Goal: Information Seeking & Learning: Understand process/instructions

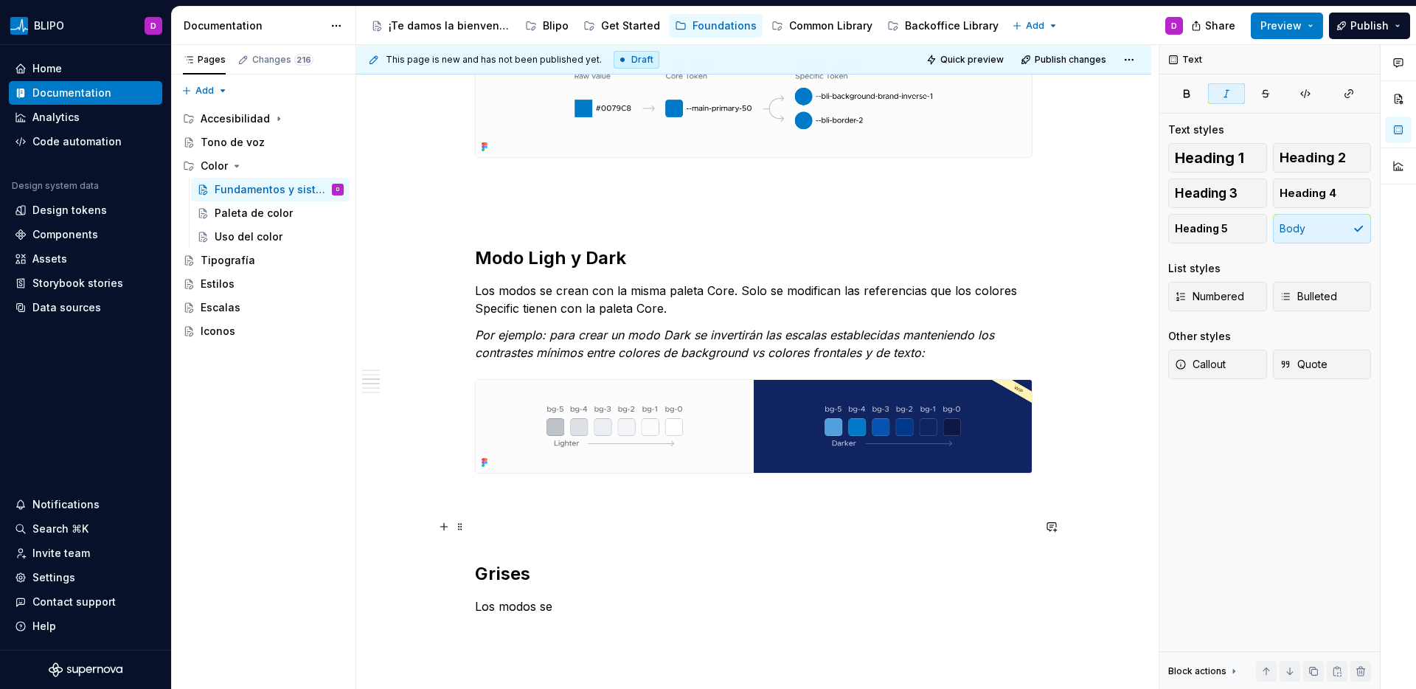
scroll to position [1905, 0]
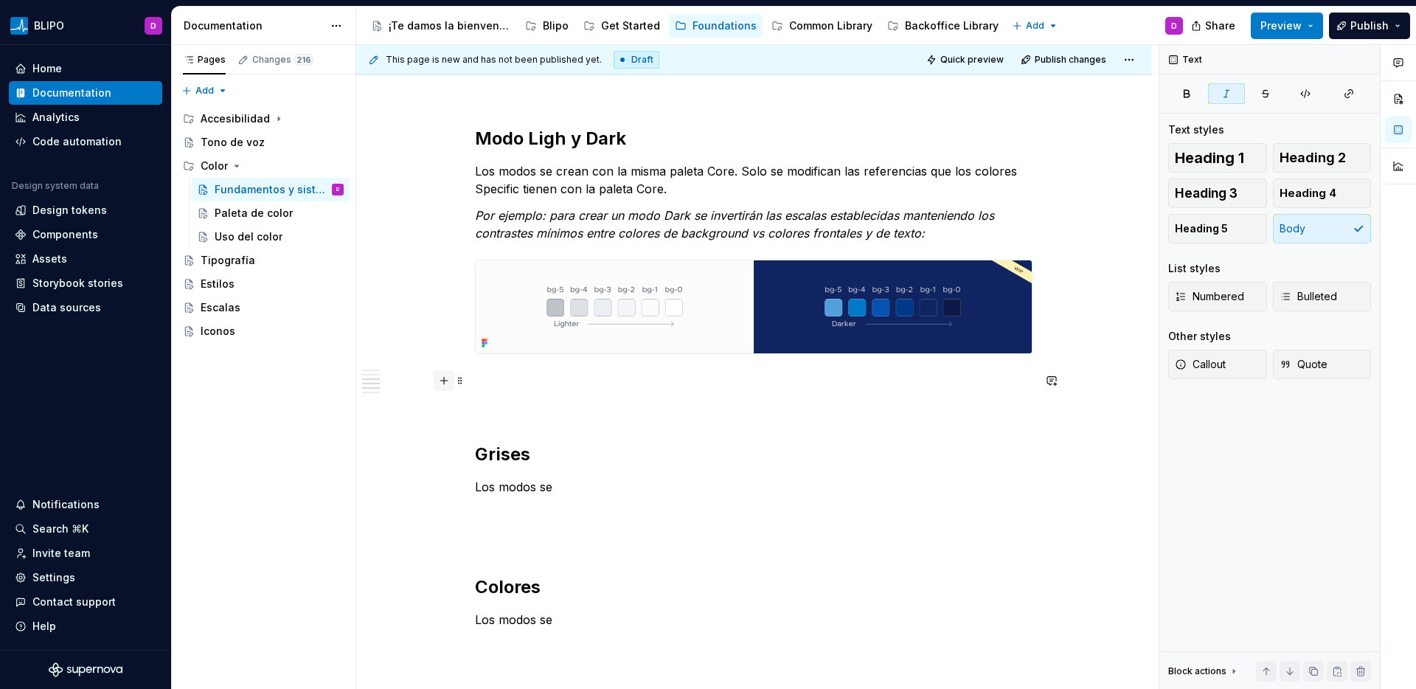
click at [448, 384] on button "button" at bounding box center [444, 380] width 21 height 21
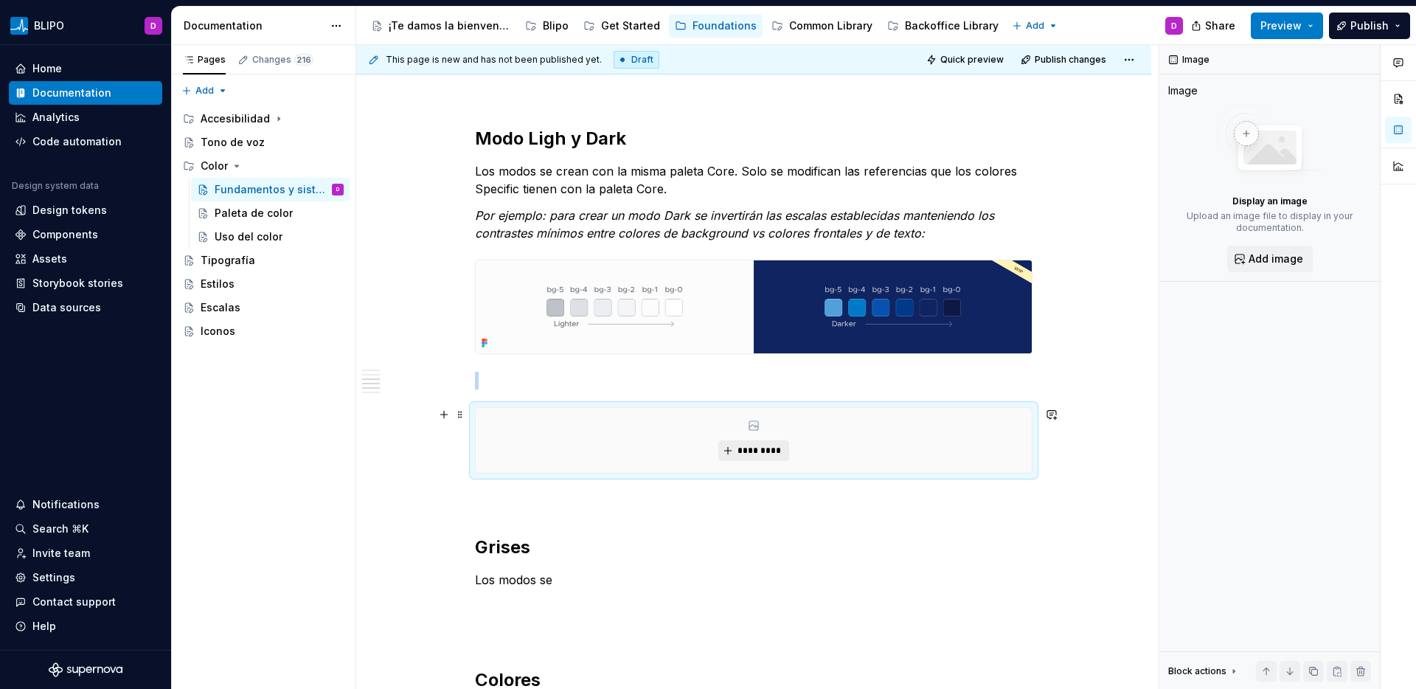
click at [748, 449] on span "*********" at bounding box center [759, 451] width 45 height 12
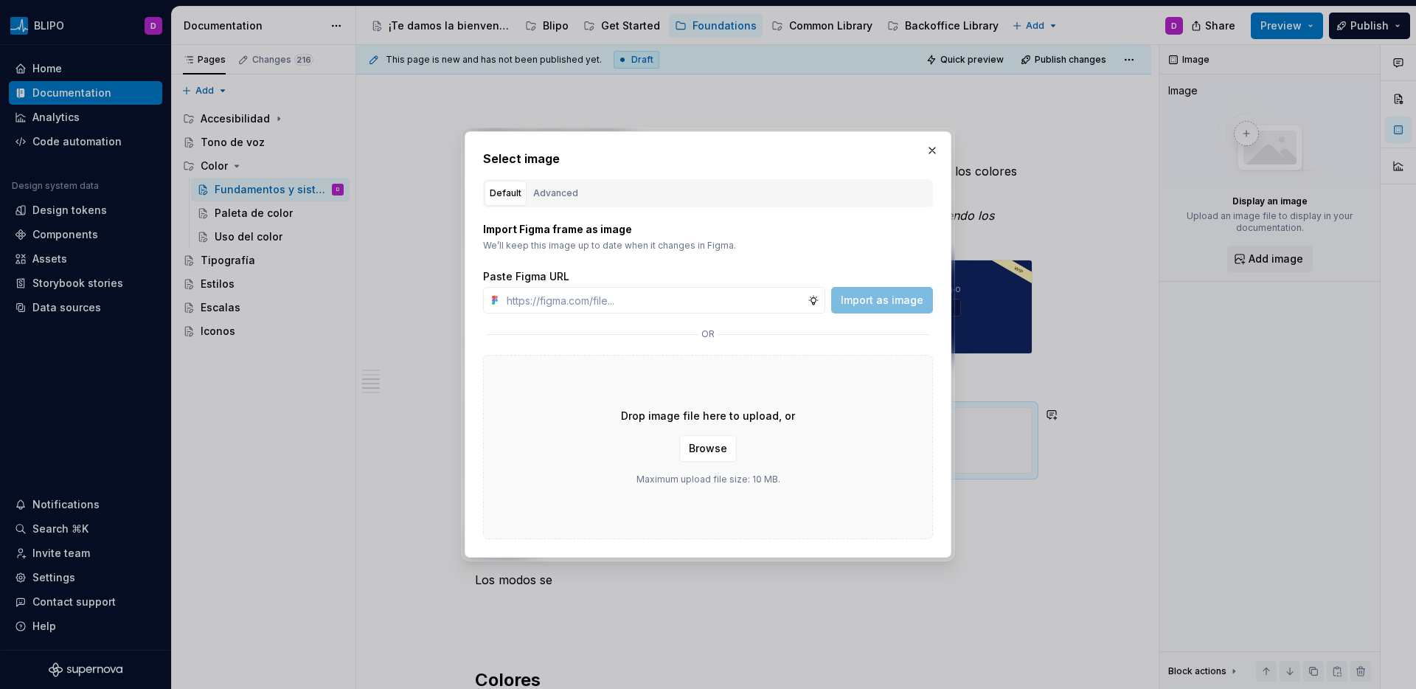
type textarea "*"
type input "[URL][DOMAIN_NAME]"
click at [863, 302] on span "Import as image" at bounding box center [882, 300] width 83 height 15
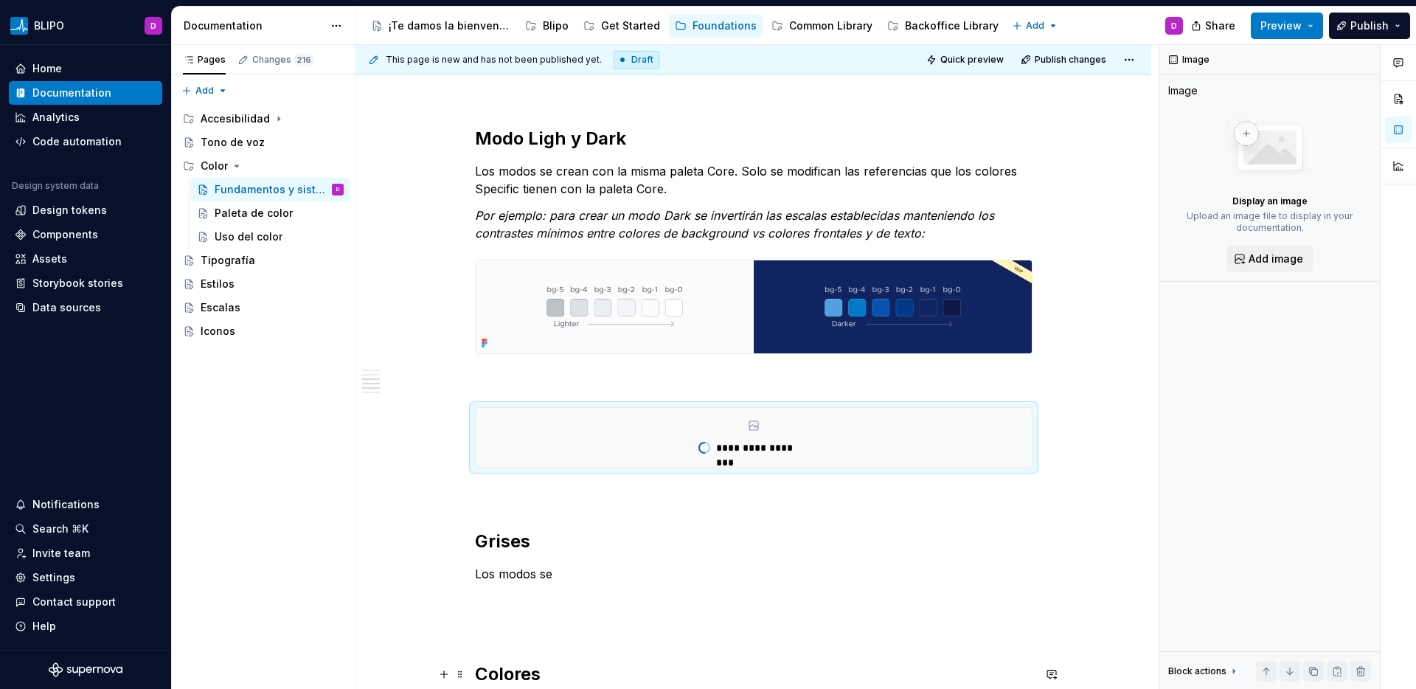
type textarea "*"
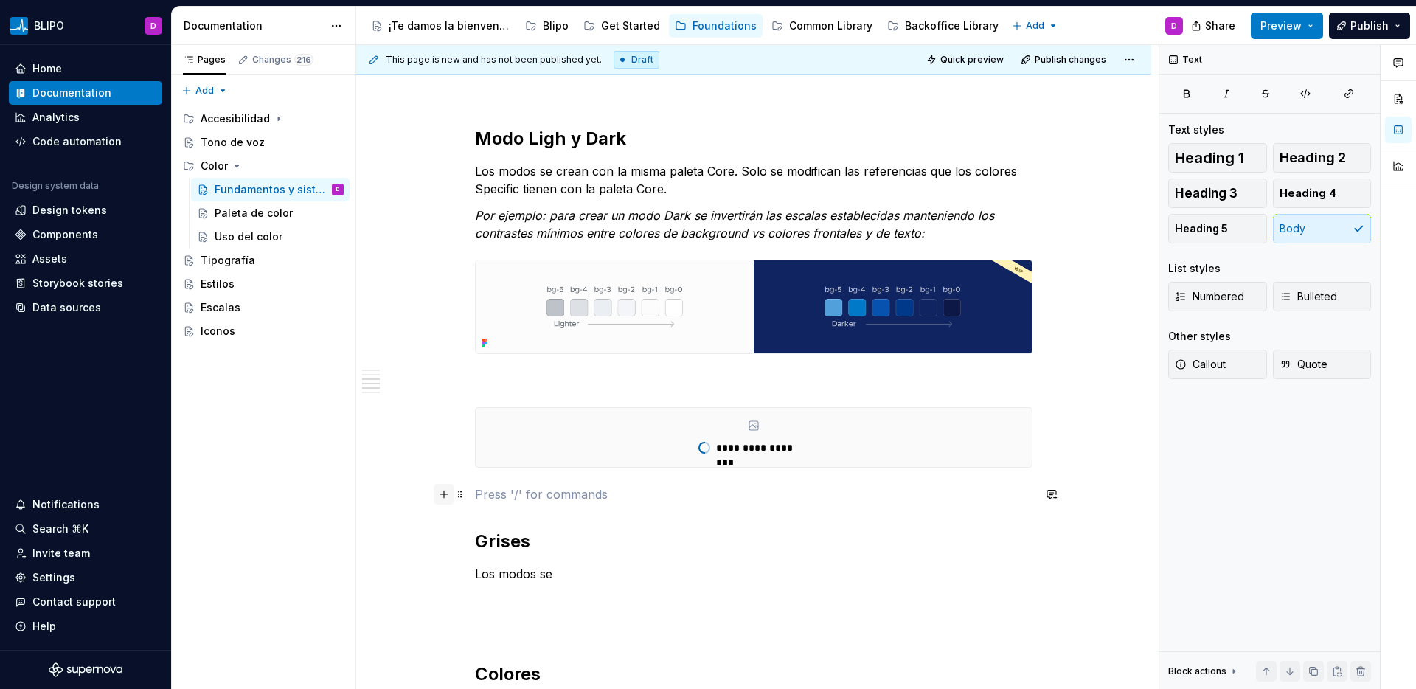
click at [444, 495] on button "button" at bounding box center [444, 494] width 21 height 21
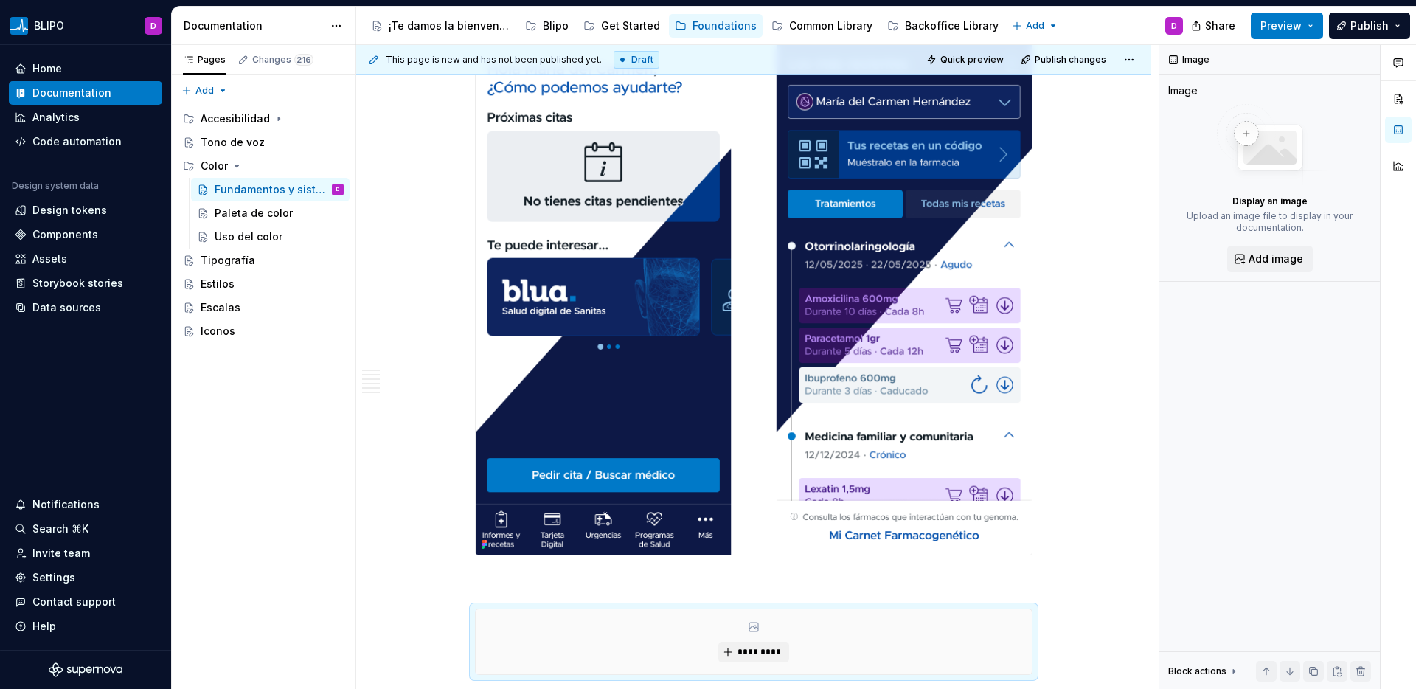
scroll to position [2367, 0]
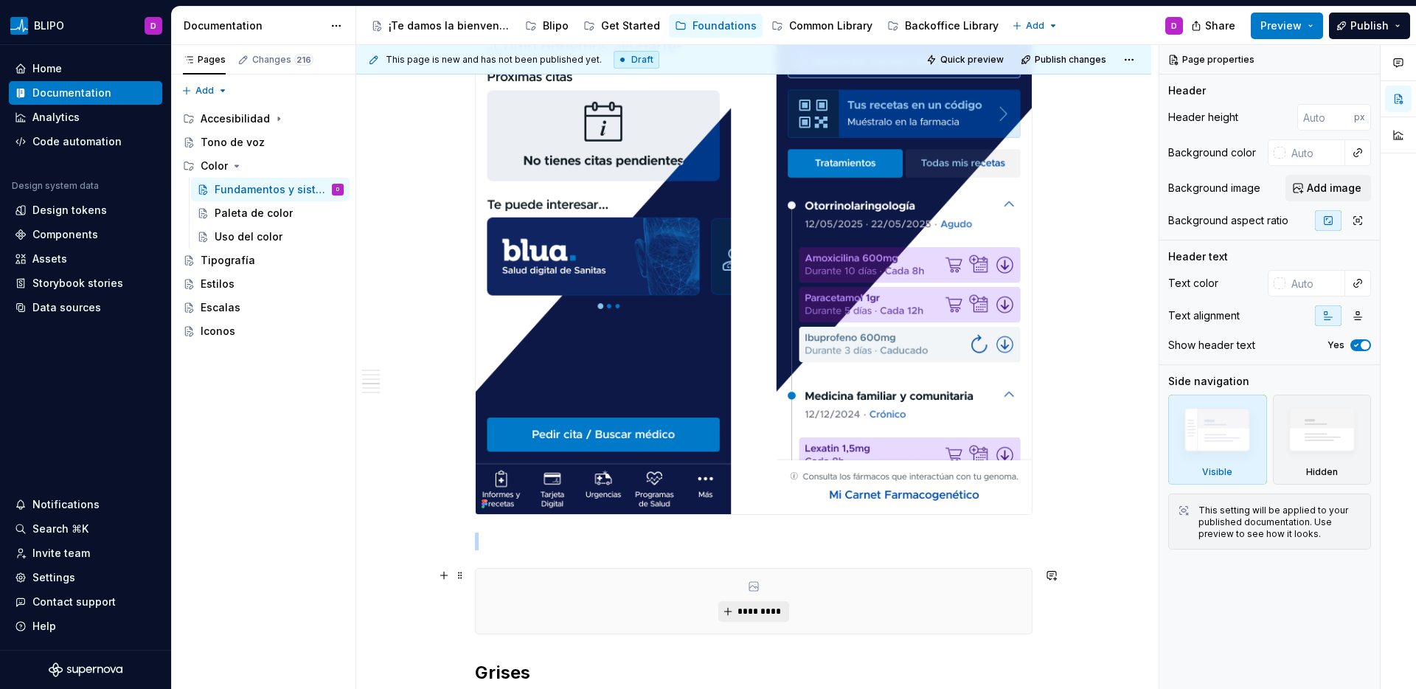
click at [766, 604] on button "*********" at bounding box center [753, 611] width 70 height 21
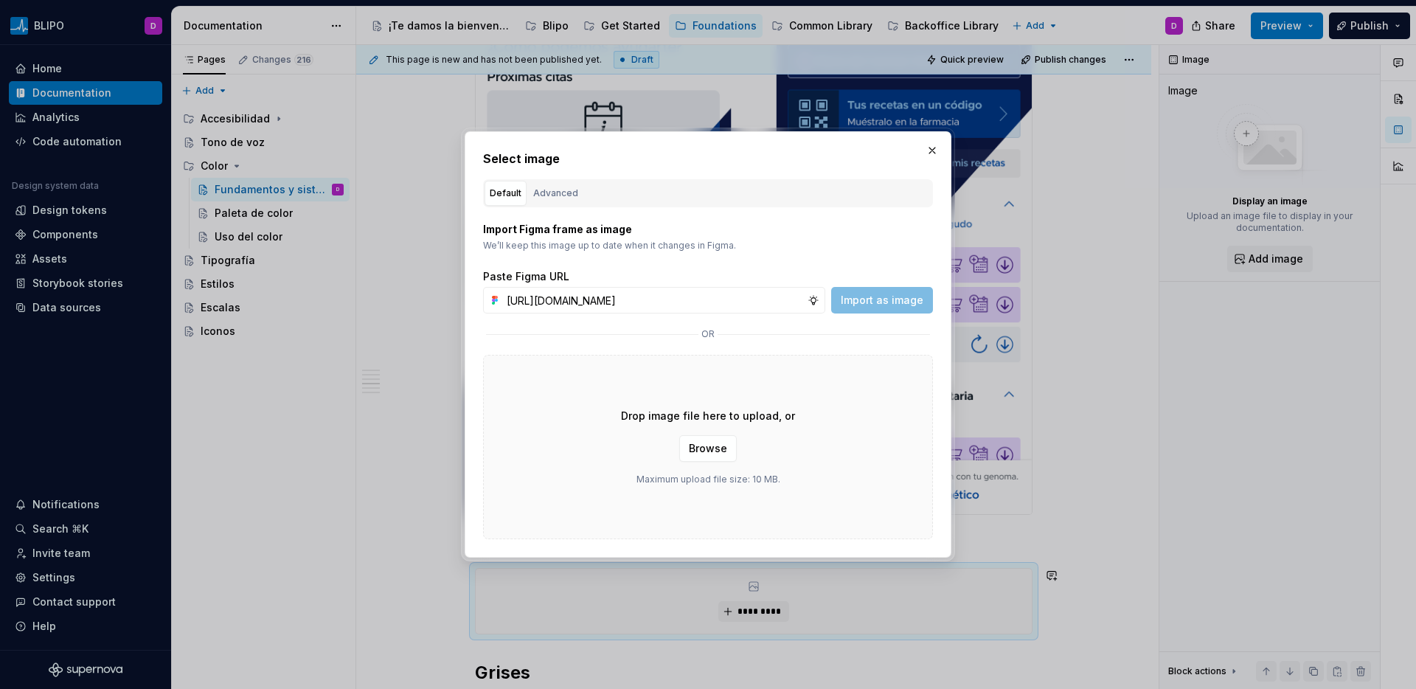
scroll to position [0, 313]
type input "[URL][DOMAIN_NAME]"
click at [868, 305] on span "Import as image" at bounding box center [882, 300] width 83 height 15
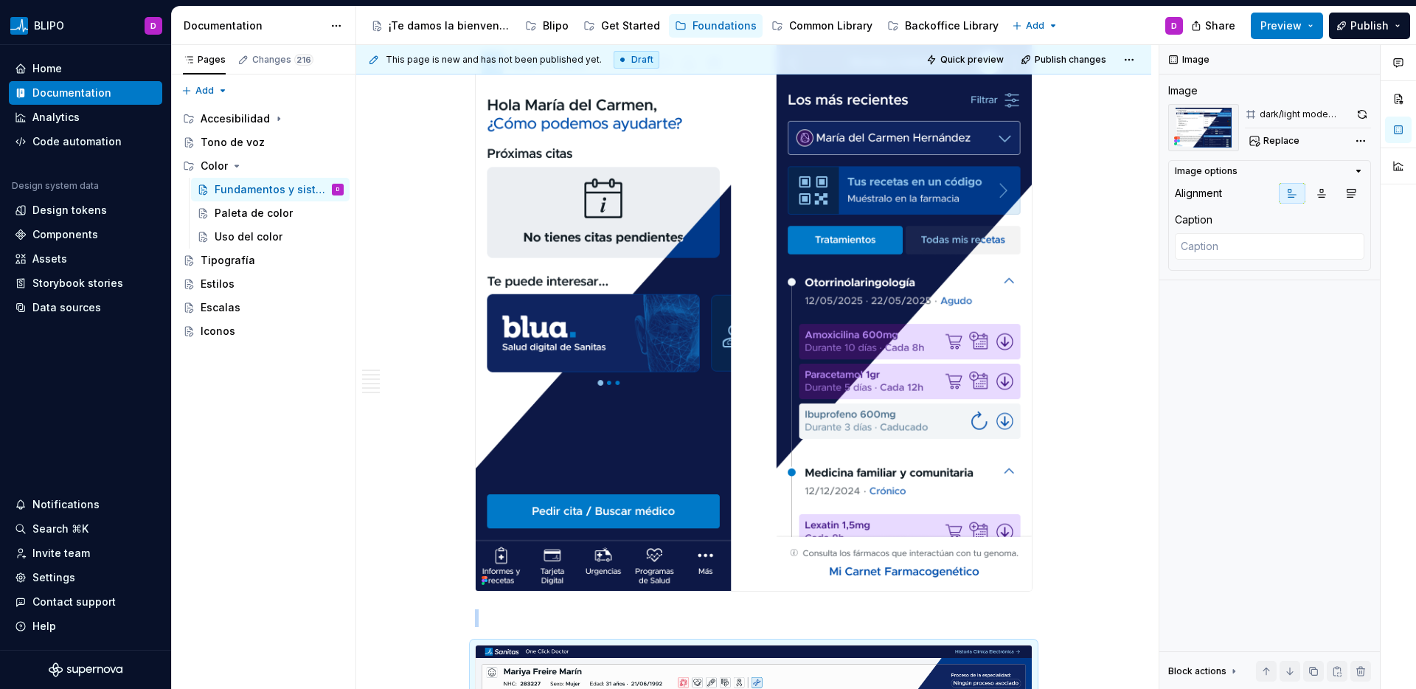
scroll to position [2081, 0]
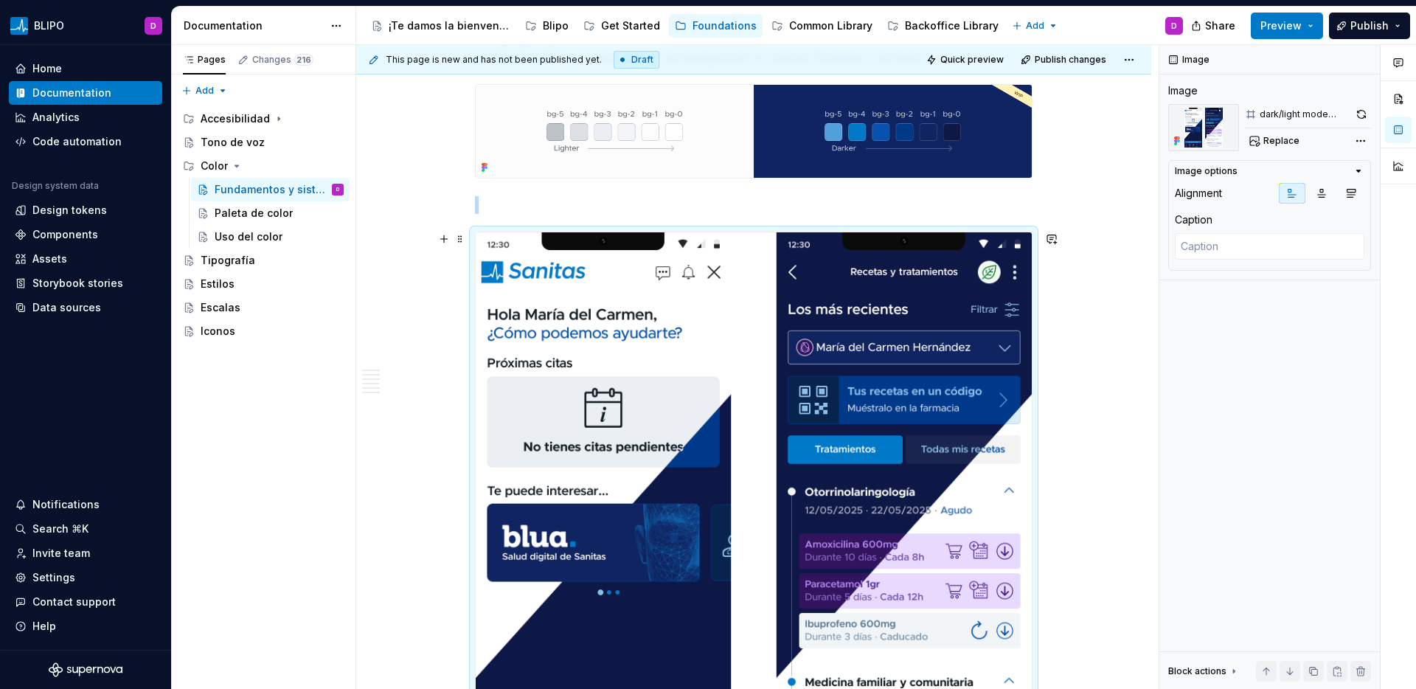
click at [696, 319] on img at bounding box center [754, 515] width 556 height 567
click at [1355, 171] on icon "button" at bounding box center [1358, 171] width 12 height 12
click at [1363, 145] on div "Comments Open comments No comments yet Select ‘Comment’ from the block context …" at bounding box center [1287, 367] width 257 height 644
click at [1313, 370] on div "Comments Open comments No comments yet Select ‘Comment’ from the block context …" at bounding box center [1287, 367] width 257 height 644
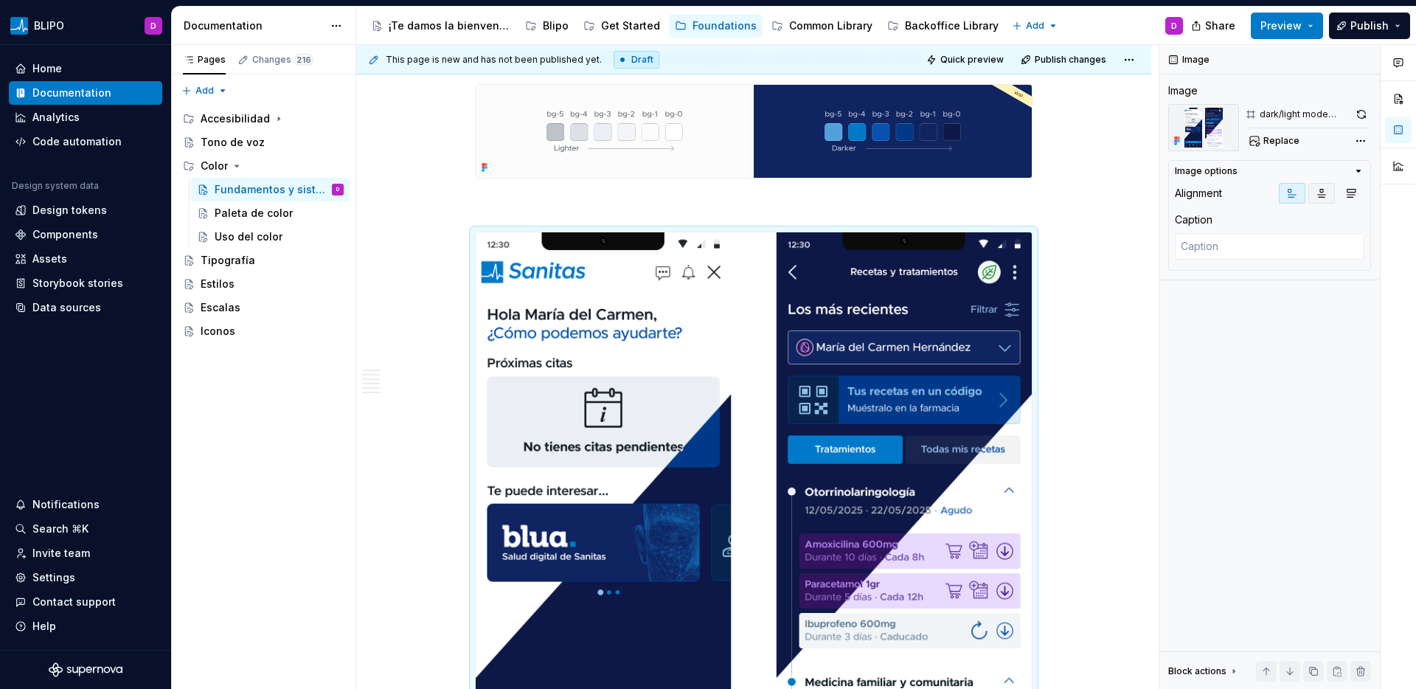
click at [1318, 195] on icon "button" at bounding box center [1322, 193] width 12 height 12
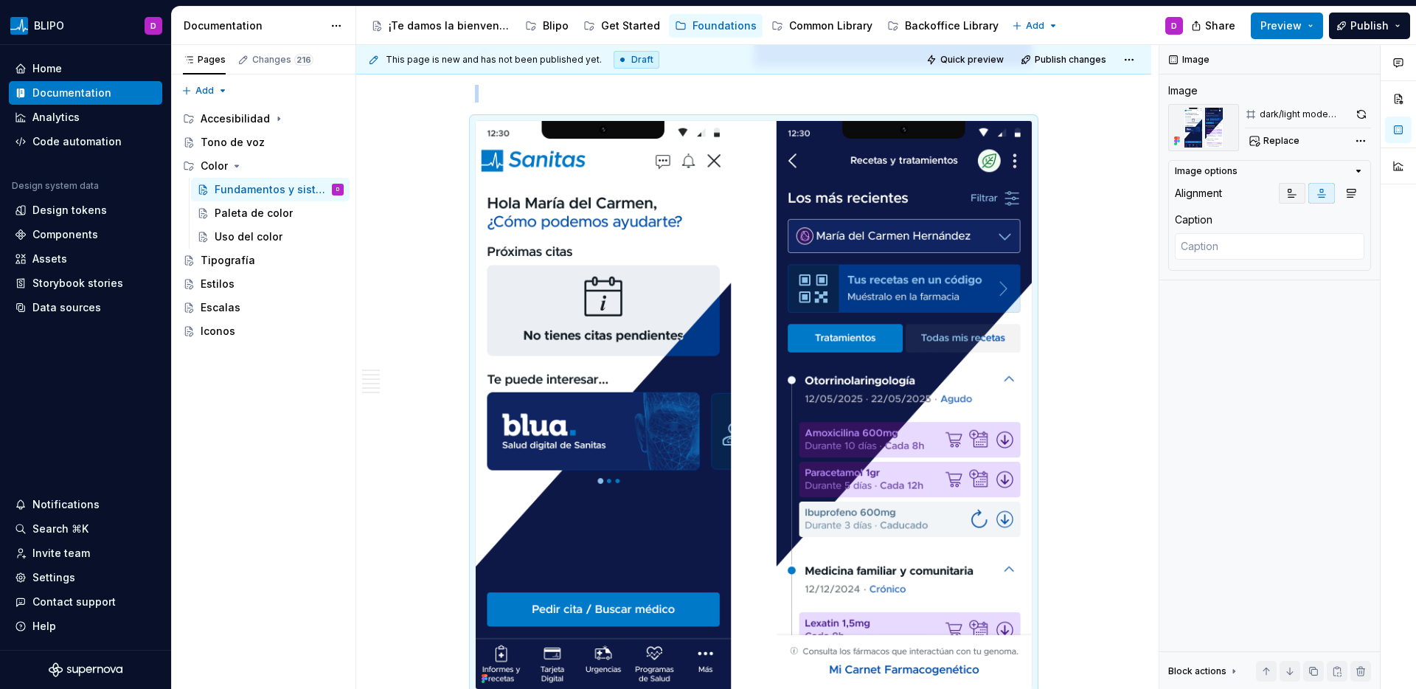
click at [1293, 194] on icon "button" at bounding box center [1292, 194] width 8 height 8
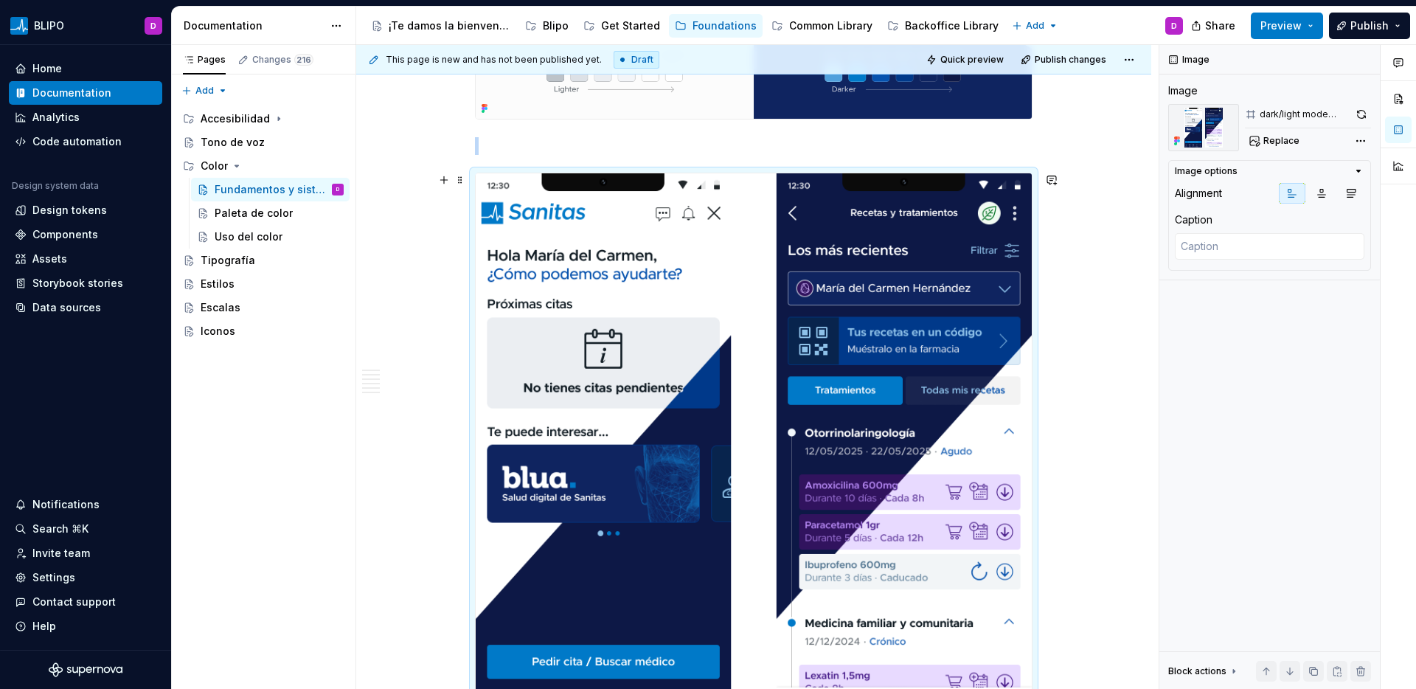
scroll to position [2137, 0]
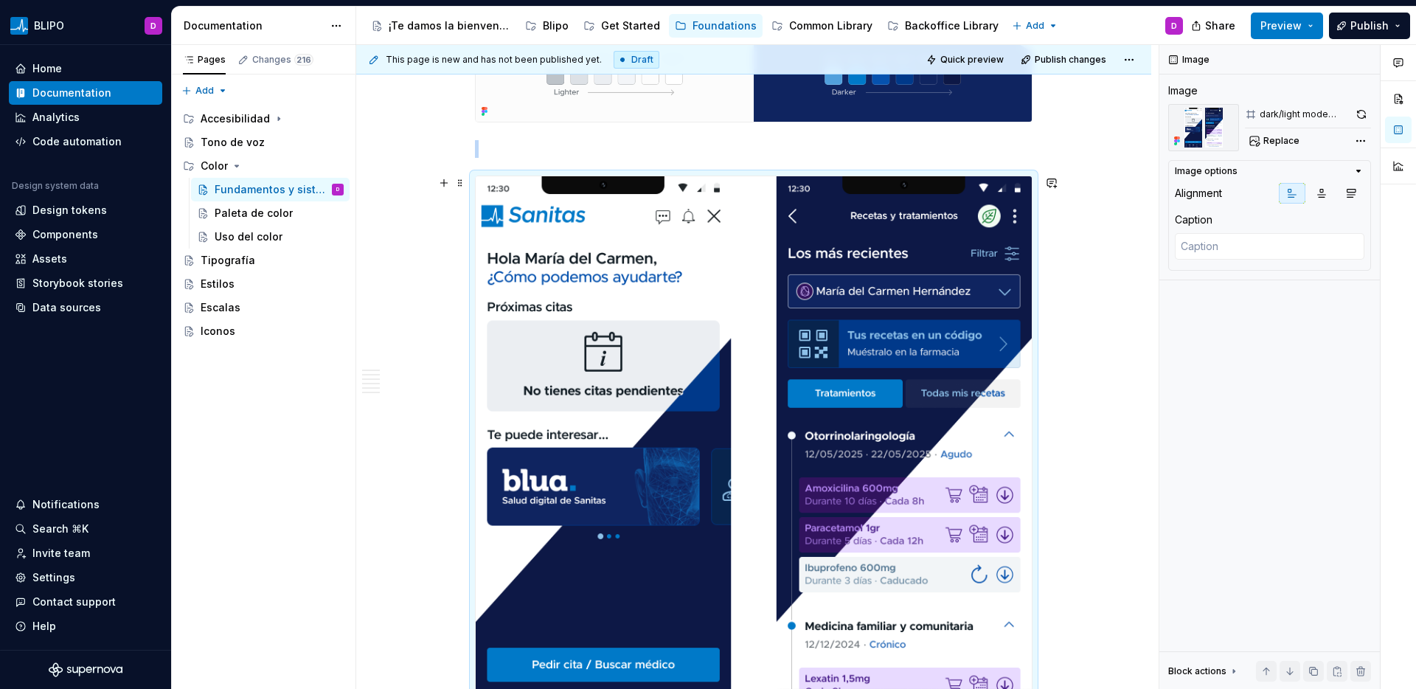
type textarea "*"
click at [1009, 208] on img at bounding box center [754, 459] width 556 height 567
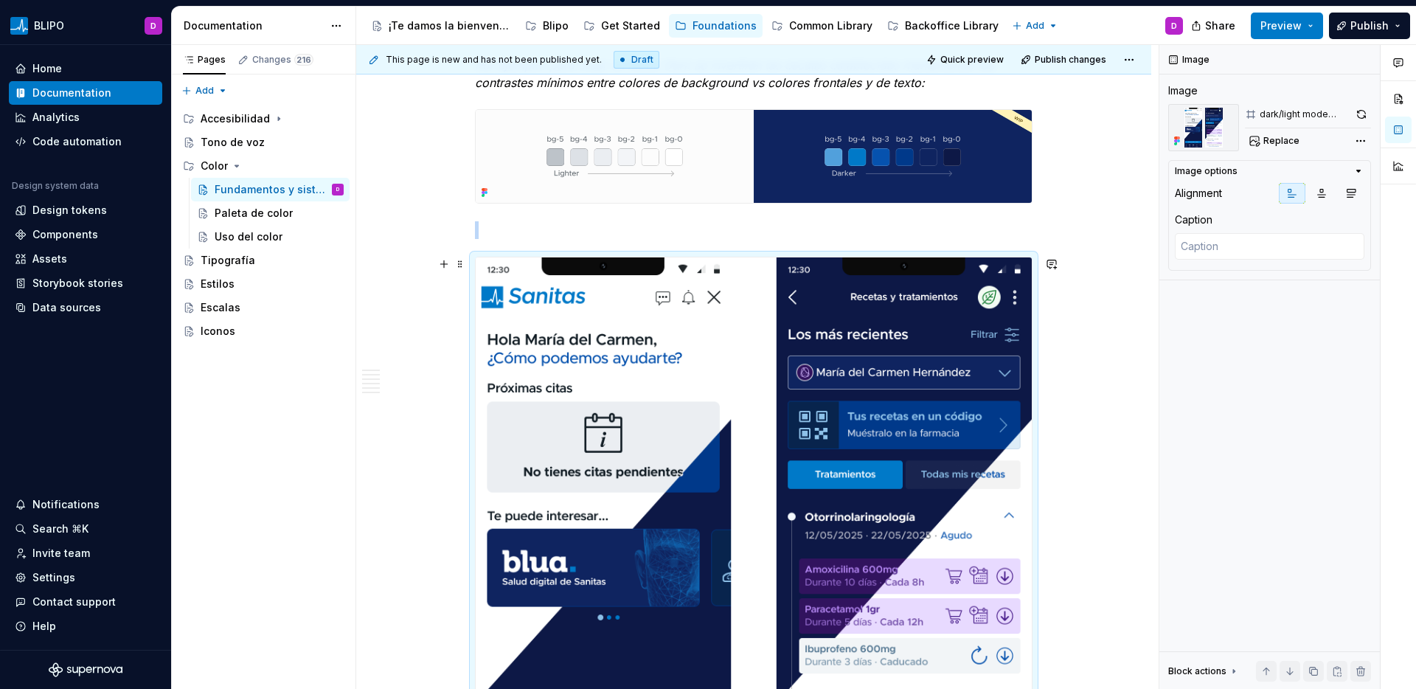
scroll to position [1894, 0]
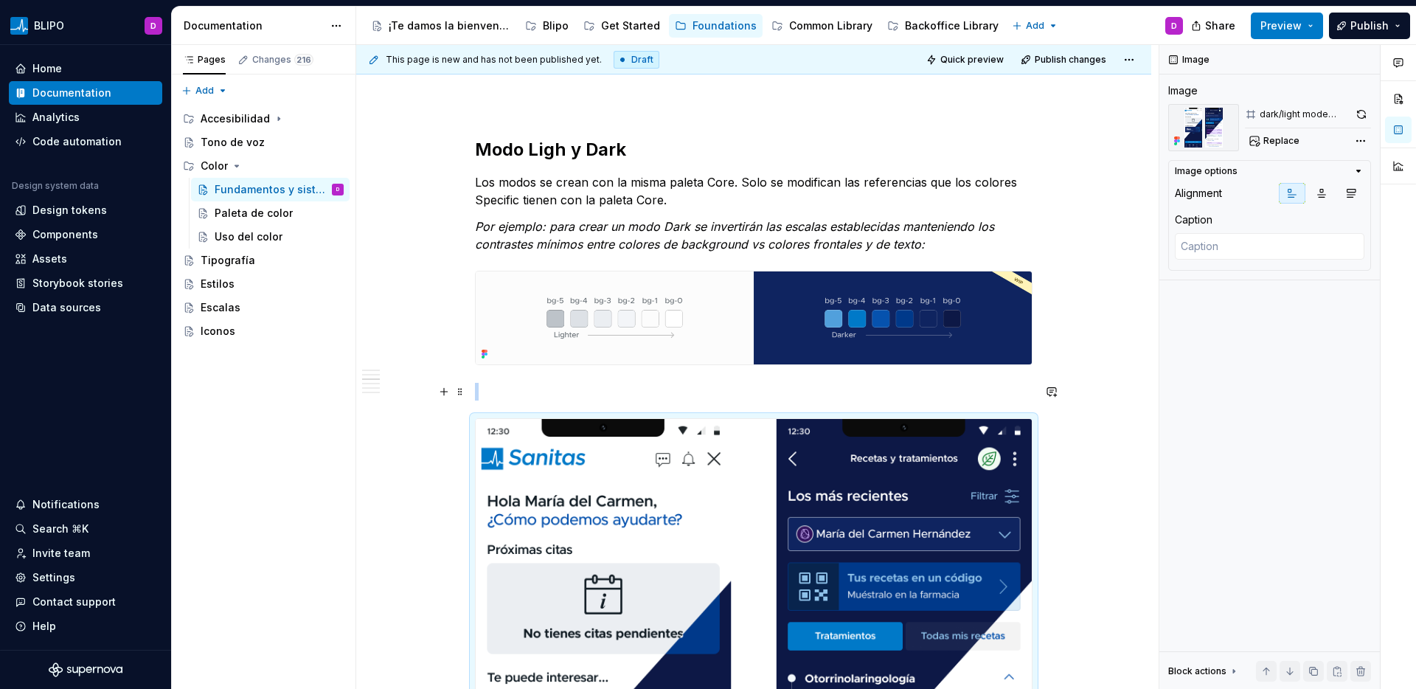
click at [653, 383] on p at bounding box center [753, 392] width 557 height 18
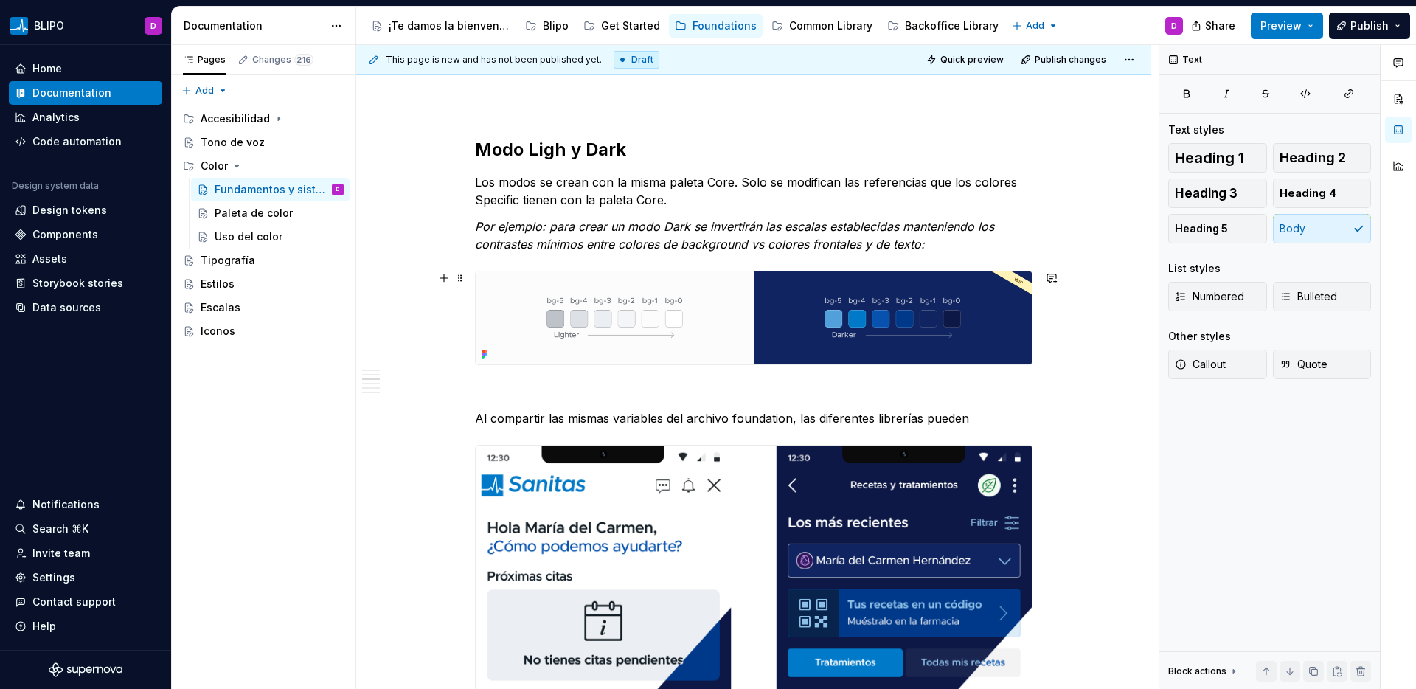
click at [1063, 360] on div "La vocación escalable y multi-marca de Blipo como sistema de diseño provoca que…" at bounding box center [753, 197] width 795 height 3678
click at [1046, 349] on div "La vocación escalable y multi-marca de Blipo como sistema de diseño provoca que…" at bounding box center [753, 197] width 795 height 3678
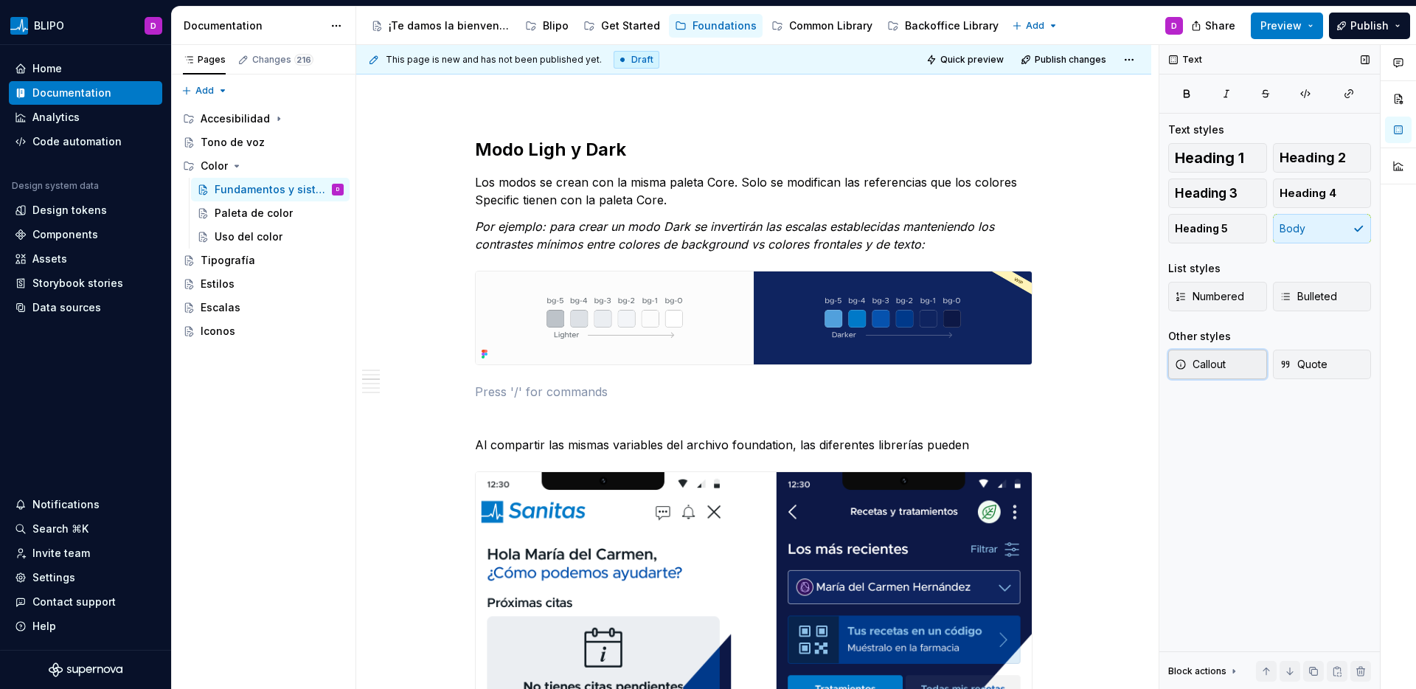
click at [1215, 358] on span "Callout" at bounding box center [1200, 364] width 51 height 15
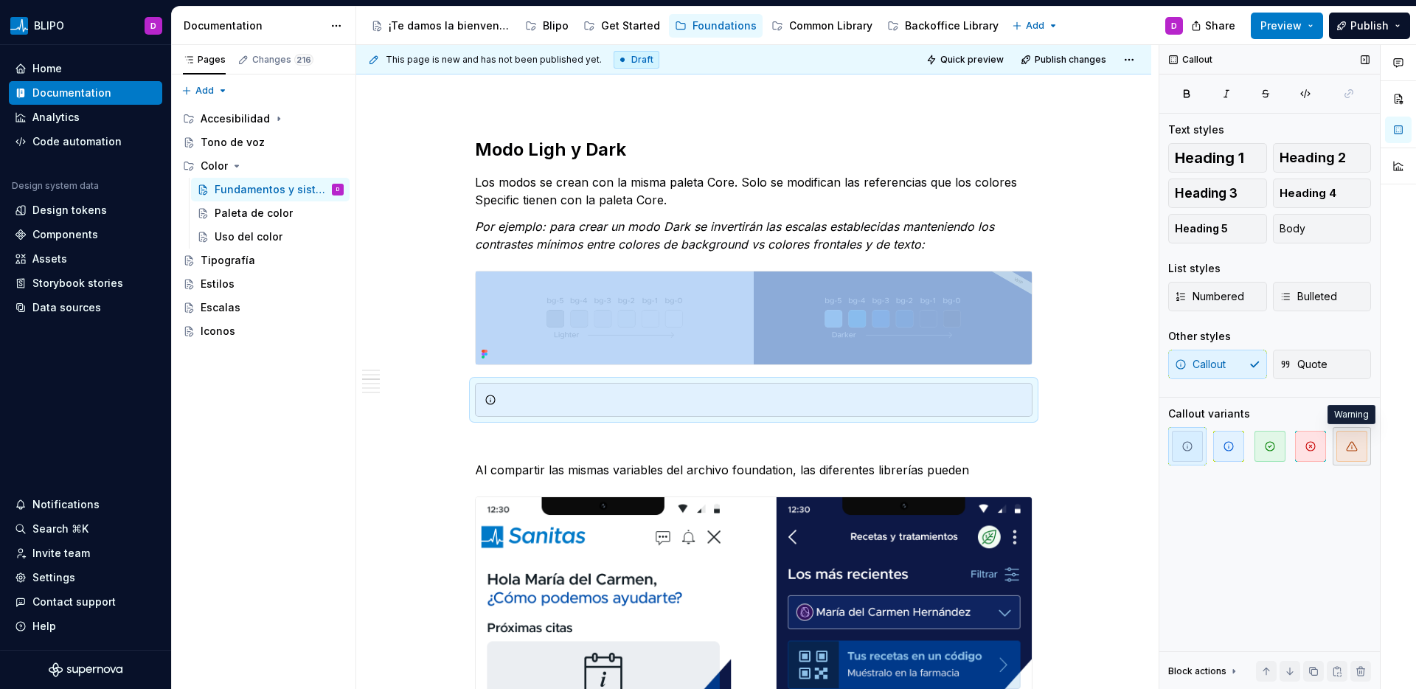
click at [1344, 448] on span "button" at bounding box center [1351, 446] width 31 height 31
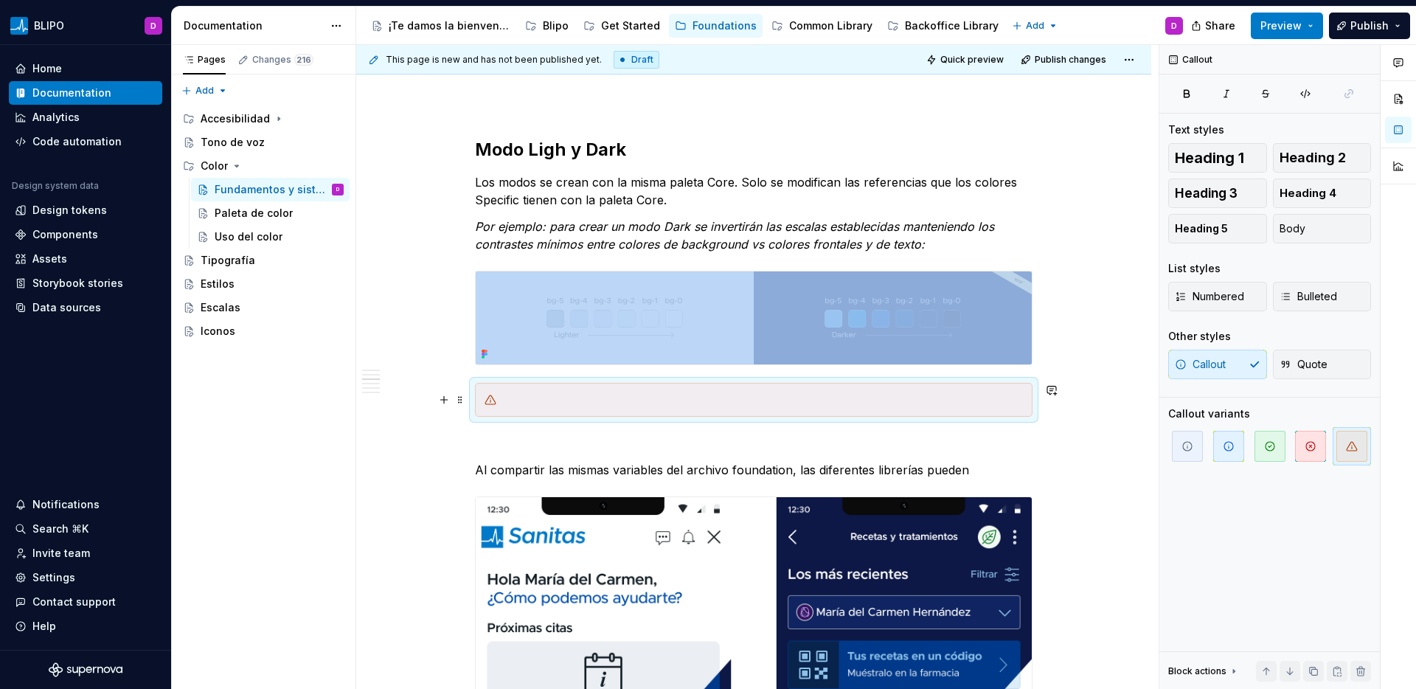
click at [557, 403] on div at bounding box center [762, 399] width 521 height 15
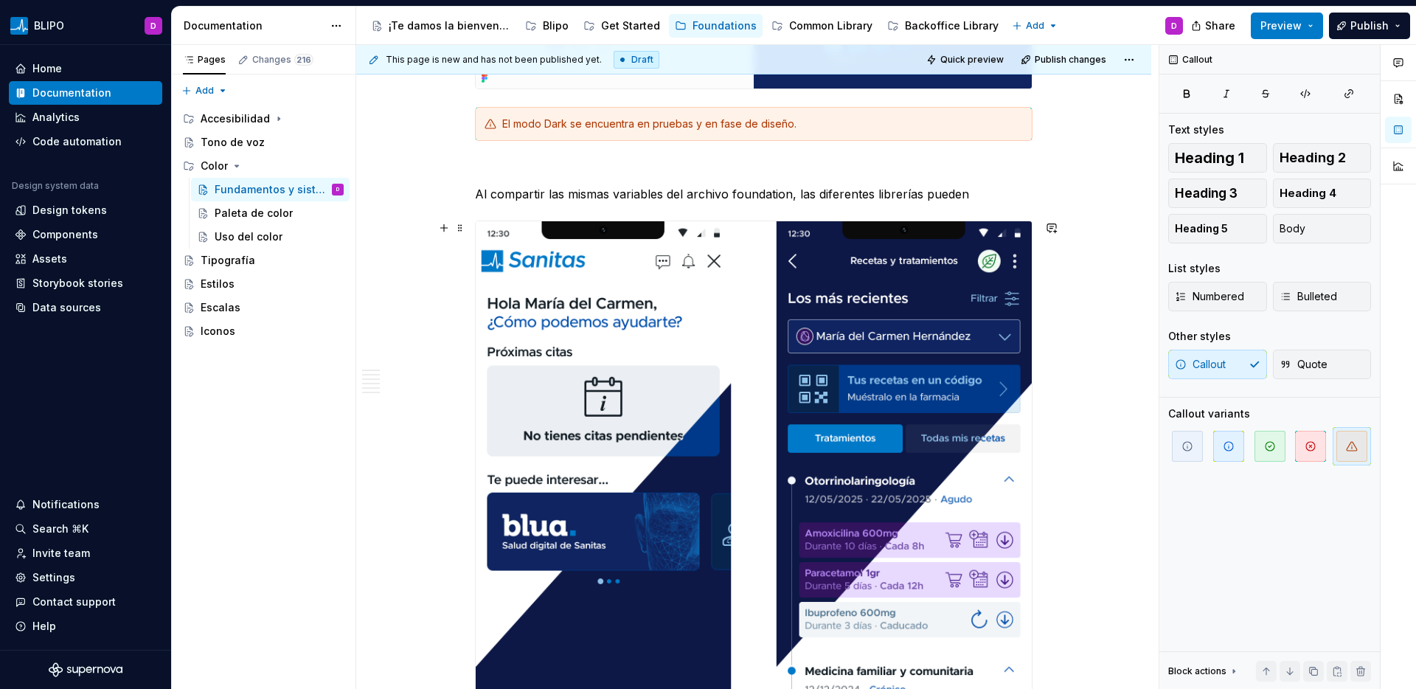
scroll to position [2081, 0]
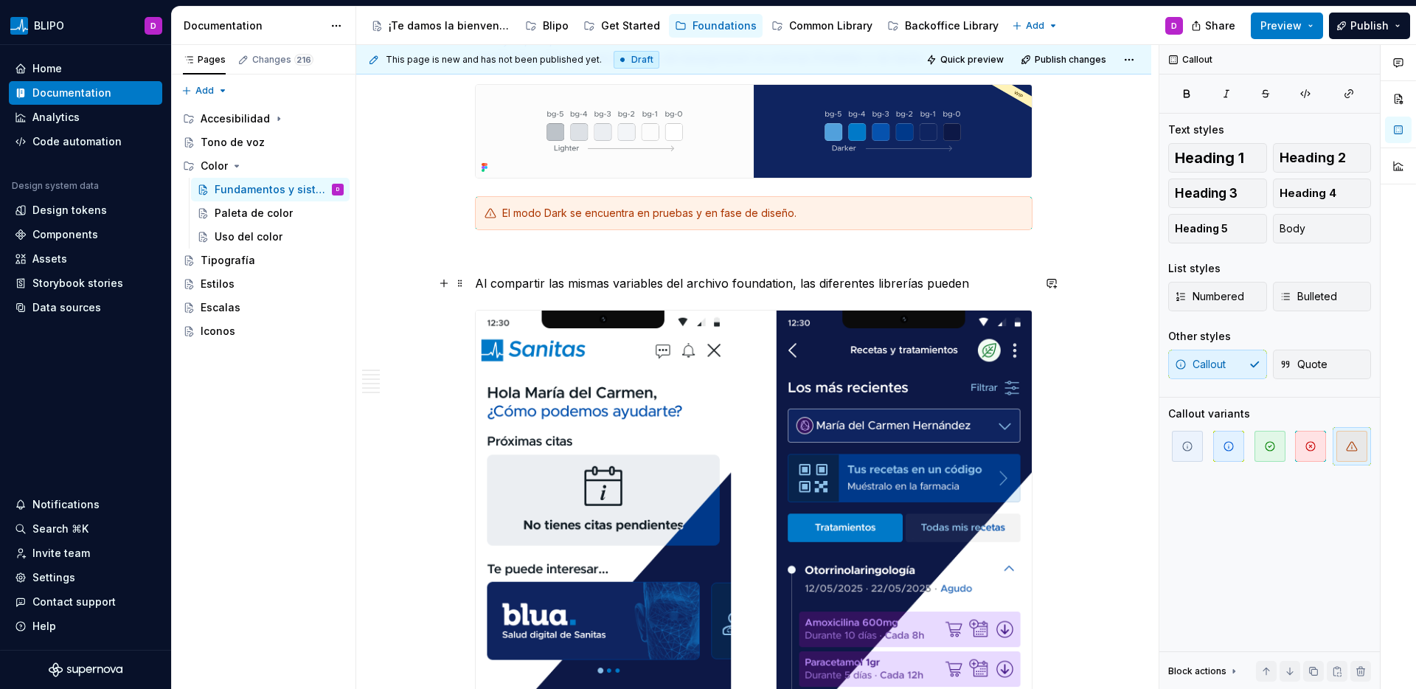
click at [563, 278] on p "Al compartir las mismas variables del archivo foundation, las diferentes librer…" at bounding box center [753, 283] width 557 height 18
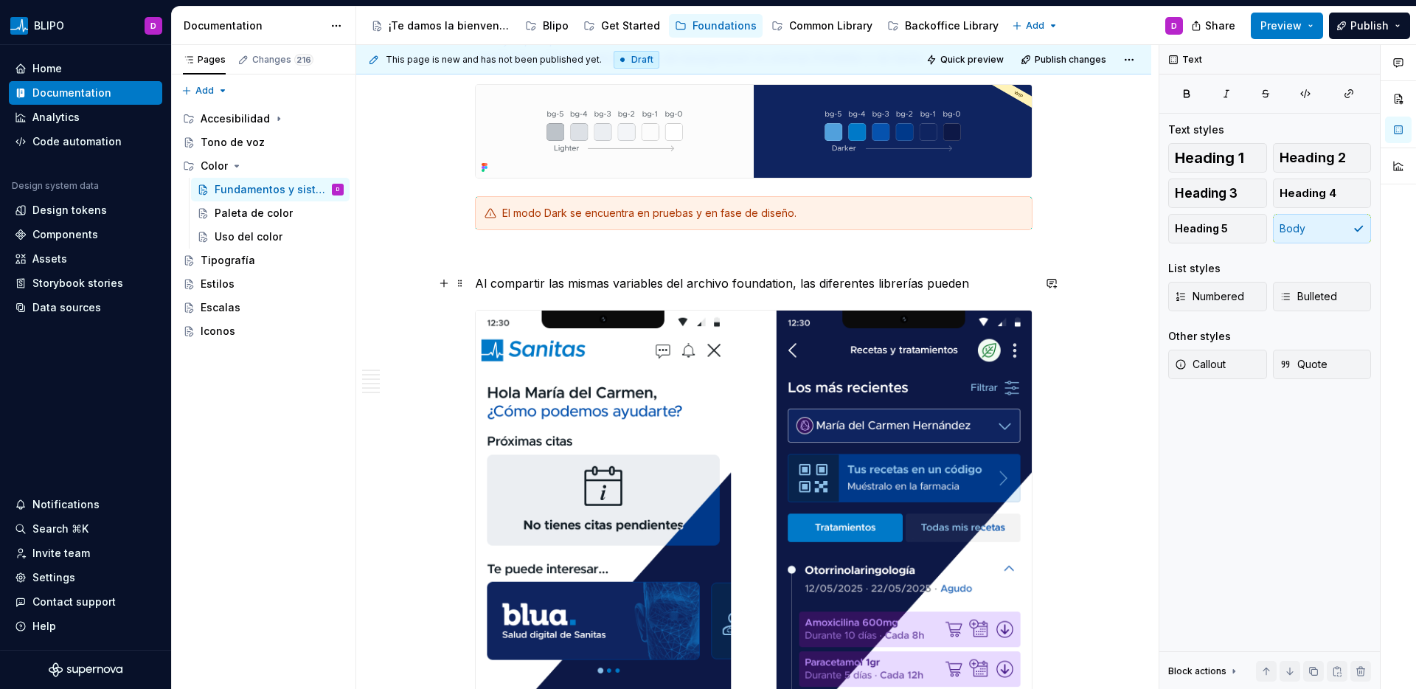
click at [950, 282] on p "Al compartir las mismas variables del archivo foundation, las diferentes librer…" at bounding box center [753, 283] width 557 height 18
drag, startPoint x: 731, startPoint y: 282, endPoint x: 779, endPoint y: 299, distance: 51.8
click at [730, 282] on p "Al compartir las mismas variables del archivo foundation, las diferentes librer…" at bounding box center [753, 283] width 557 height 18
click at [736, 281] on p "Al compartir las mismas variables del archivo foundation, las diferentes librer…" at bounding box center [753, 283] width 557 height 18
click at [762, 283] on p "Al compartir las mismas variables del archivo Foundation, las diferentes librer…" at bounding box center [753, 283] width 557 height 18
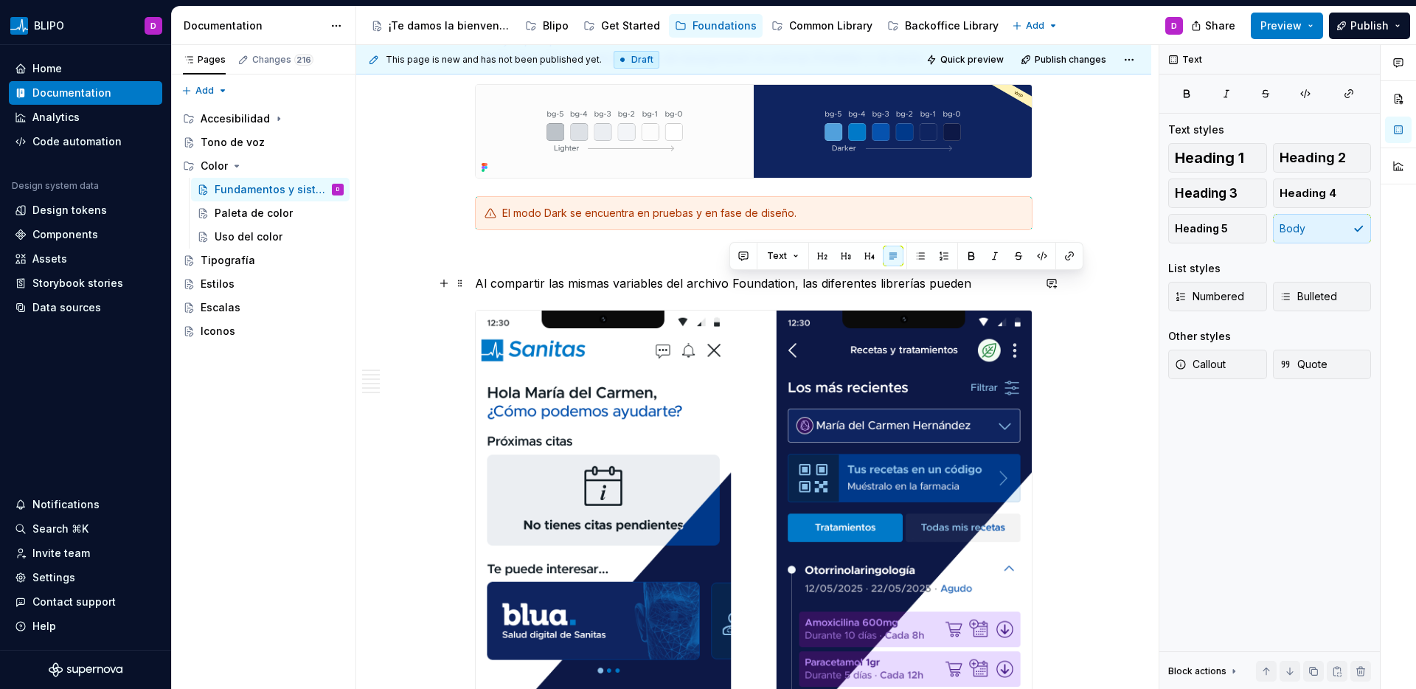
click at [762, 283] on p "Al compartir las mismas variables del archivo Foundation, las diferentes librer…" at bounding box center [753, 283] width 557 height 18
click at [1071, 260] on button "button" at bounding box center [1069, 256] width 21 height 21
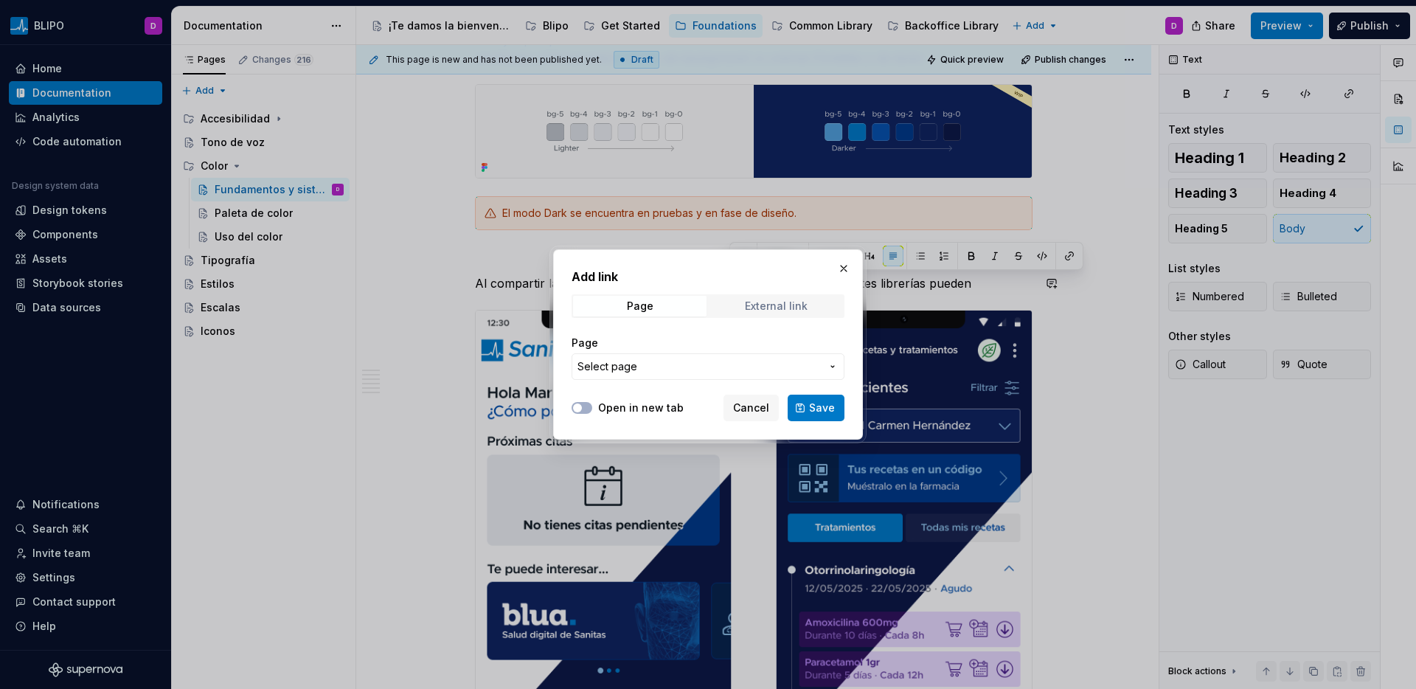
click at [763, 306] on div "External link" at bounding box center [776, 306] width 63 height 12
click at [701, 364] on input "URL" at bounding box center [707, 366] width 273 height 27
paste input "[URL][DOMAIN_NAME]"
type input "[URL][DOMAIN_NAME]"
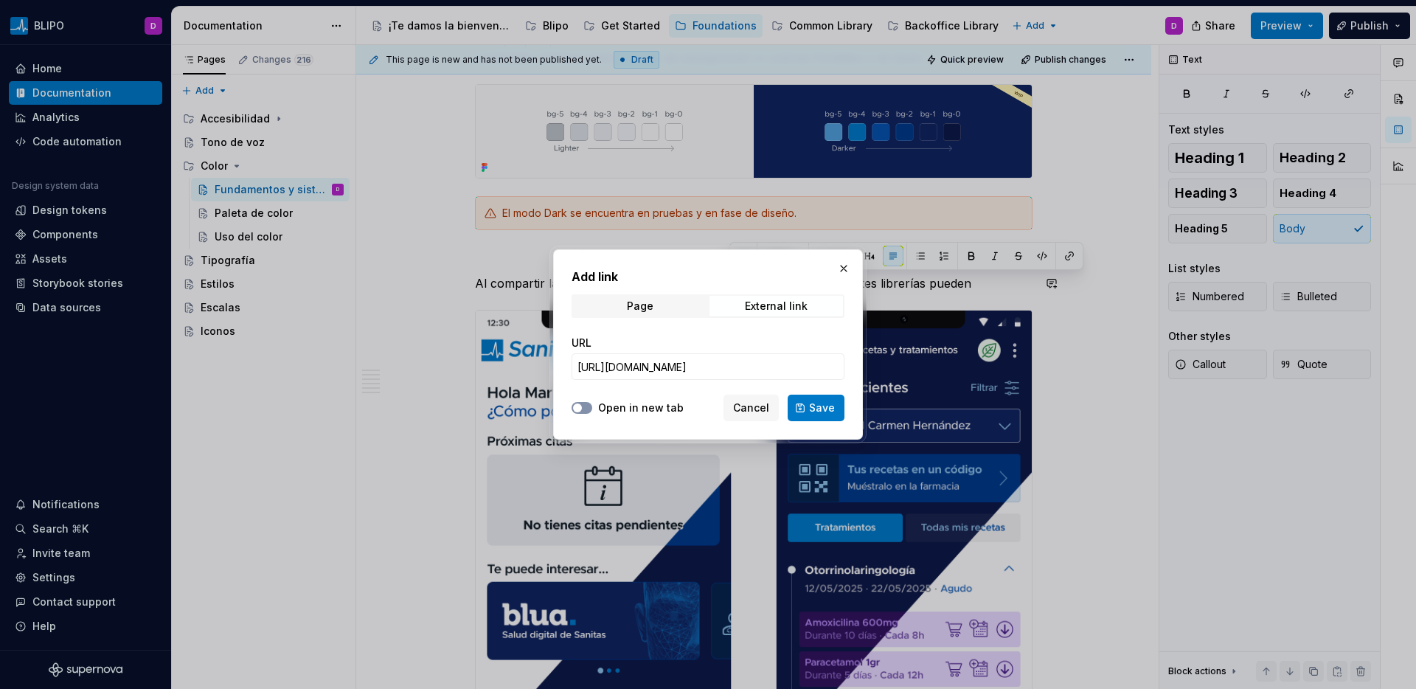
click at [586, 410] on button "Open in new tab" at bounding box center [581, 408] width 21 height 12
click at [807, 408] on button "Save" at bounding box center [816, 408] width 57 height 27
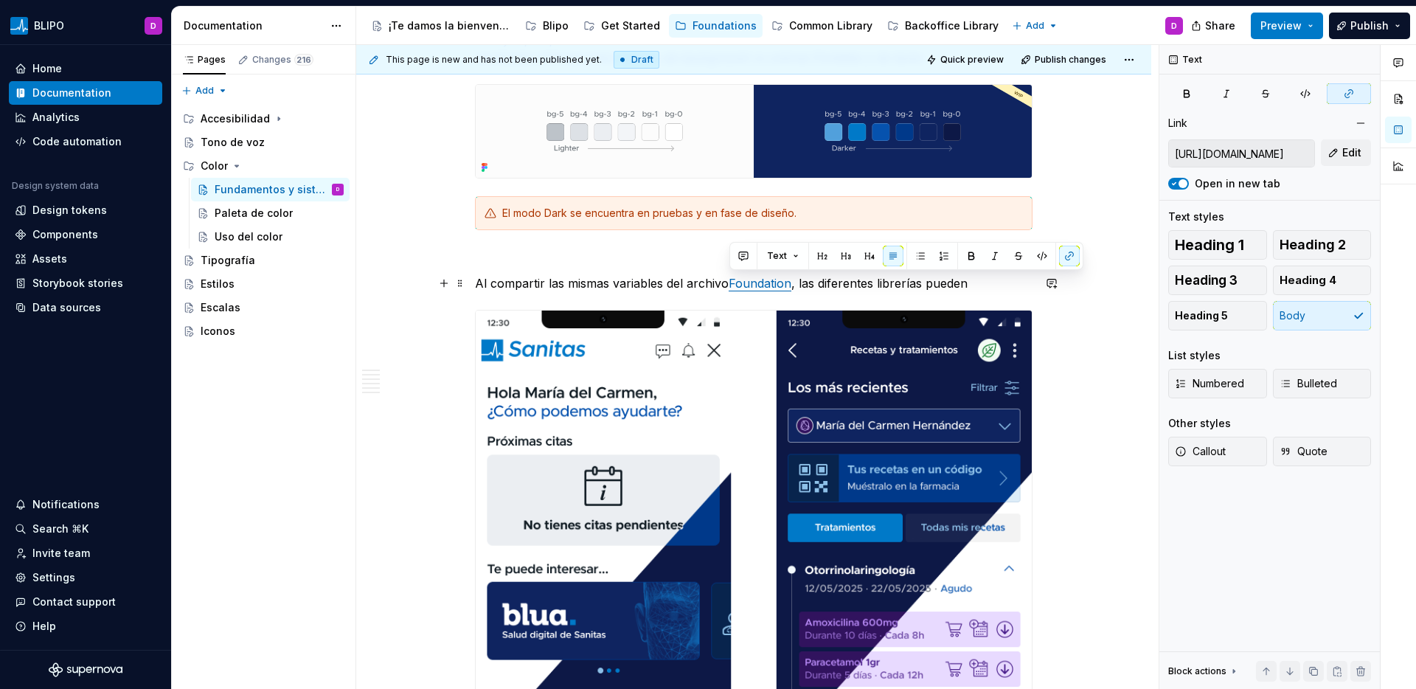
click at [918, 289] on p "Al compartir las mismas variables del archivo Foundation , las diferentes libre…" at bounding box center [753, 283] width 557 height 18
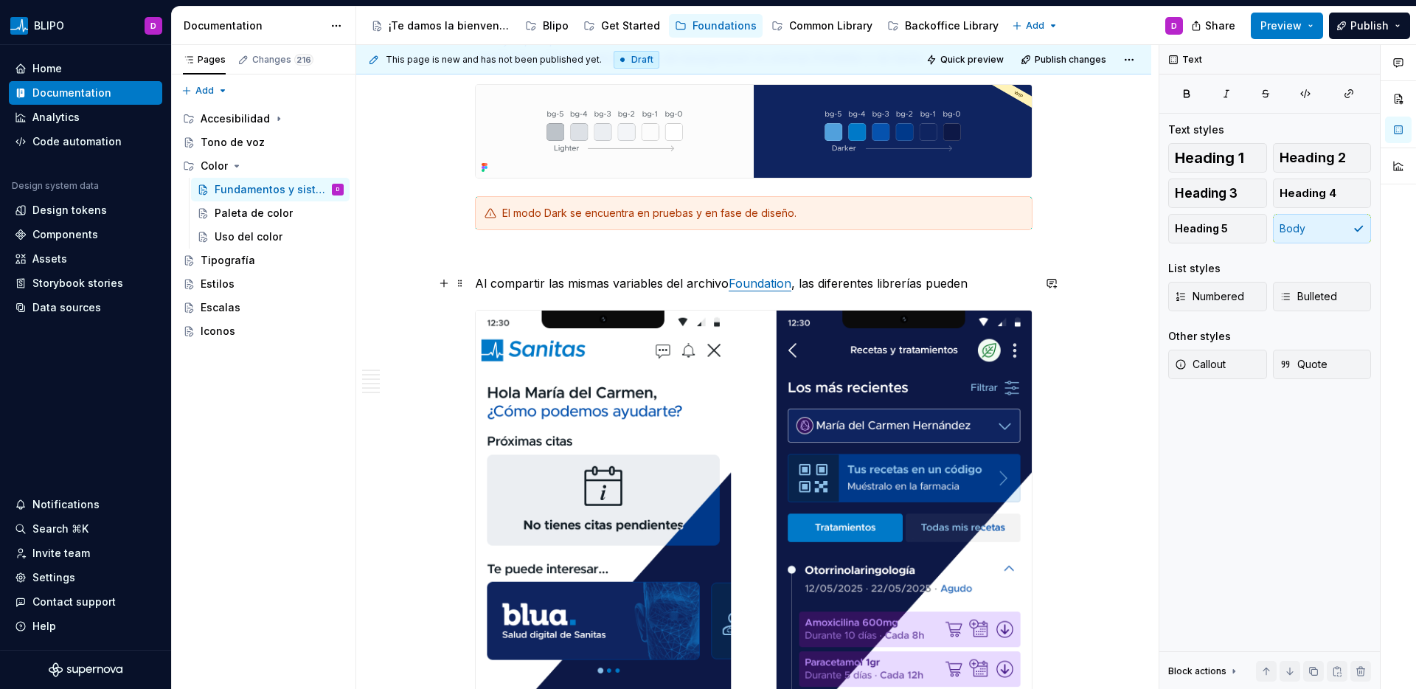
click at [973, 282] on p "Al compartir las mismas variables del archivo Foundation , las diferentes libre…" at bounding box center [753, 283] width 557 height 18
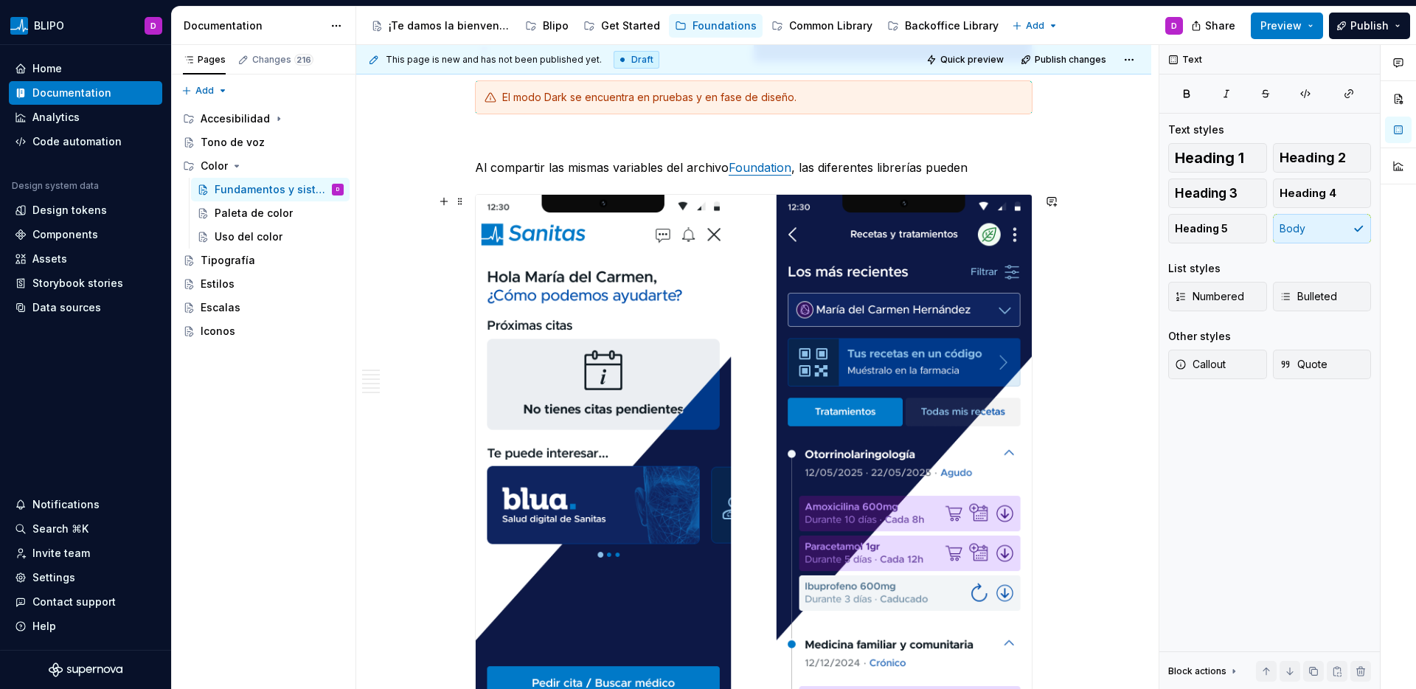
scroll to position [2175, 0]
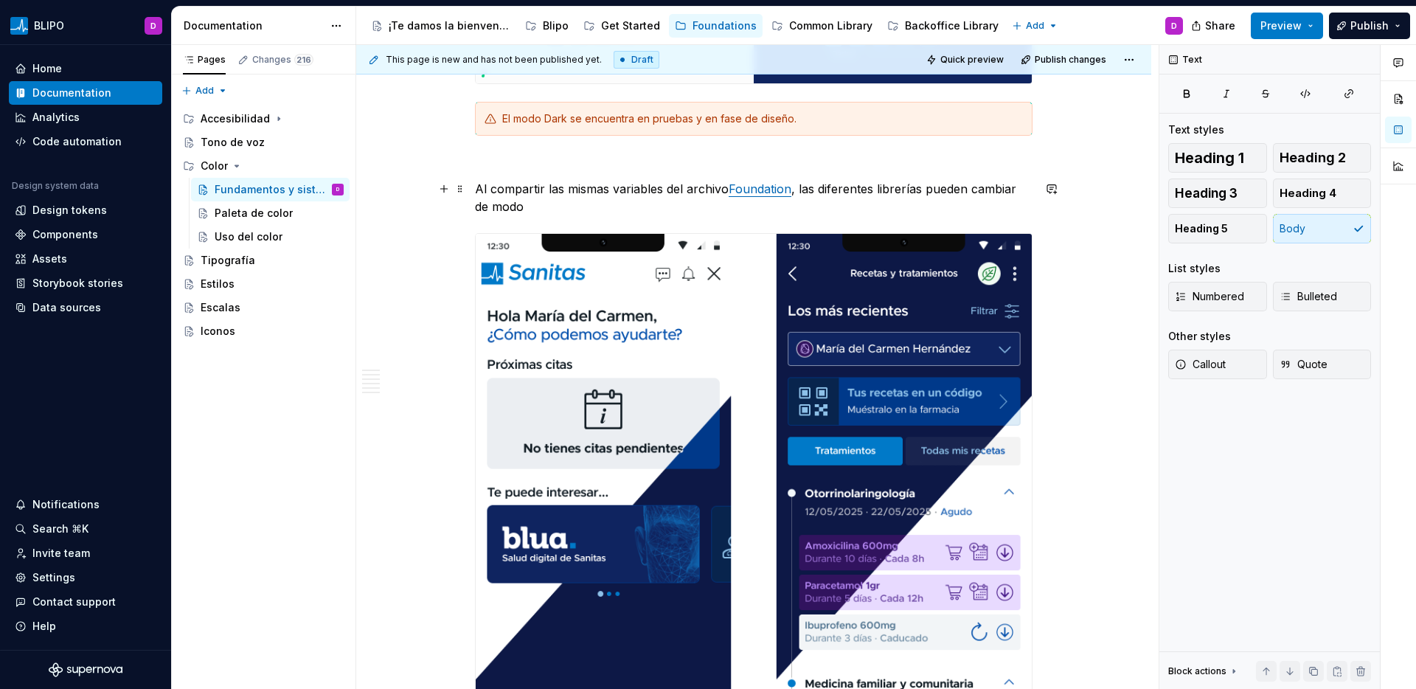
click at [475, 190] on p "Al compartir las mismas variables del archivo Foundation , las diferentes libre…" at bounding box center [753, 197] width 557 height 35
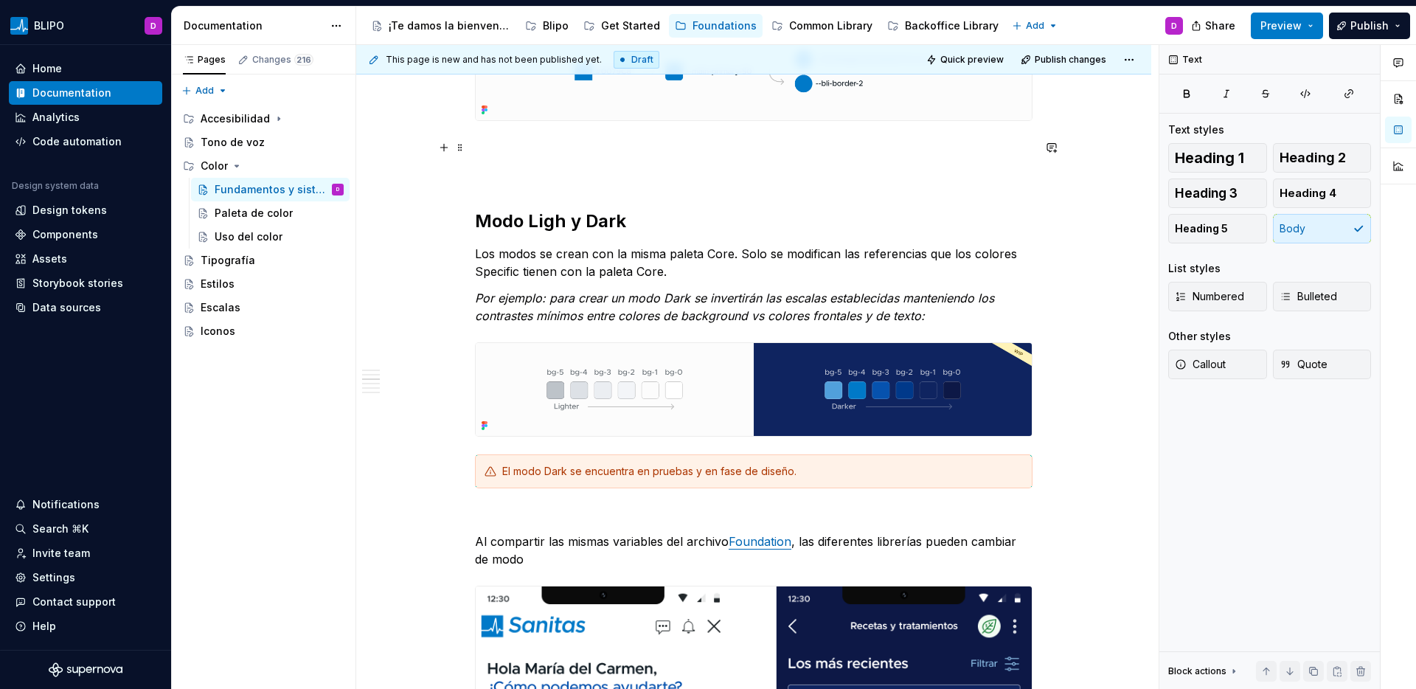
scroll to position [1985, 0]
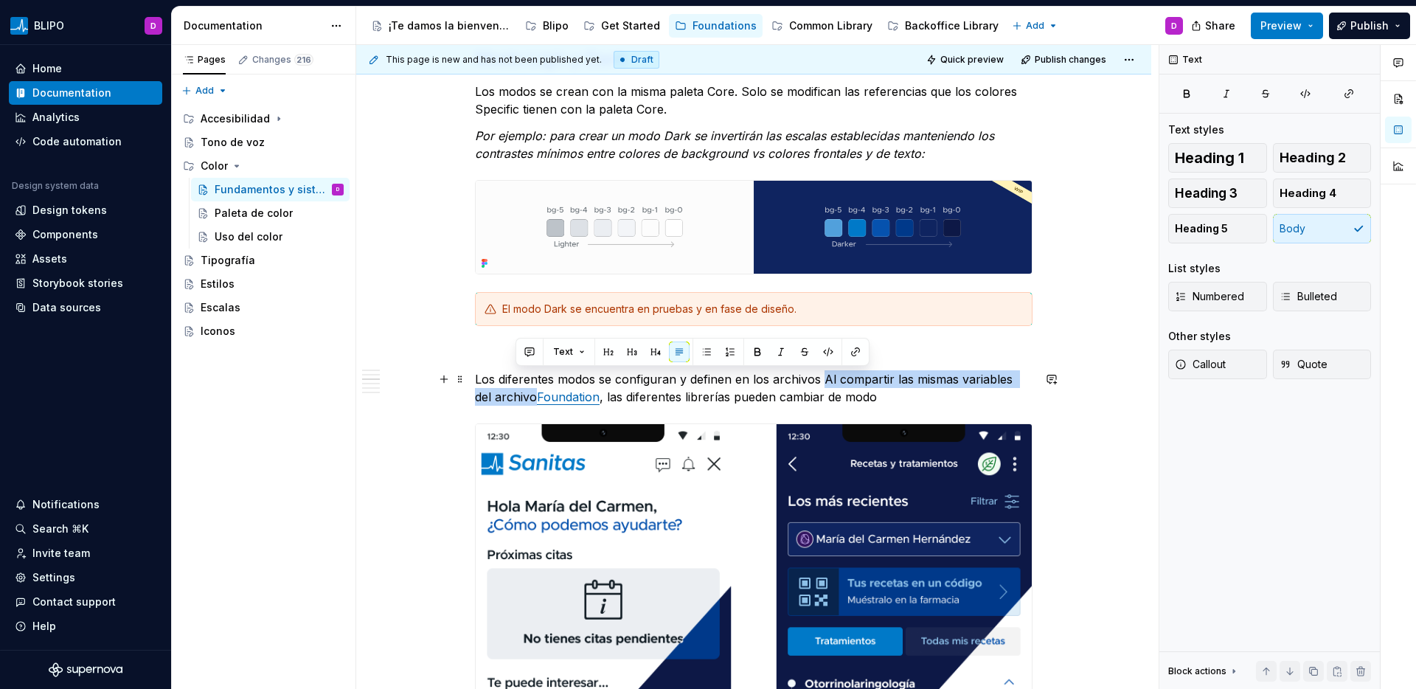
drag, startPoint x: 514, startPoint y: 397, endPoint x: 822, endPoint y: 382, distance: 308.6
click at [822, 382] on p "Los diferentes modos se configuran y definen en los archivos Al compartir las m…" at bounding box center [753, 387] width 557 height 35
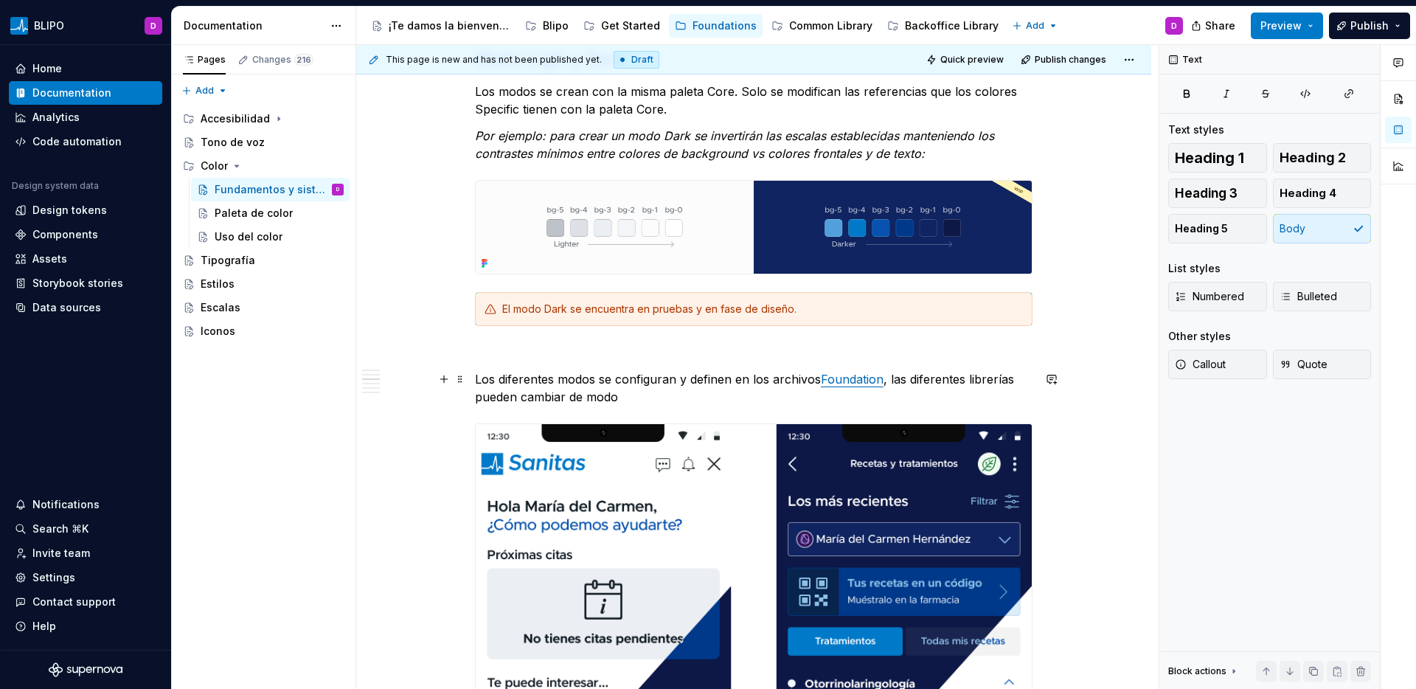
drag, startPoint x: 885, startPoint y: 381, endPoint x: 920, endPoint y: 395, distance: 37.4
click at [885, 381] on p "Los diferentes modos se configuran y definen en los archivos Foundation , las d…" at bounding box center [753, 387] width 557 height 35
drag, startPoint x: 821, startPoint y: 398, endPoint x: 717, endPoint y: 402, distance: 104.0
click at [717, 402] on p "Los diferentes modos se configuran y definen en los archivos Foundation de cada…" at bounding box center [753, 387] width 557 height 35
drag, startPoint x: 840, startPoint y: 406, endPoint x: 829, endPoint y: 403, distance: 11.4
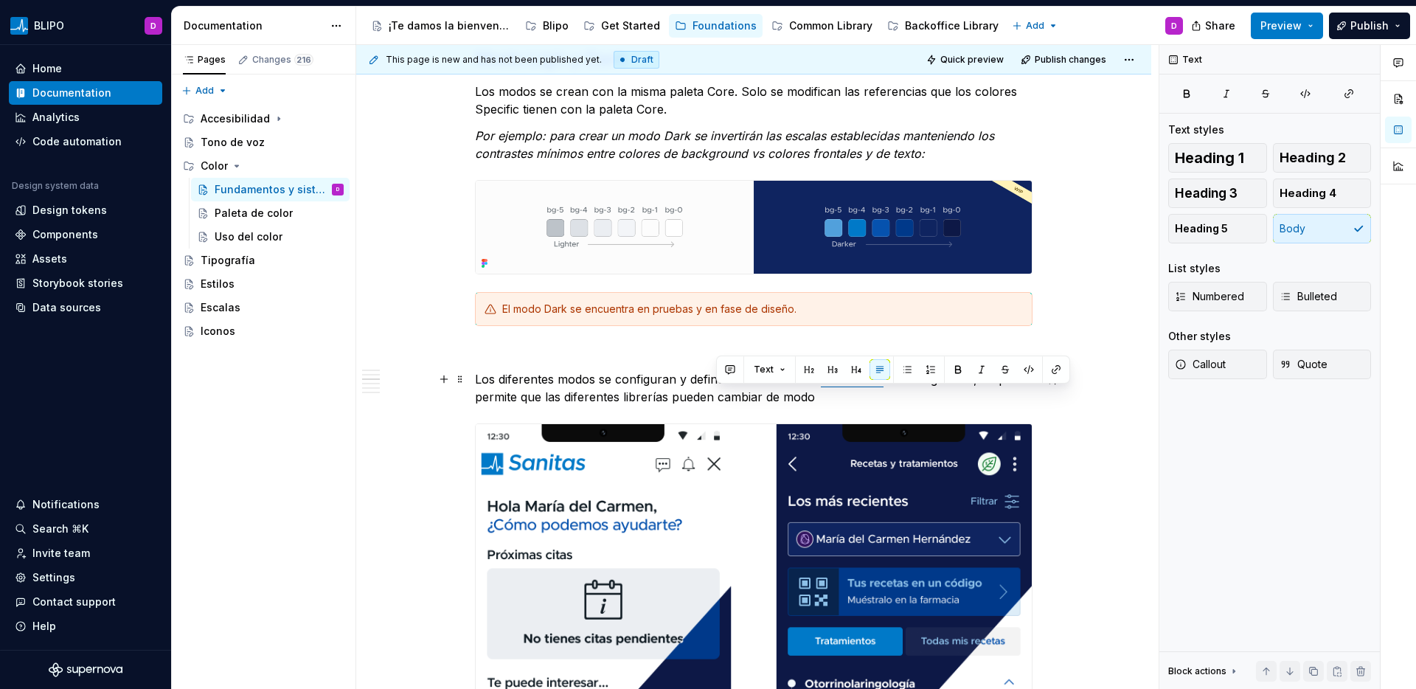
click at [839, 405] on div "La vocación escalable y multi-marca de Blipo como sistema de diseño provoca que…" at bounding box center [753, 46] width 557 height 3488
drag, startPoint x: 824, startPoint y: 402, endPoint x: 701, endPoint y: 404, distance: 123.9
click at [701, 404] on p "Los diferentes modos se configuran y definen en los archivos Foundation de cada…" at bounding box center [753, 387] width 557 height 35
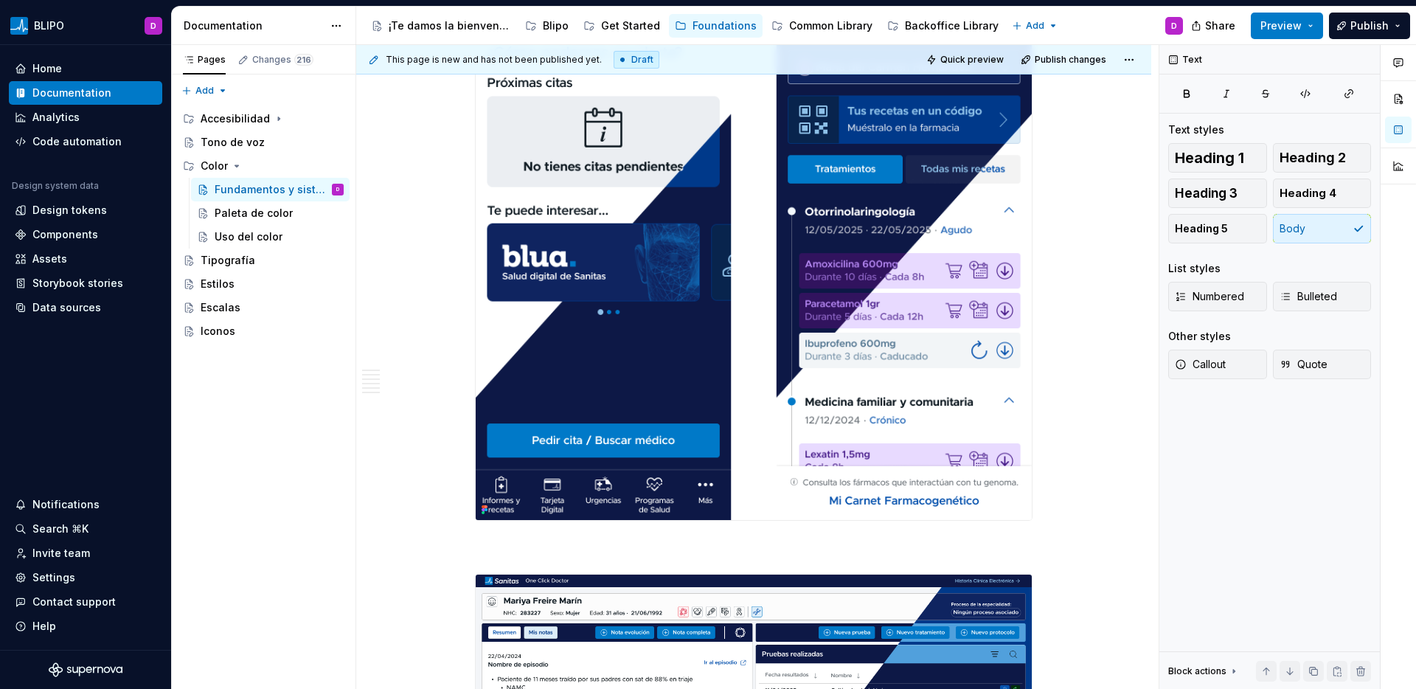
scroll to position [2526, 0]
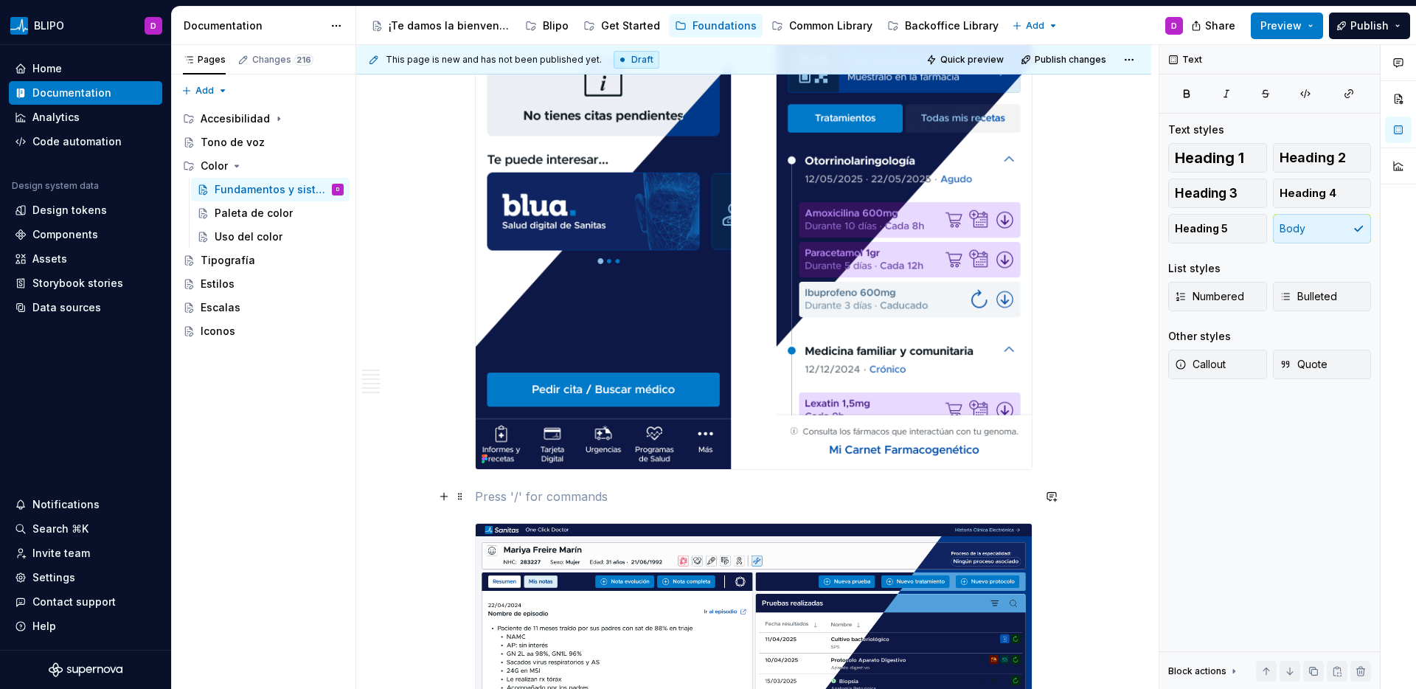
click at [630, 493] on p at bounding box center [753, 496] width 557 height 18
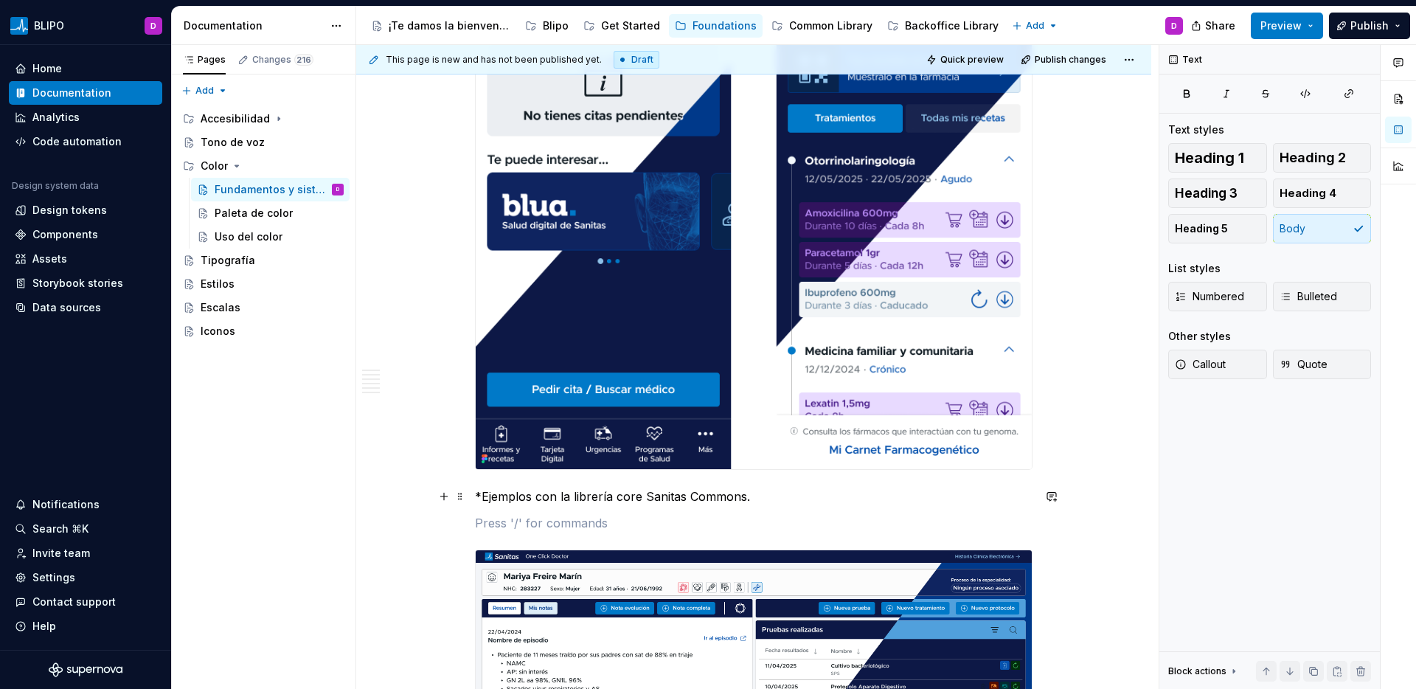
click at [588, 496] on p "*Ejemplos con la librería core Sanitas Commons." at bounding box center [753, 496] width 557 height 18
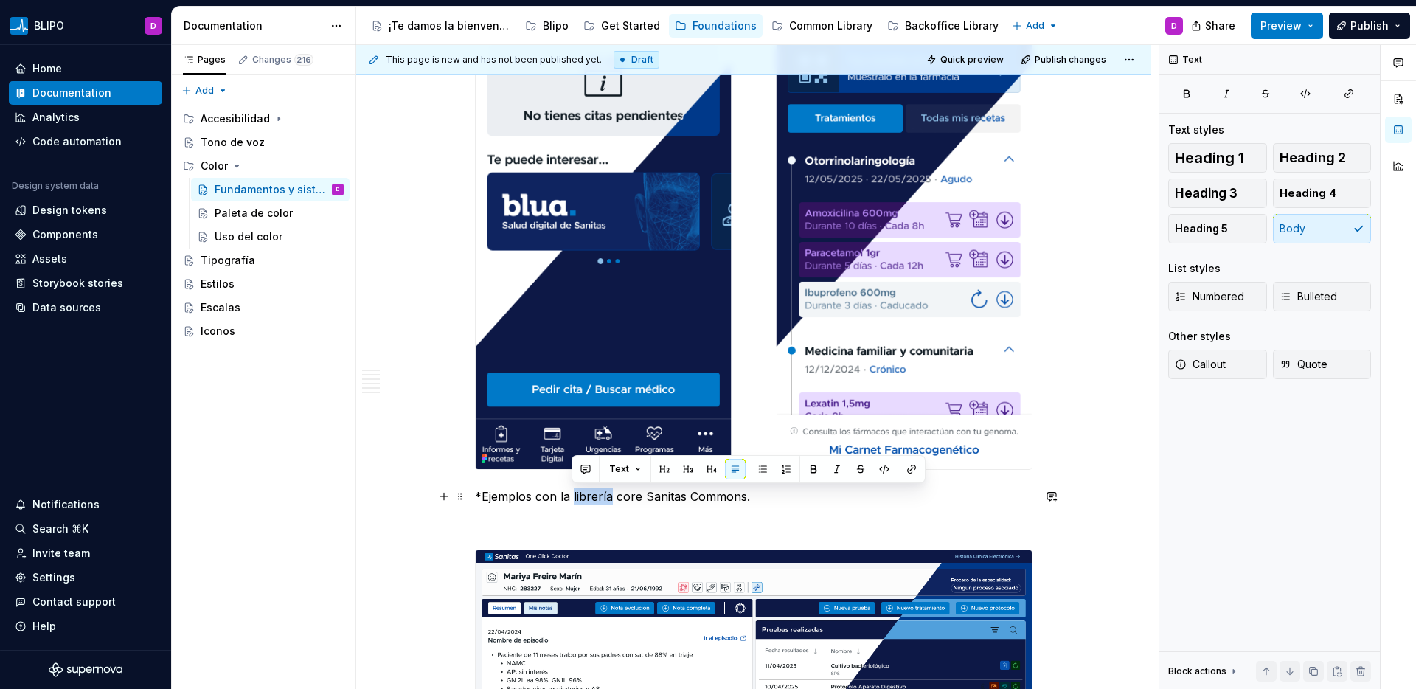
click at [588, 496] on p "*Ejemplos con la librería core Sanitas Commons." at bounding box center [753, 496] width 557 height 18
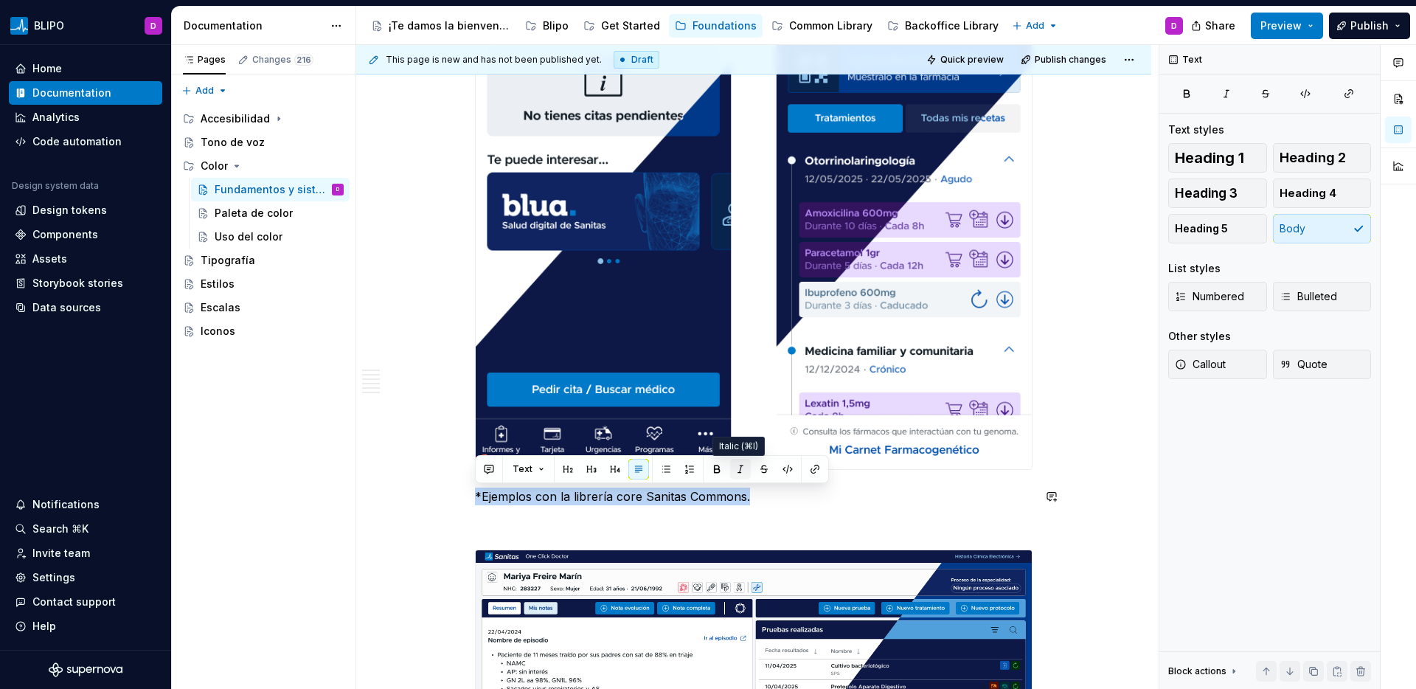
click at [741, 473] on button "button" at bounding box center [740, 469] width 21 height 21
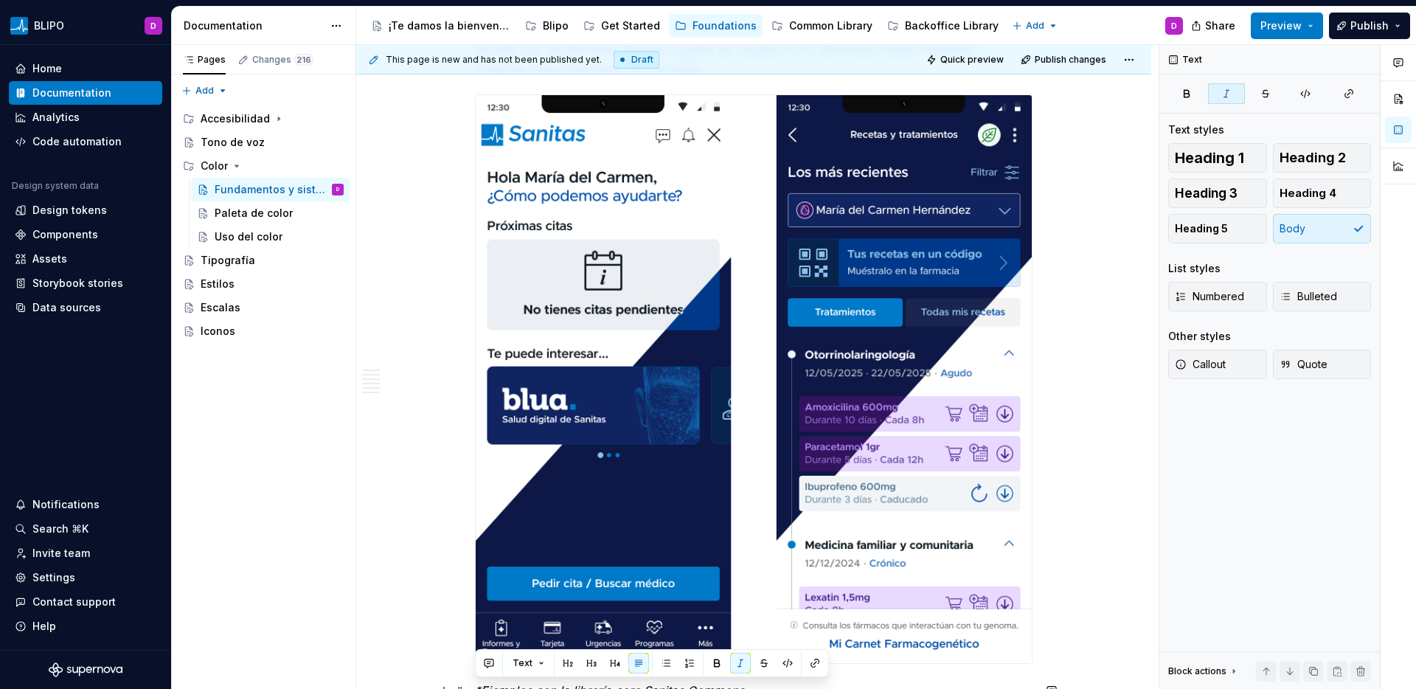
scroll to position [2235, 0]
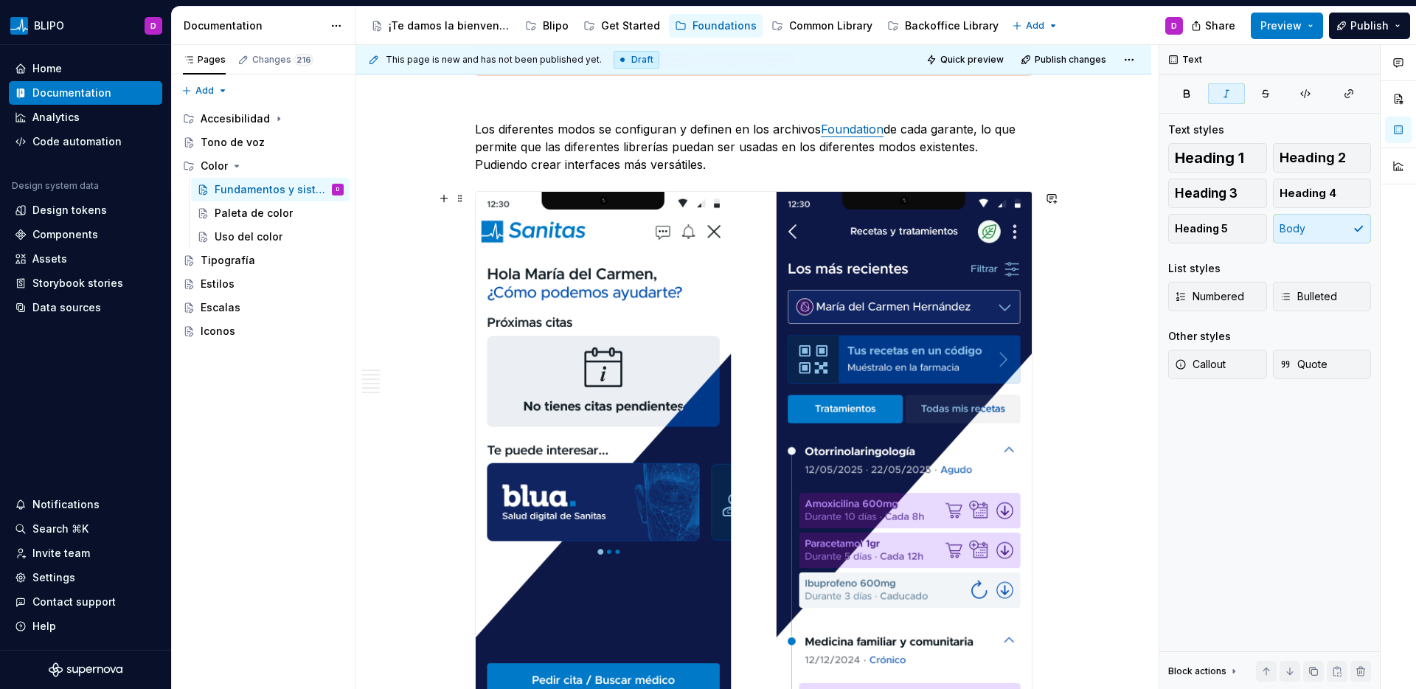
click at [689, 212] on img at bounding box center [754, 475] width 556 height 567
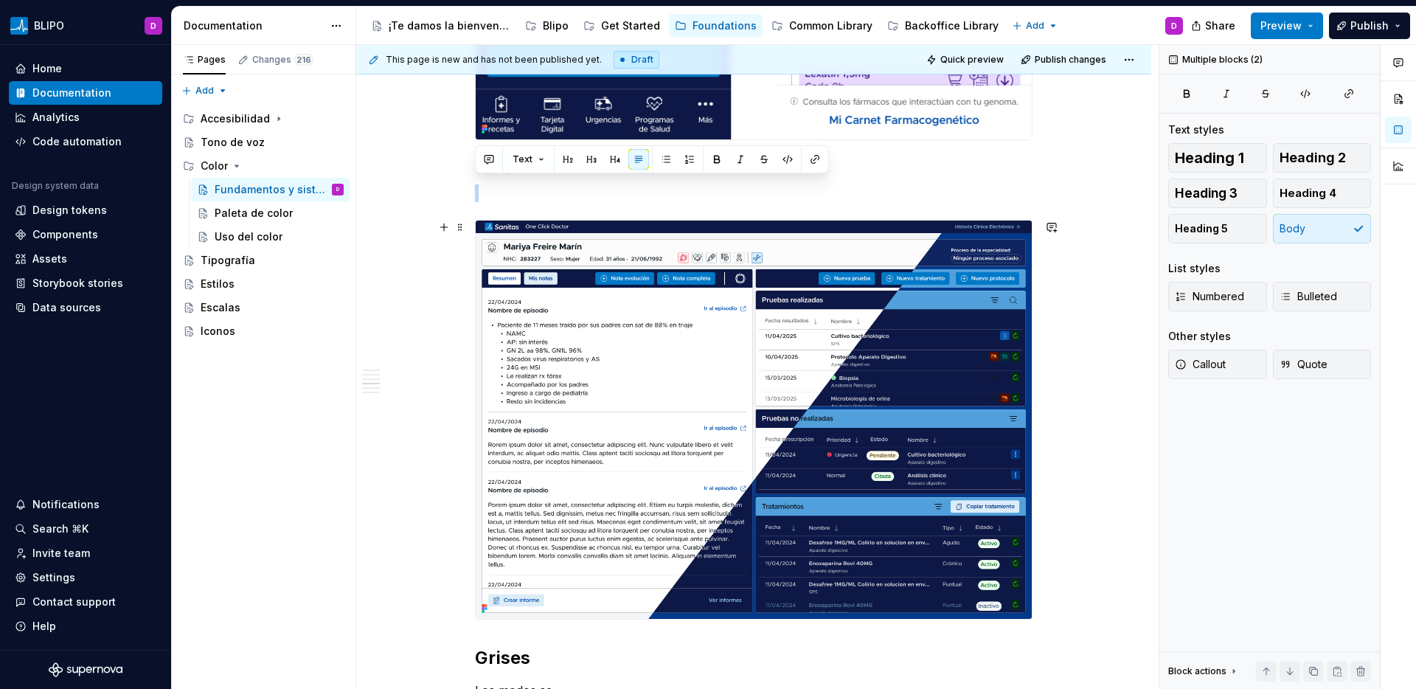
scroll to position [2857, 0]
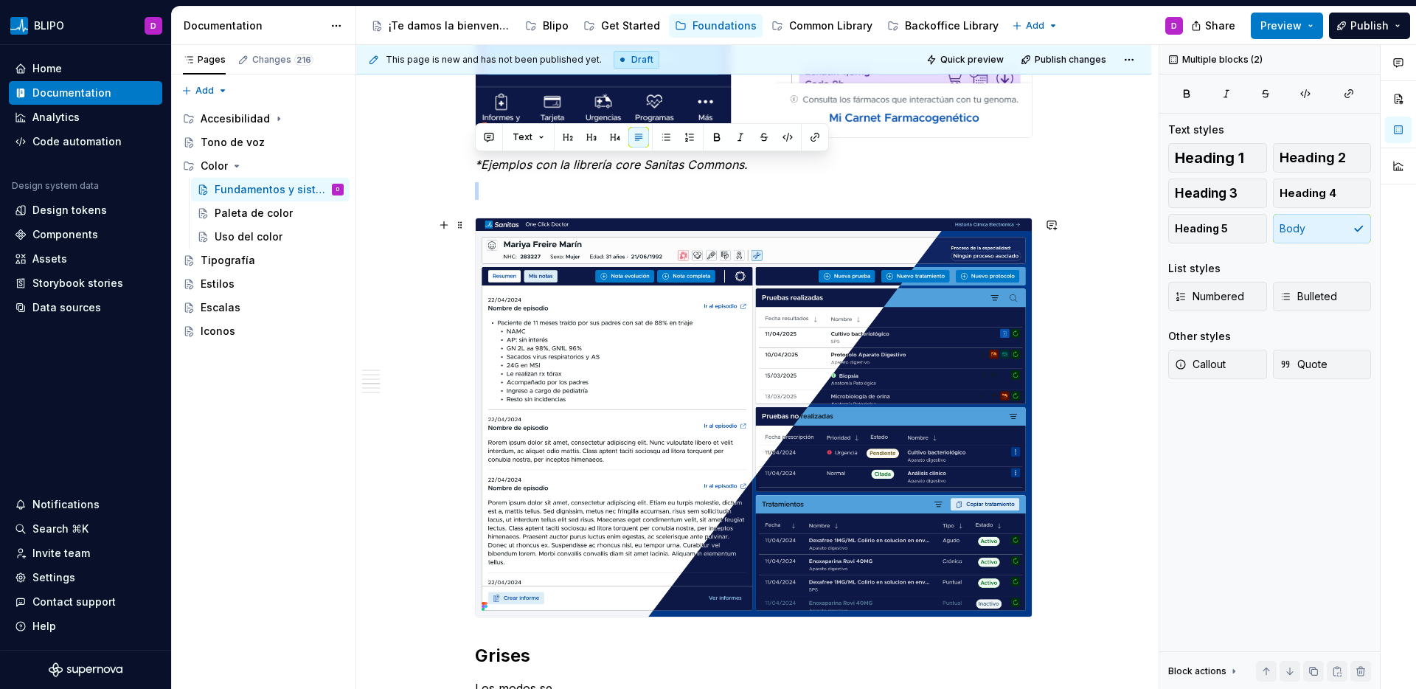
drag, startPoint x: 744, startPoint y: 644, endPoint x: 561, endPoint y: 340, distance: 355.2
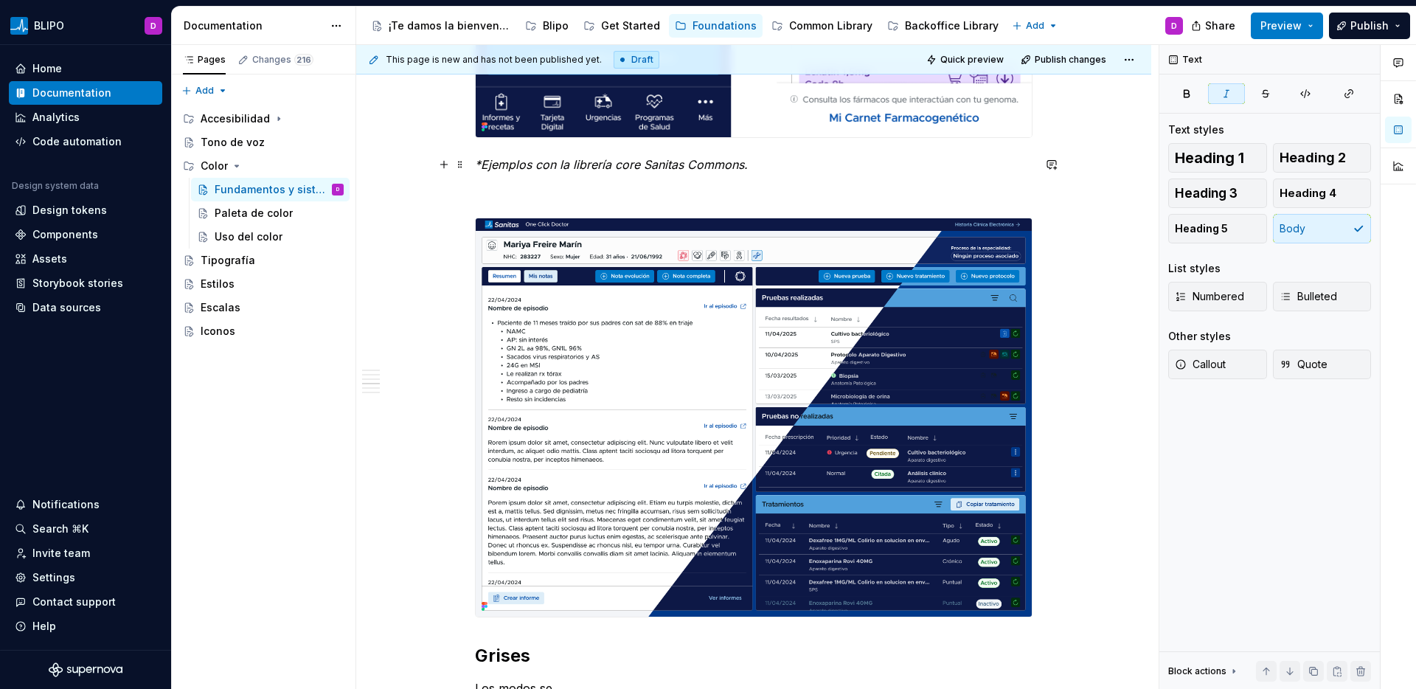
click at [599, 161] on em "*Ejemplos con la librería core Sanitas Commons." at bounding box center [611, 164] width 273 height 15
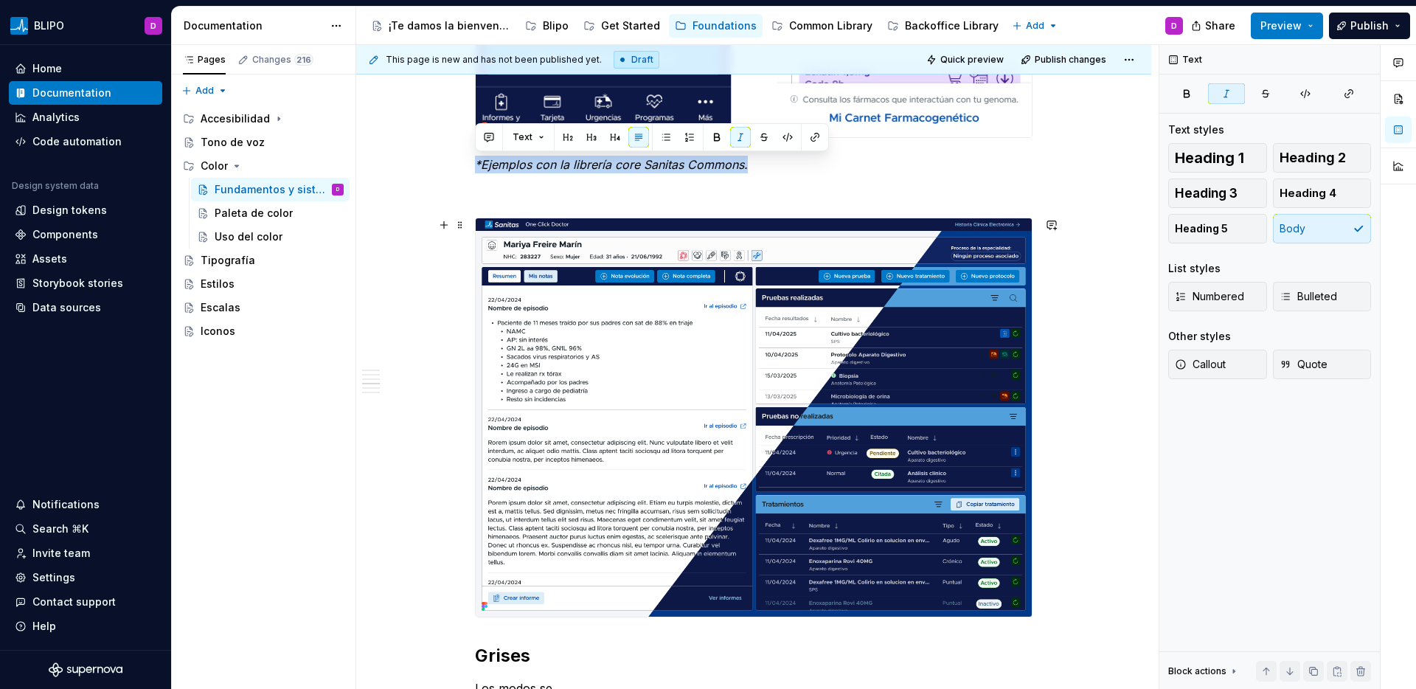
copy em "*Ejemplos con la librería core Sanitas Commons."
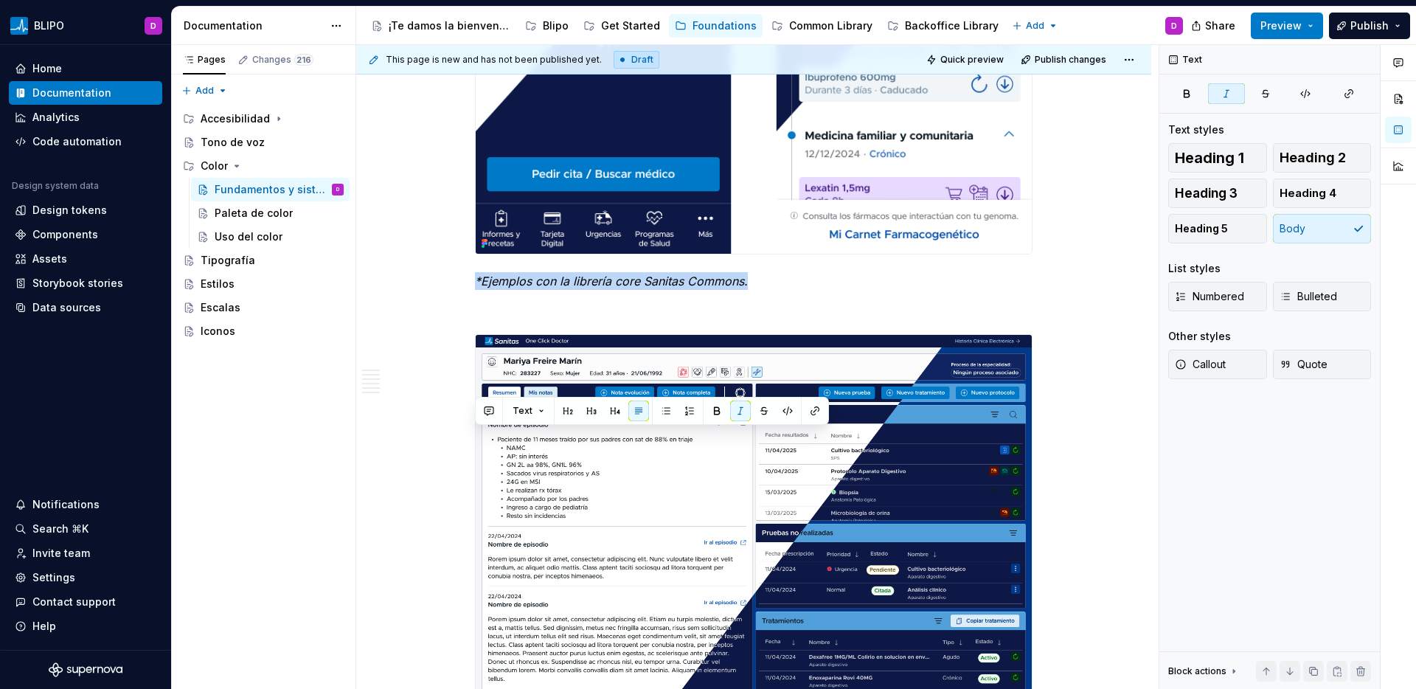
scroll to position [2577, 0]
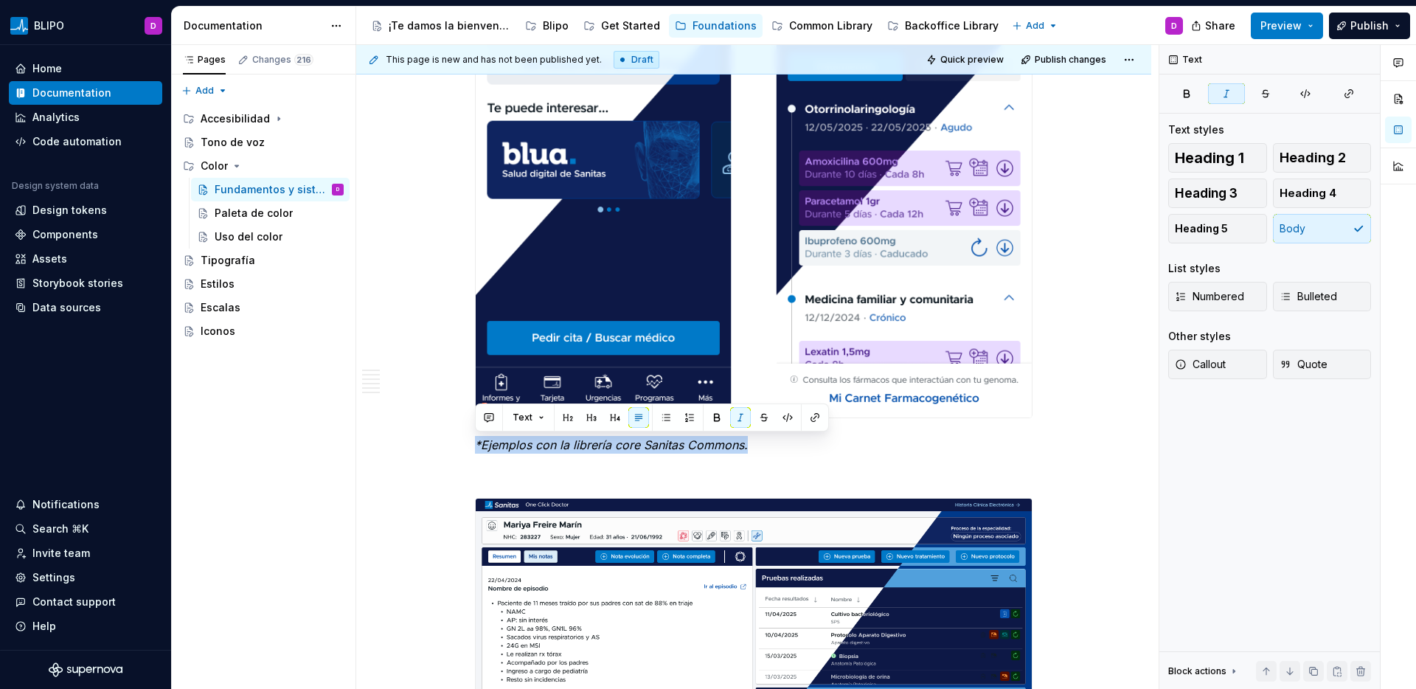
click at [938, 208] on img at bounding box center [754, 133] width 556 height 567
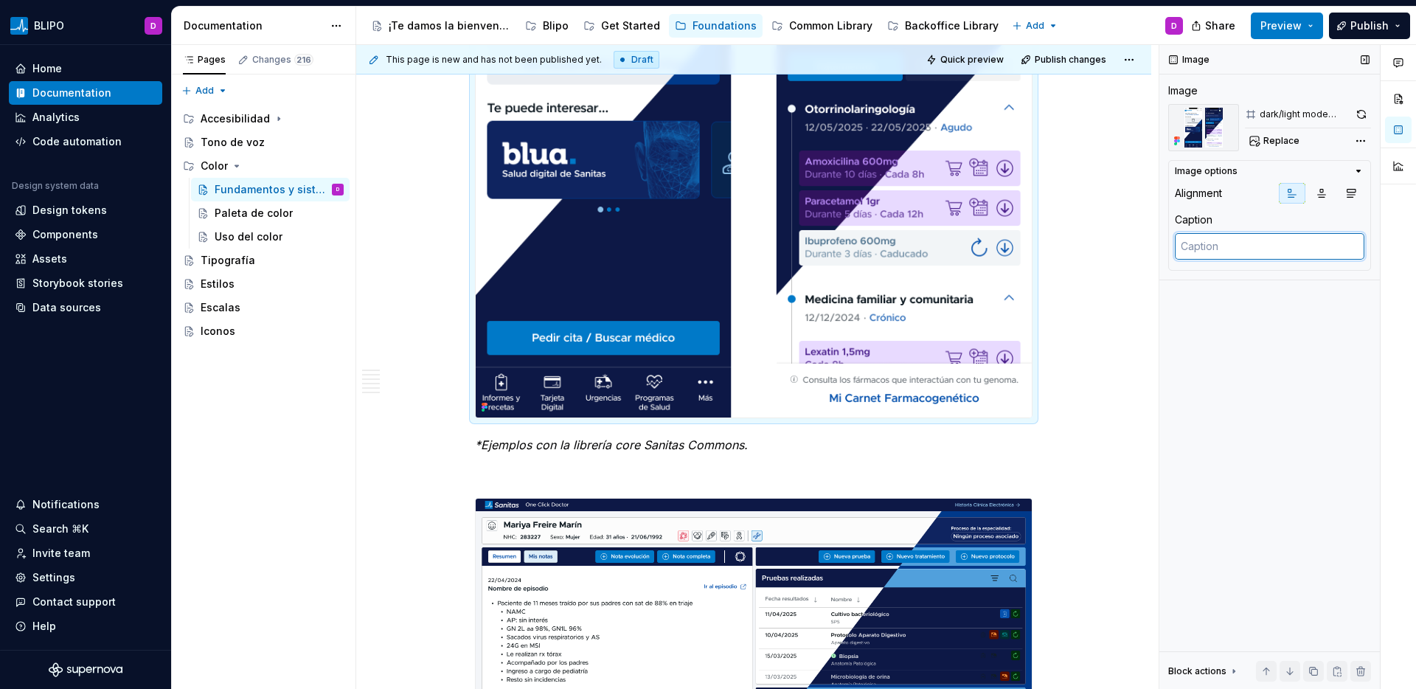
click at [1305, 245] on textarea at bounding box center [1270, 246] width 190 height 27
paste textarea "*Ejemplos con la librería core Sanitas Commons."
type textarea "*"
type textarea "*Ejemplos con la librería core Sanitas Commons."
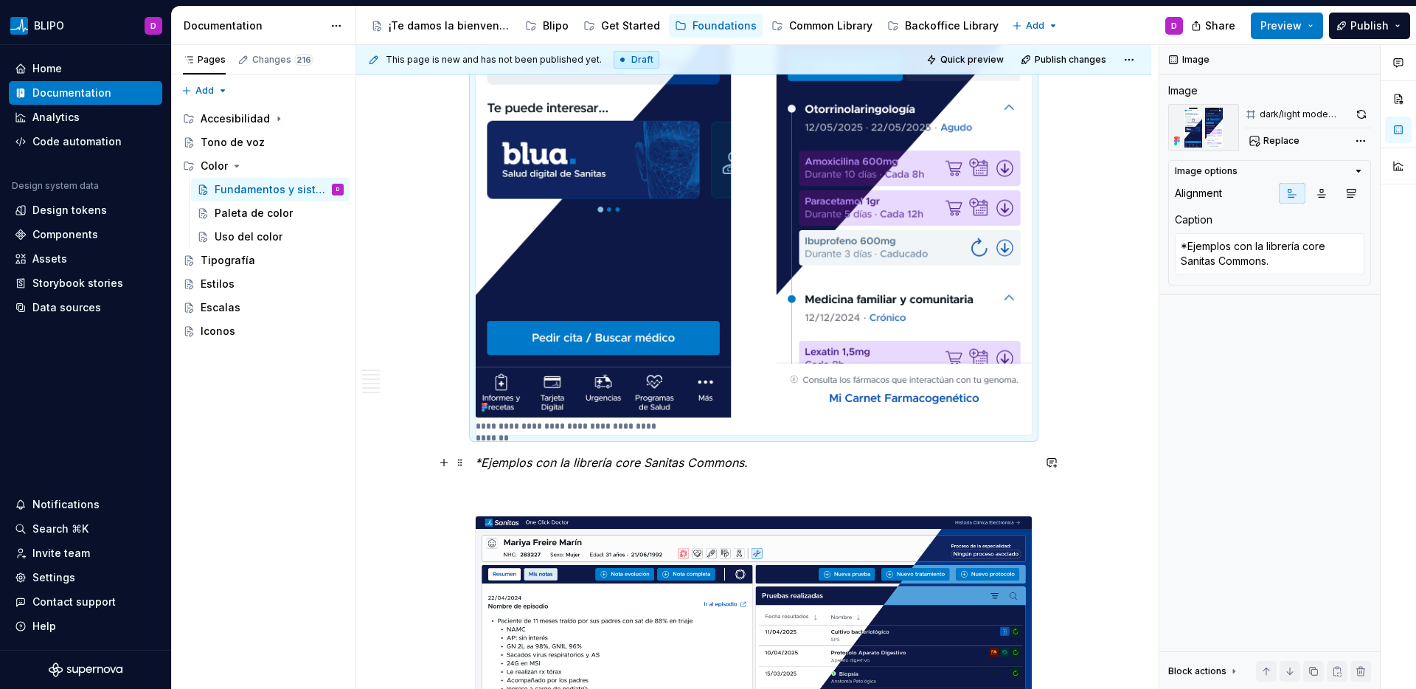
click at [748, 462] on p "*Ejemplos con la librería core Sanitas Commons." at bounding box center [753, 463] width 557 height 18
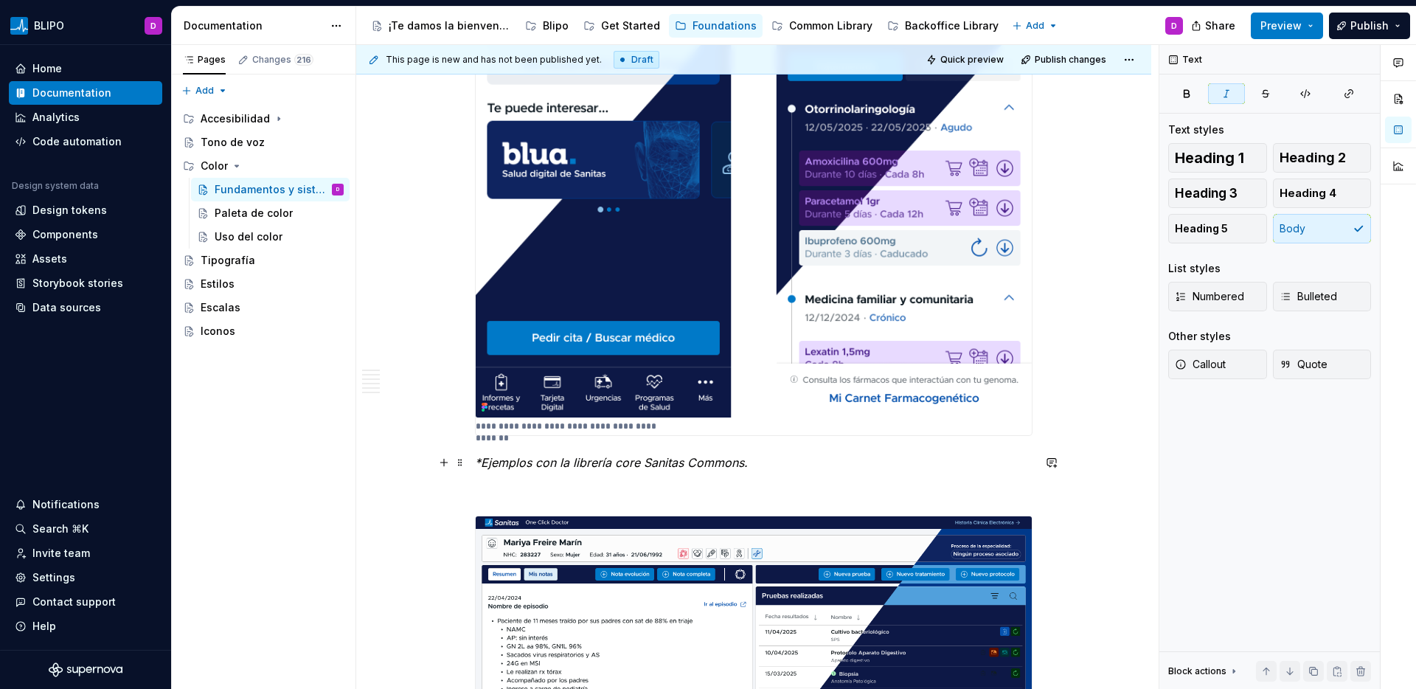
click at [748, 462] on p "*Ejemplos con la librería core Sanitas Commons." at bounding box center [753, 463] width 557 height 18
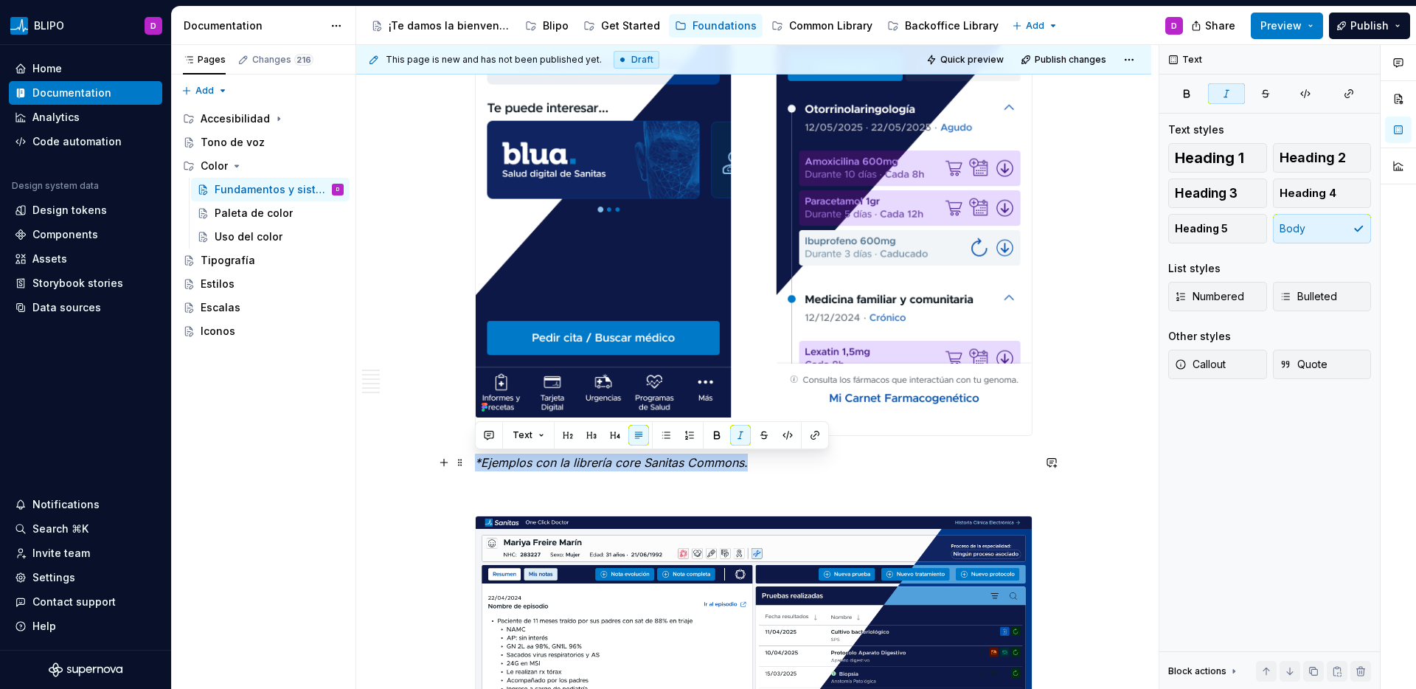
click at [748, 462] on p "*Ejemplos con la librería core Sanitas Commons." at bounding box center [753, 463] width 557 height 18
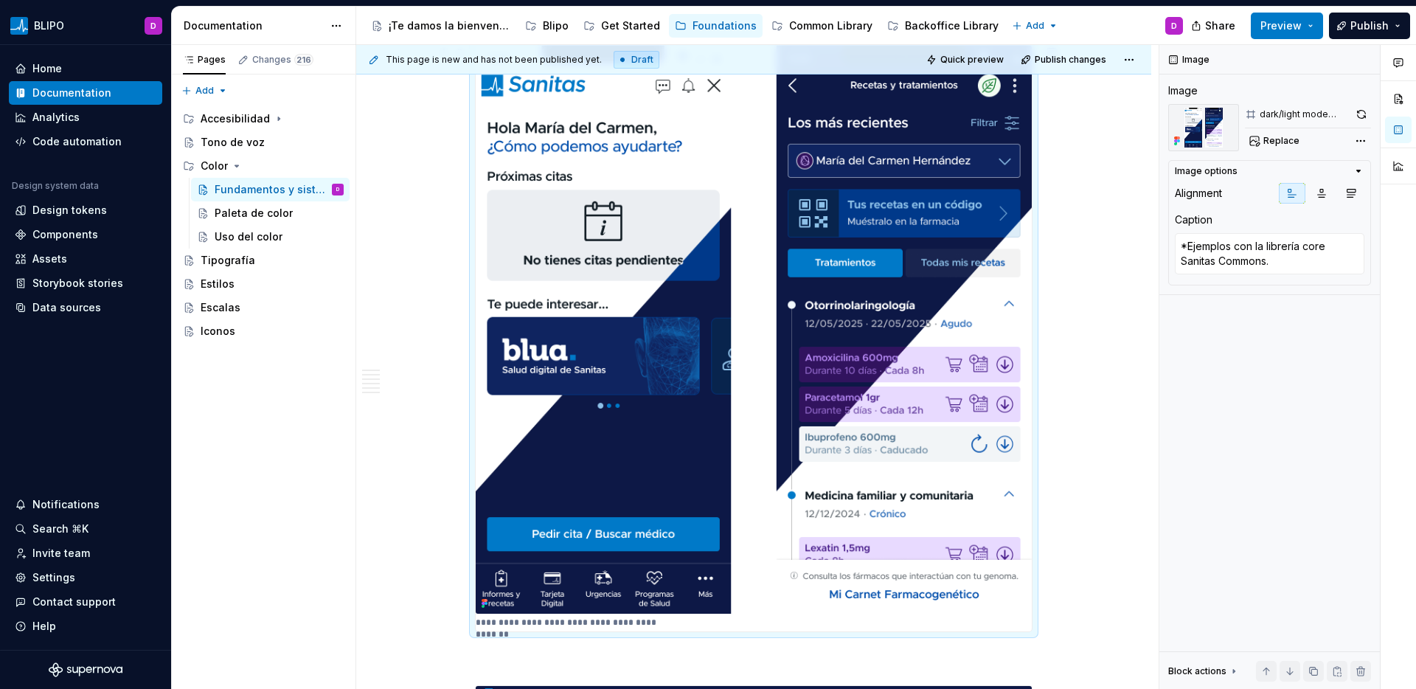
scroll to position [2675, 0]
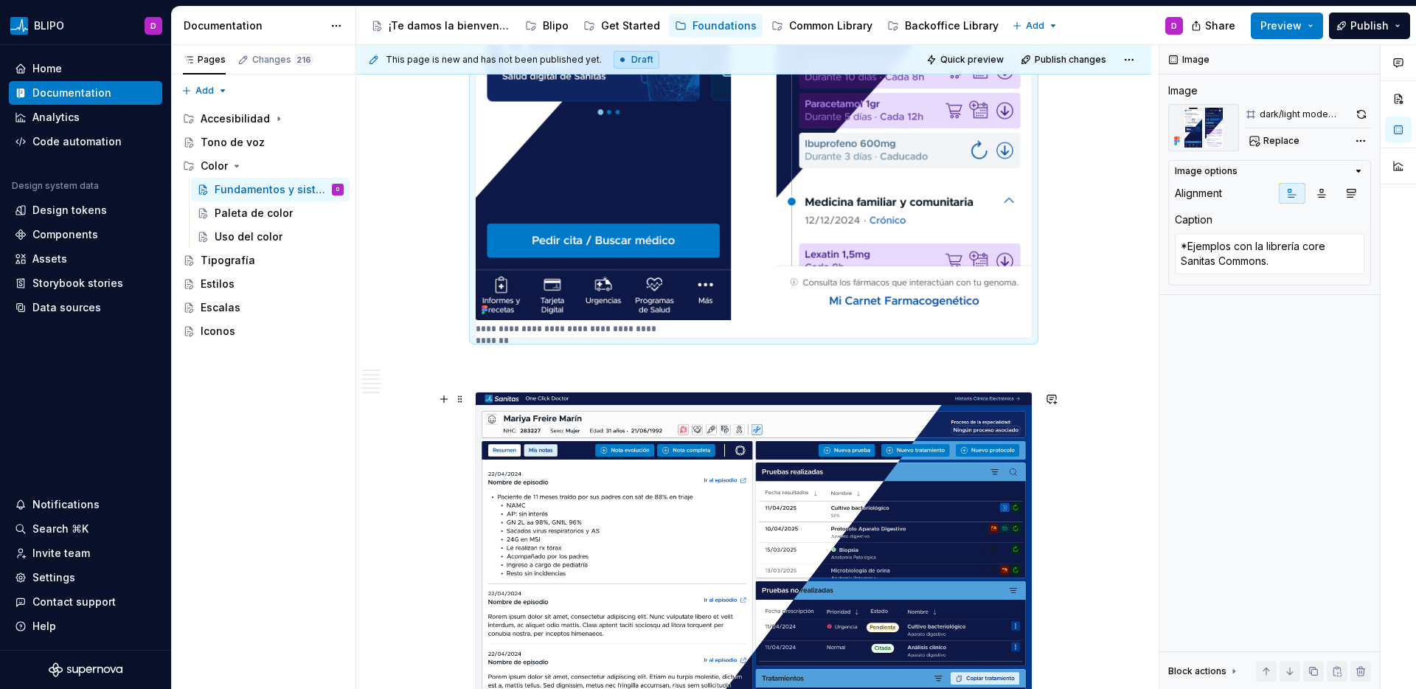
type textarea "*"
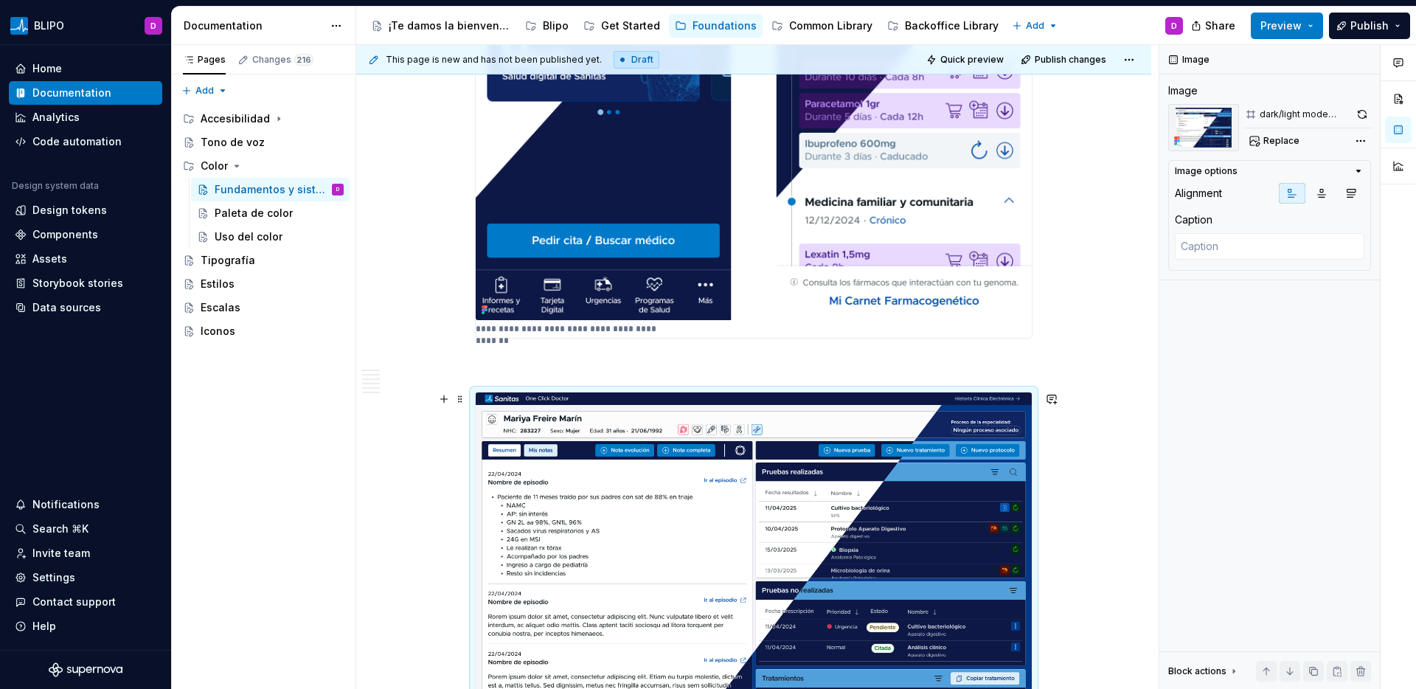
click at [712, 523] on img at bounding box center [754, 591] width 556 height 398
click at [1213, 251] on textarea at bounding box center [1270, 246] width 190 height 27
paste textarea "*Ejemplos con la librería core Sanitas Commons."
type textarea "*"
type textarea "*Ejemplos con la librería core Sanitas Commons."
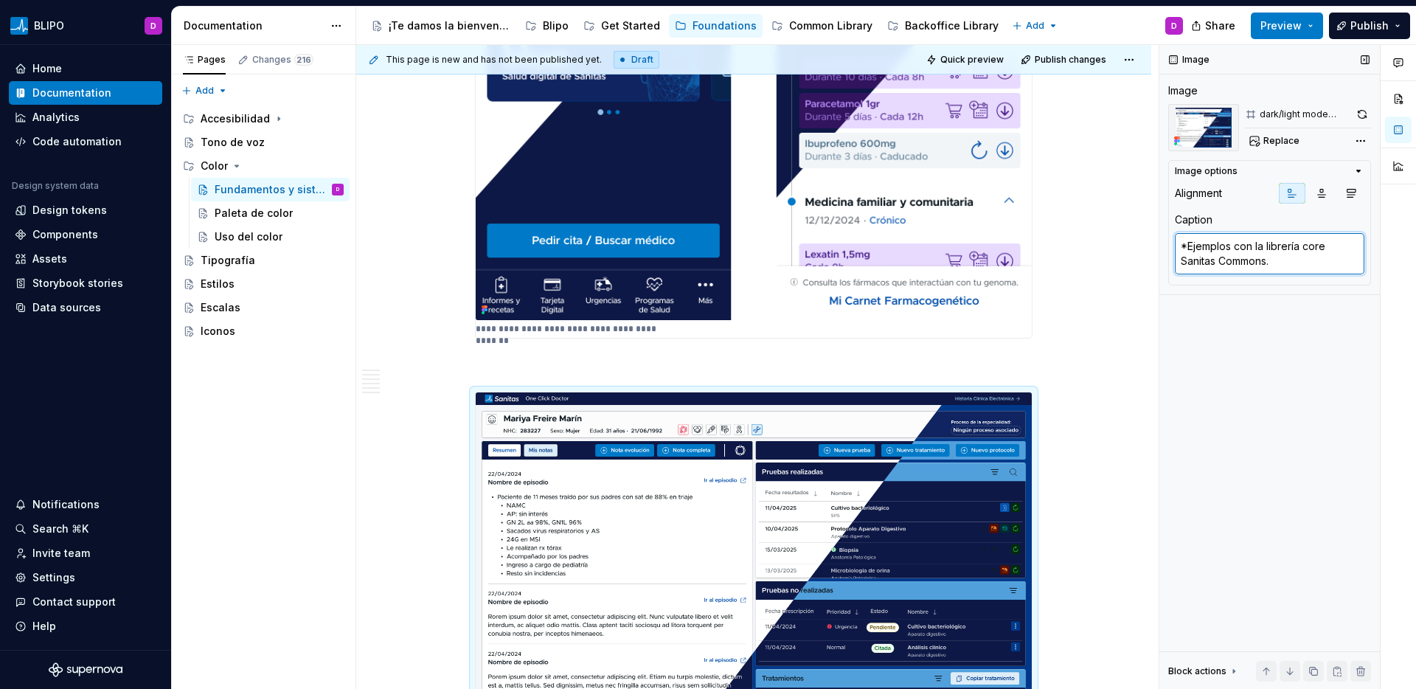
drag, startPoint x: 1267, startPoint y: 263, endPoint x: 1164, endPoint y: 263, distance: 102.5
click at [1164, 263] on div "Image Image dark/light mode desktop Replace Image options Alignment Caption *Ej…" at bounding box center [1269, 367] width 220 height 644
type textarea "*"
type textarea "*Ejemplos con la librería core B."
type textarea "*"
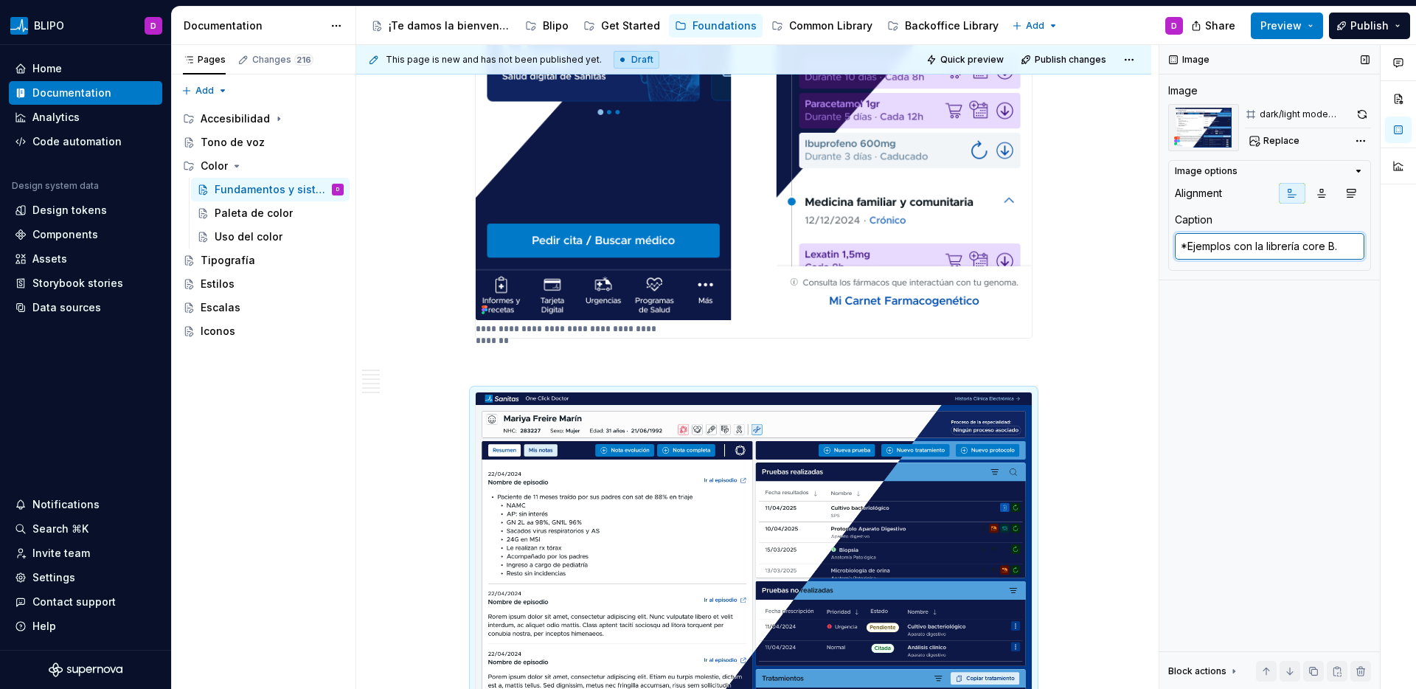
type textarea "*Ejemplos con la librería core Ba."
type textarea "*"
type textarea "*Ejemplos con la librería core Bac."
type textarea "*"
type textarea "*Ejemplos con la librería core Back."
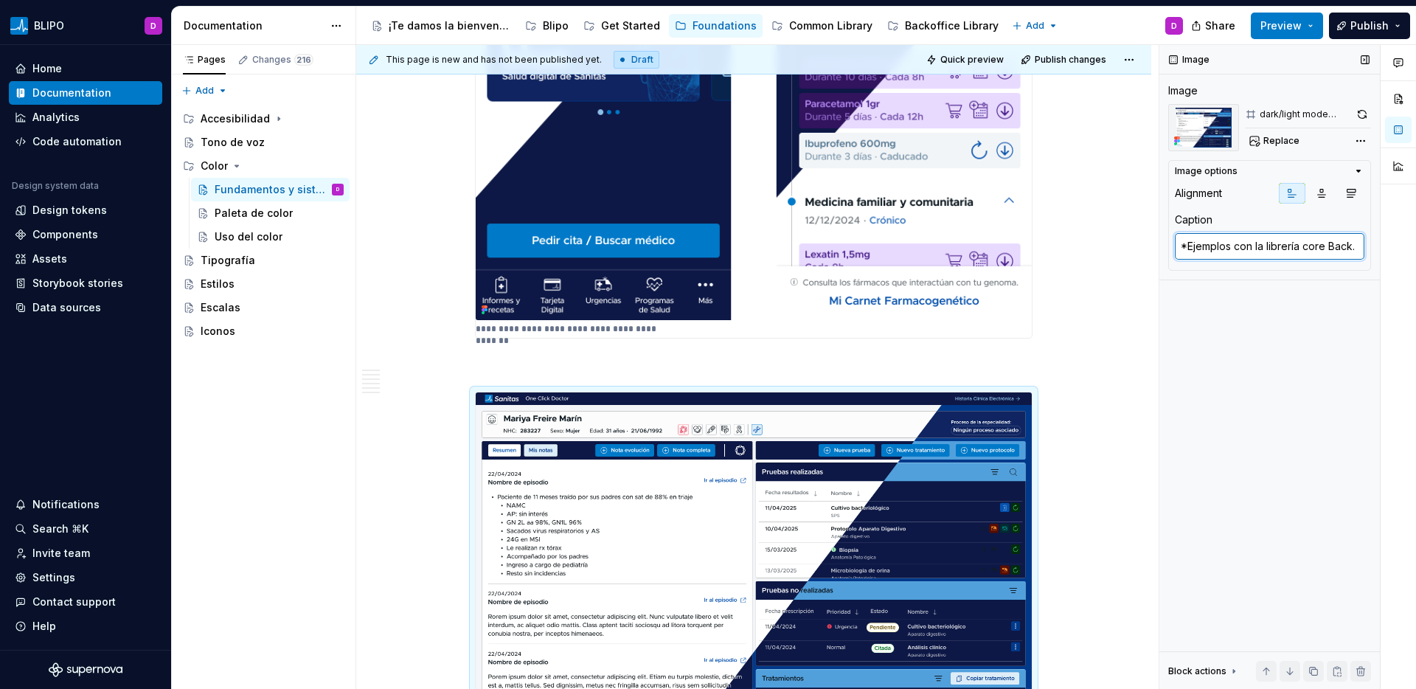
type textarea "*"
type textarea "*Ejemplos con la librería core Backo."
type textarea "*"
type textarea "*Ejemplos con la librería core Backof."
type textarea "*"
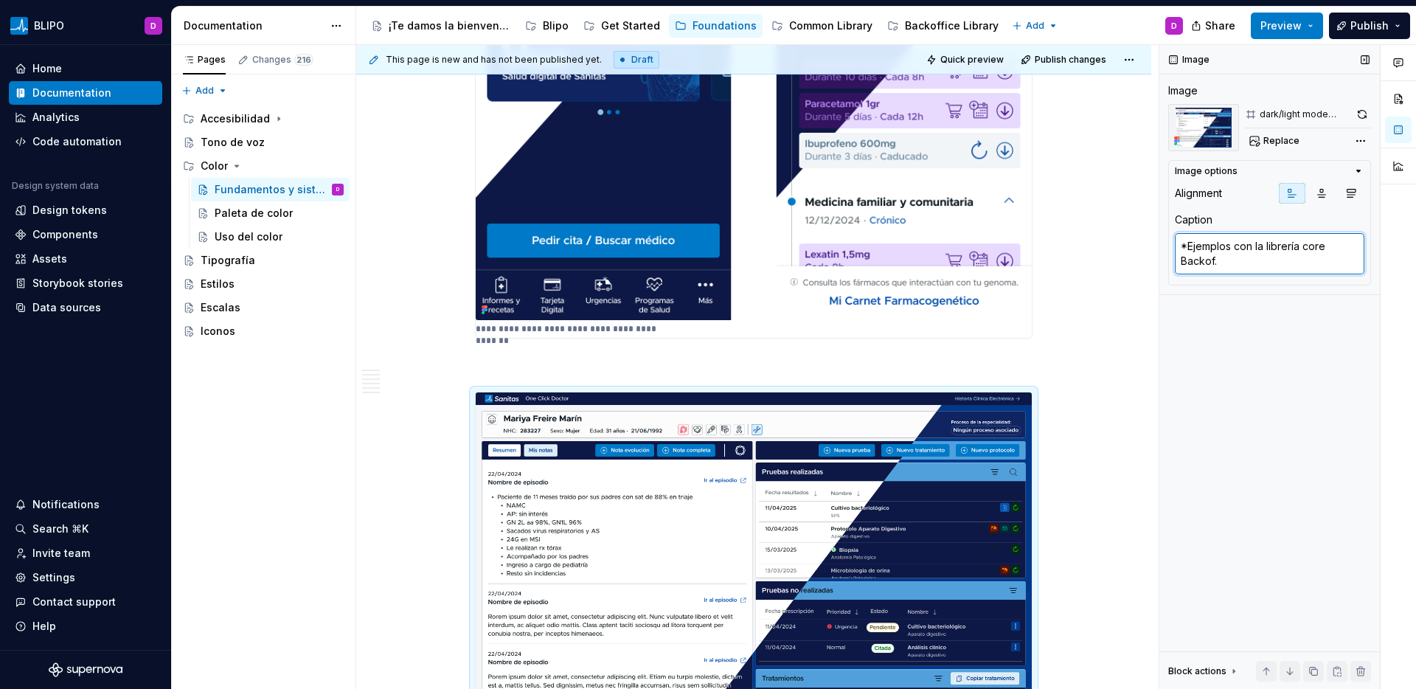
type textarea "*Ejemplos con la librería core Backoff."
type textarea "*"
type textarea "*Ejemplos con la librería core Backoffi."
type textarea "*"
type textarea "*Ejemplos con la librería core [PERSON_NAME]."
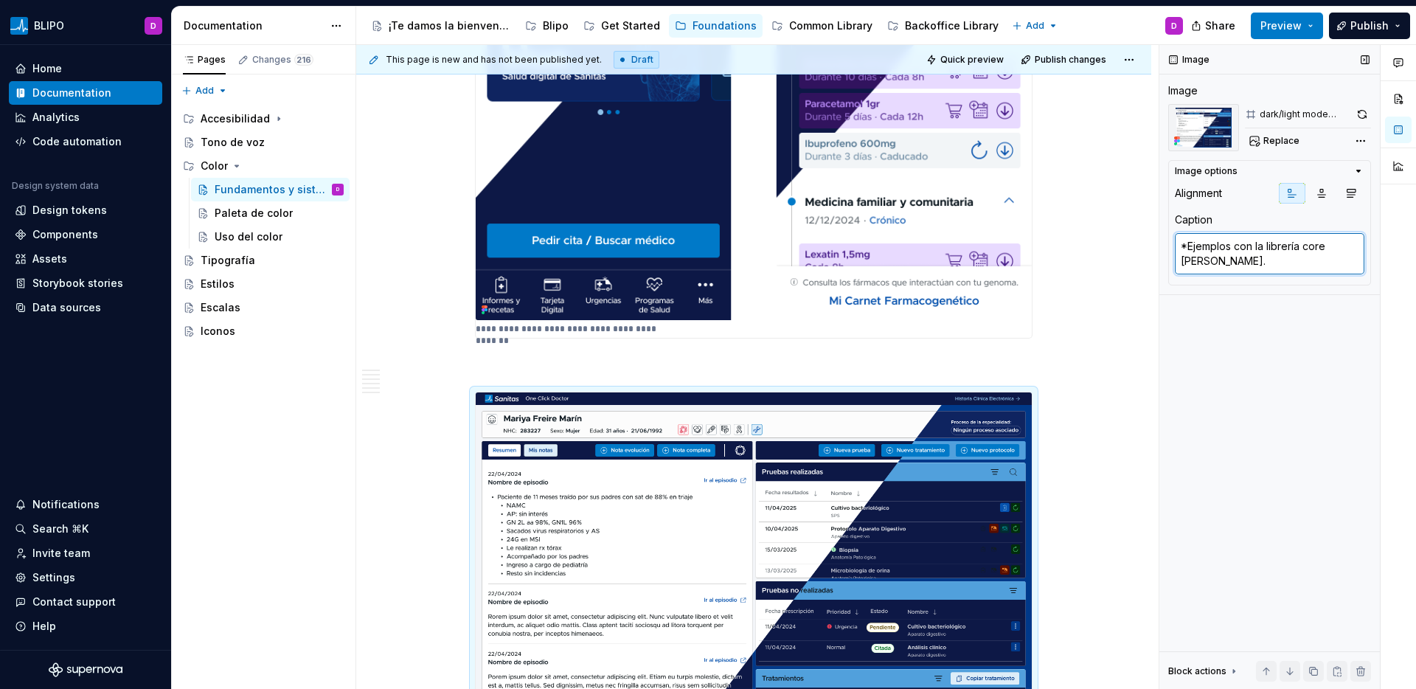
type textarea "*"
type textarea "*Ejemplos con la librería core Backoffice."
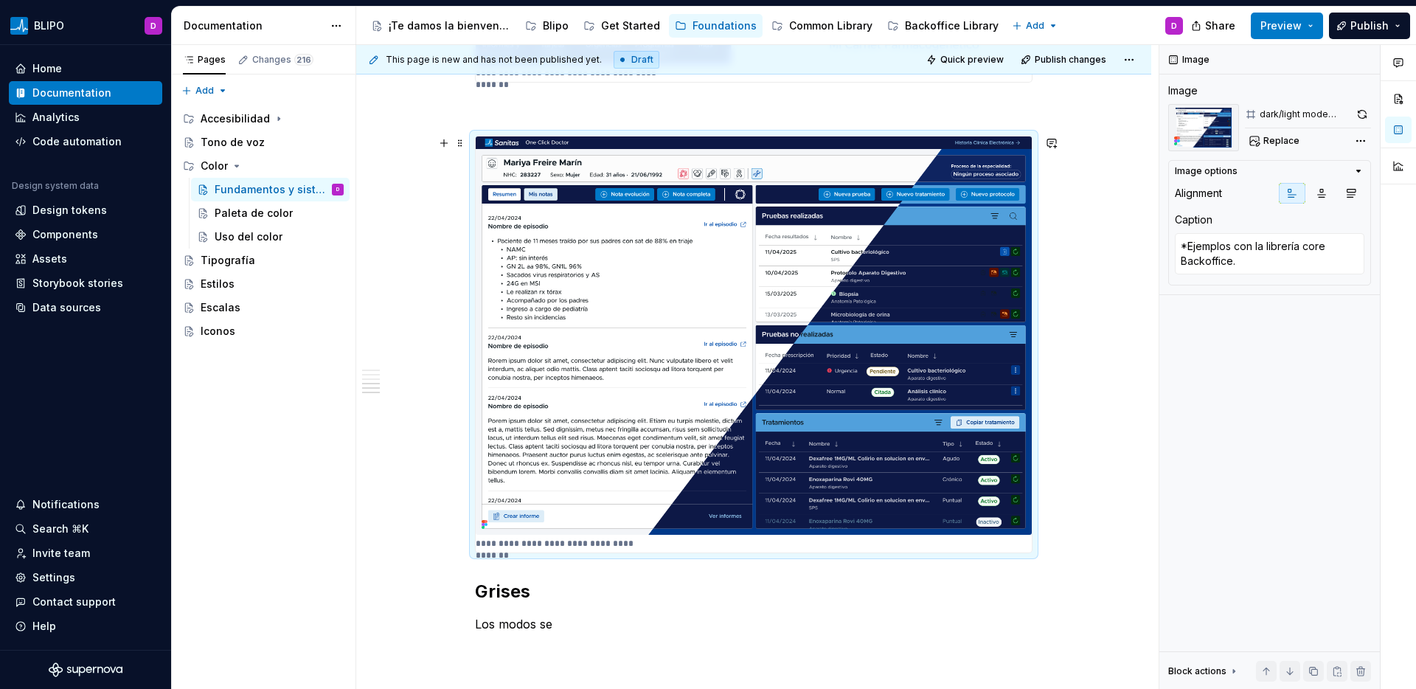
scroll to position [3239, 0]
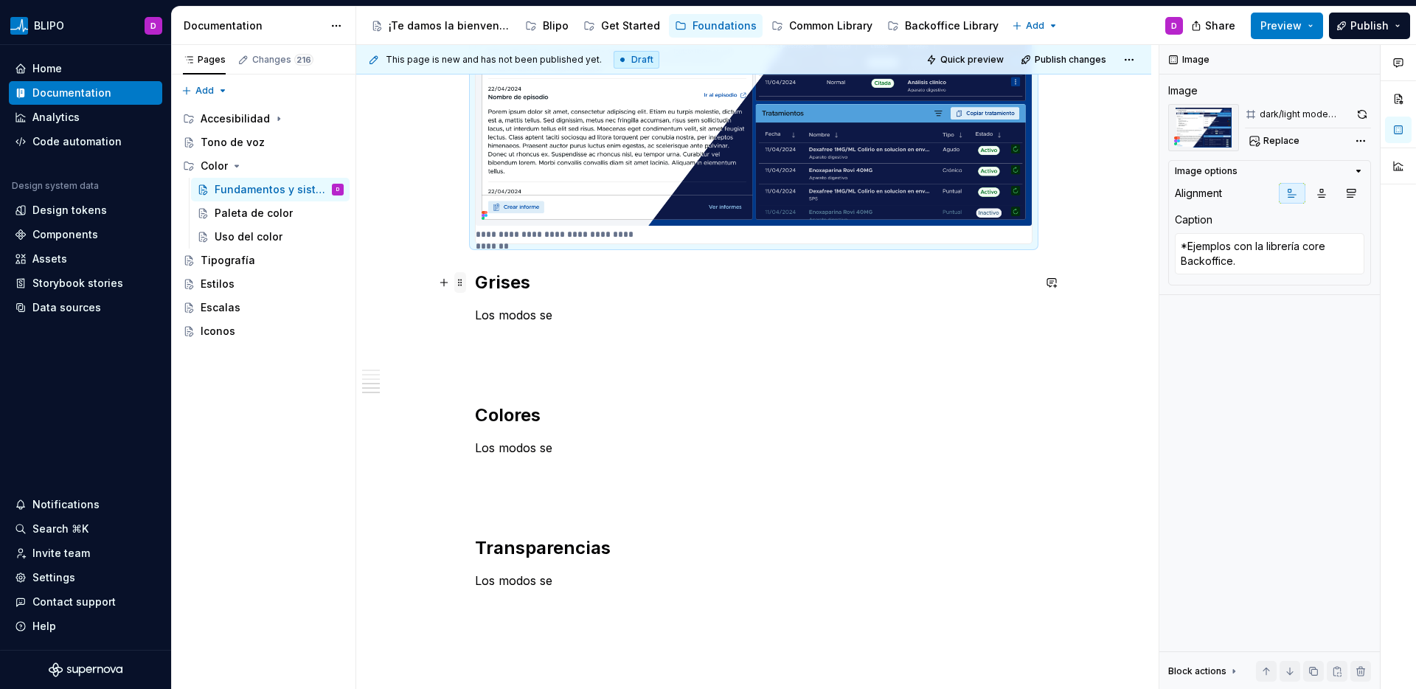
click at [465, 277] on span at bounding box center [460, 282] width 12 height 21
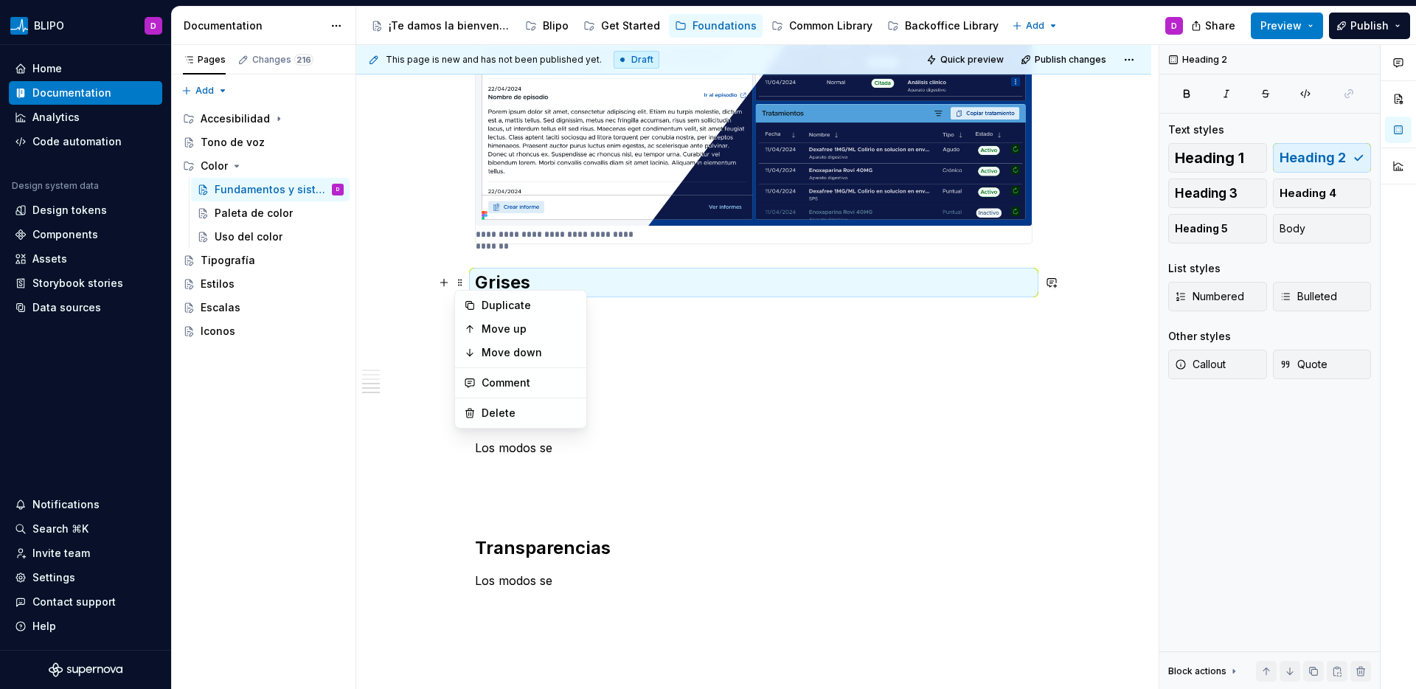
click at [476, 282] on h2 "Grises" at bounding box center [753, 283] width 557 height 24
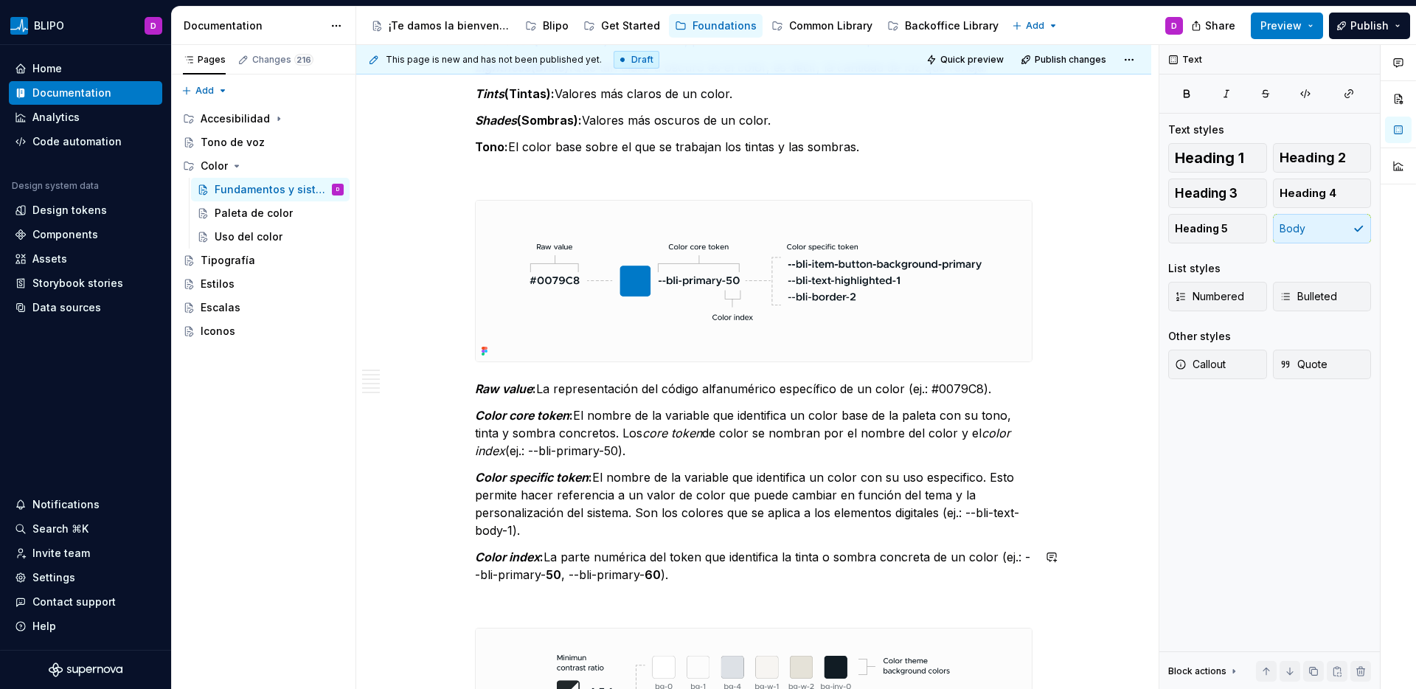
scroll to position [590, 0]
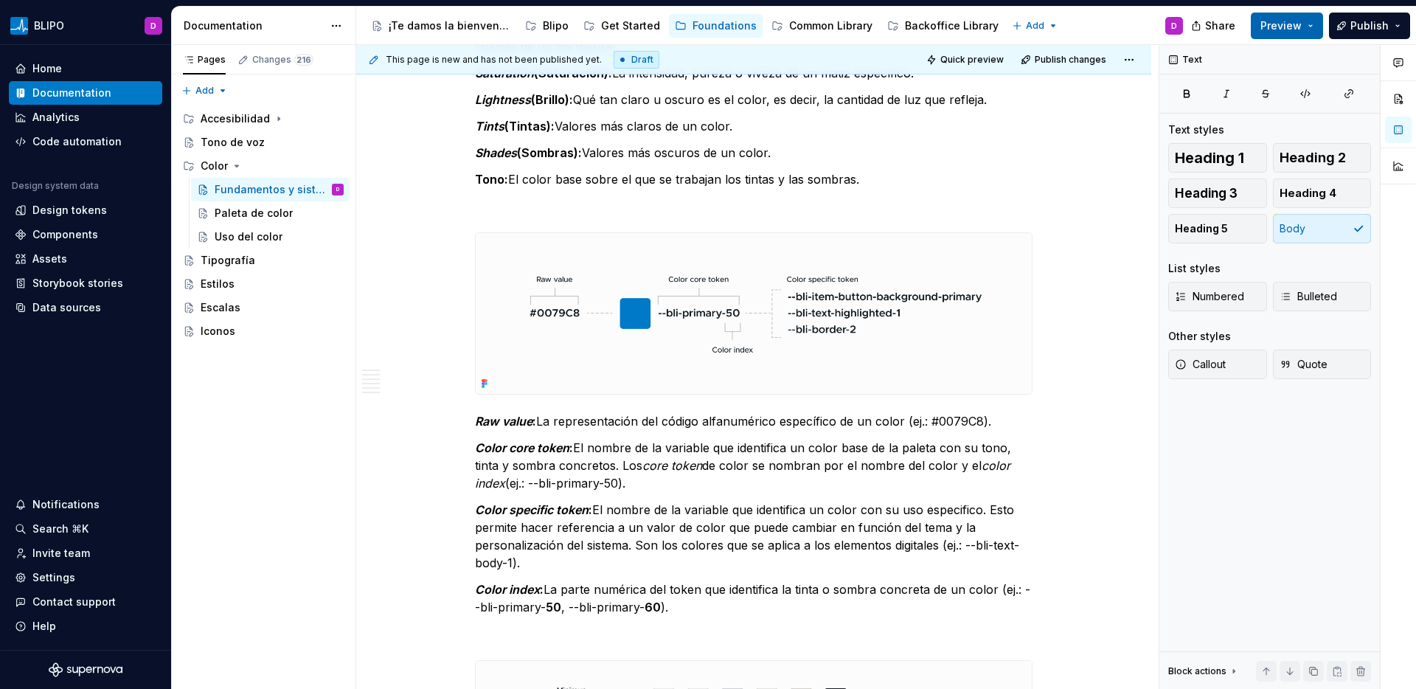
click at [1307, 24] on button "Preview" at bounding box center [1287, 26] width 72 height 27
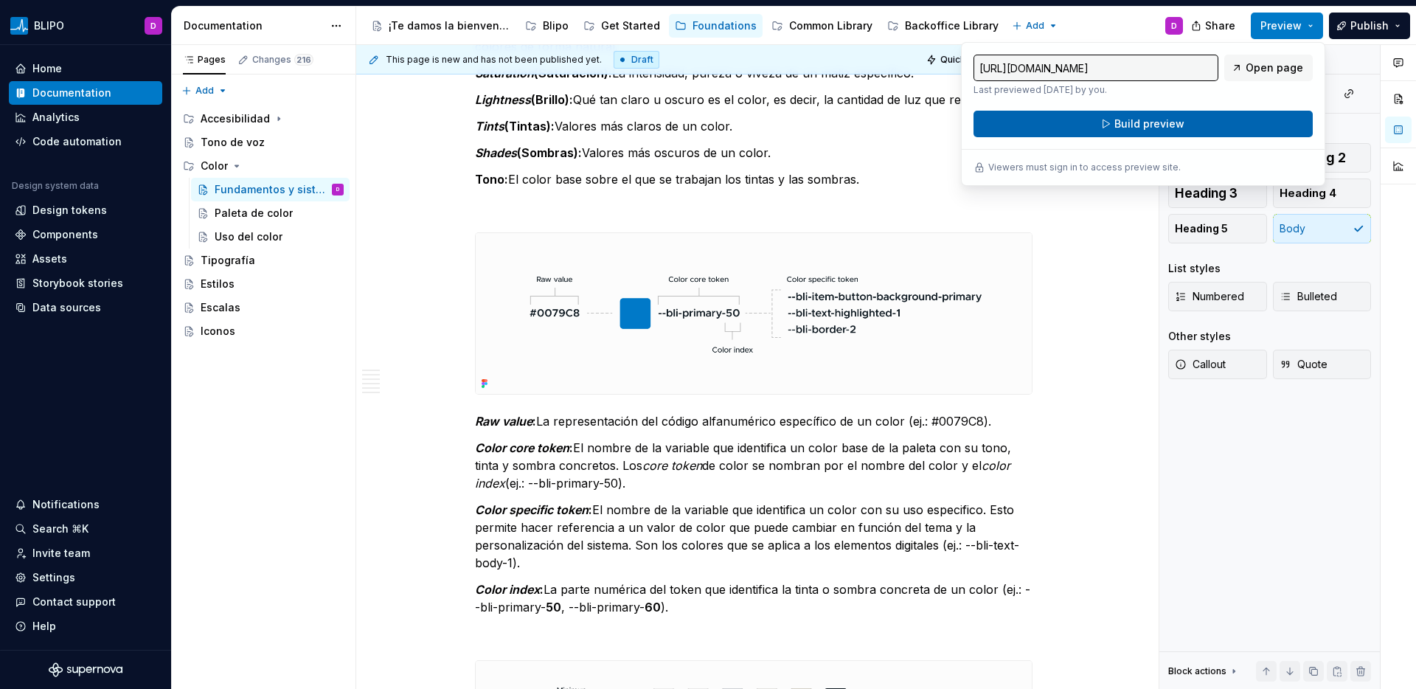
click at [1175, 122] on span "Build preview" at bounding box center [1149, 124] width 70 height 15
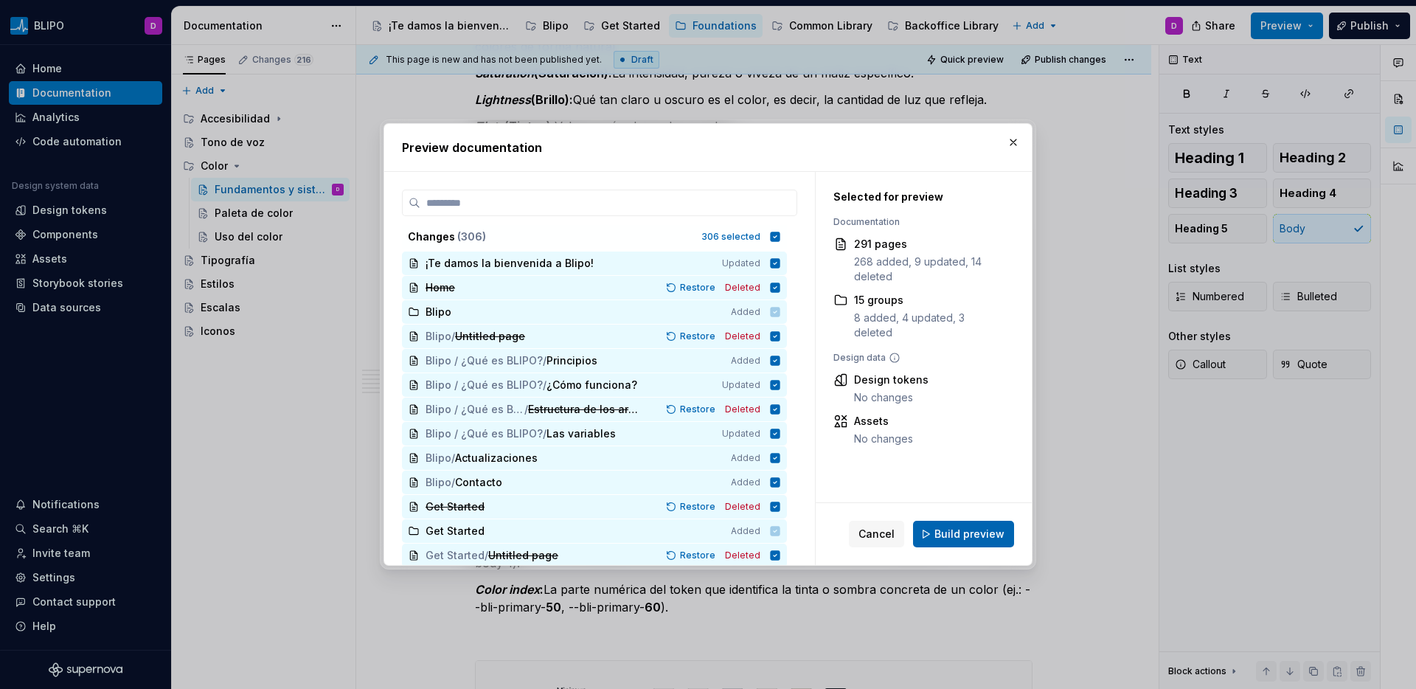
click at [945, 529] on span "Build preview" at bounding box center [969, 534] width 70 height 15
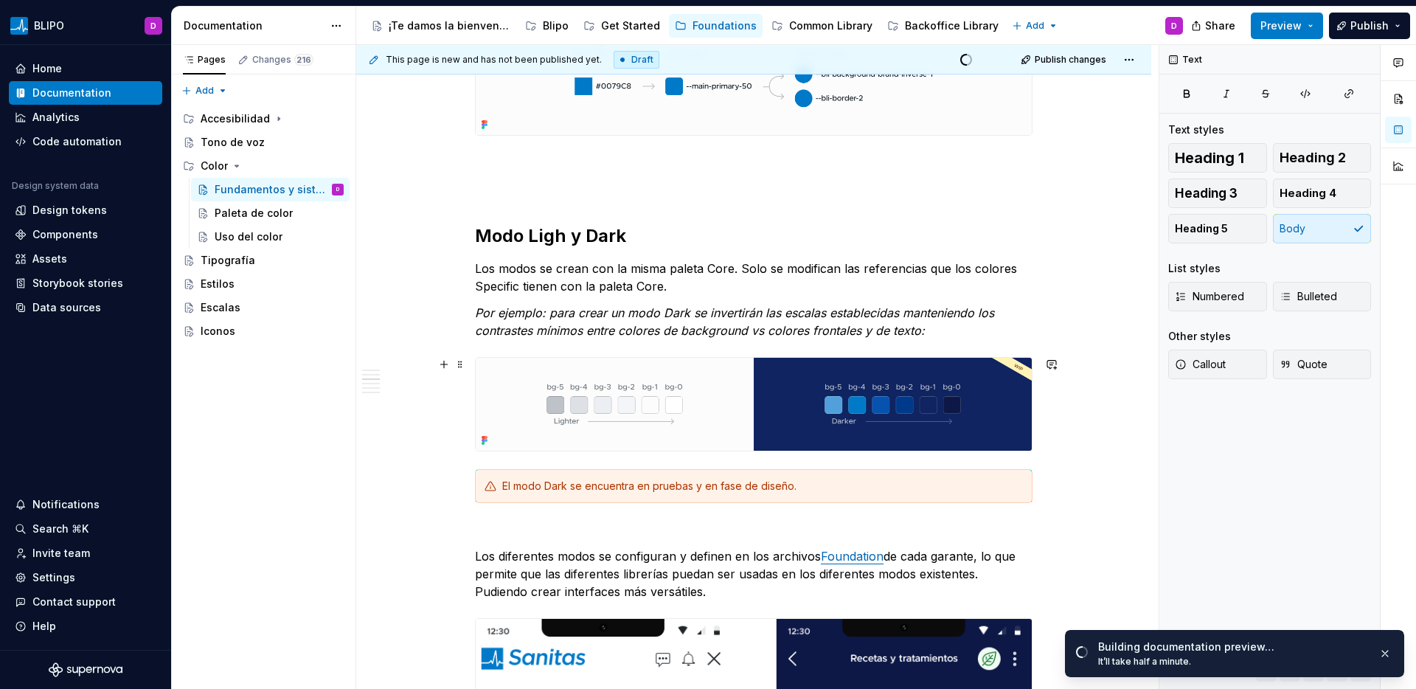
scroll to position [1384, 0]
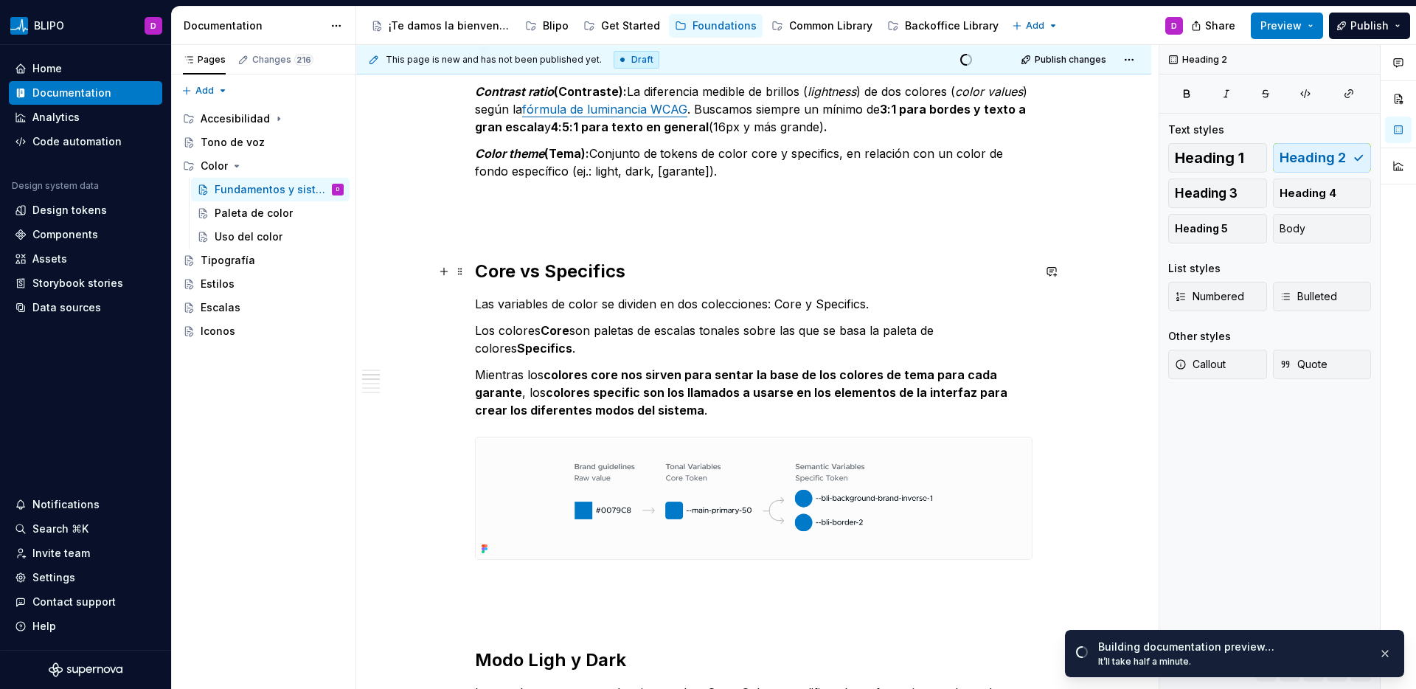
click at [518, 276] on h2 "Core vs Specifics" at bounding box center [753, 272] width 557 height 24
click at [701, 271] on h2 "Core tokens vs Specifics" at bounding box center [753, 272] width 557 height 24
click at [816, 324] on p "Los colores Core son paletas de escalas tonales sobre las que se basa la paleta…" at bounding box center [753, 339] width 557 height 35
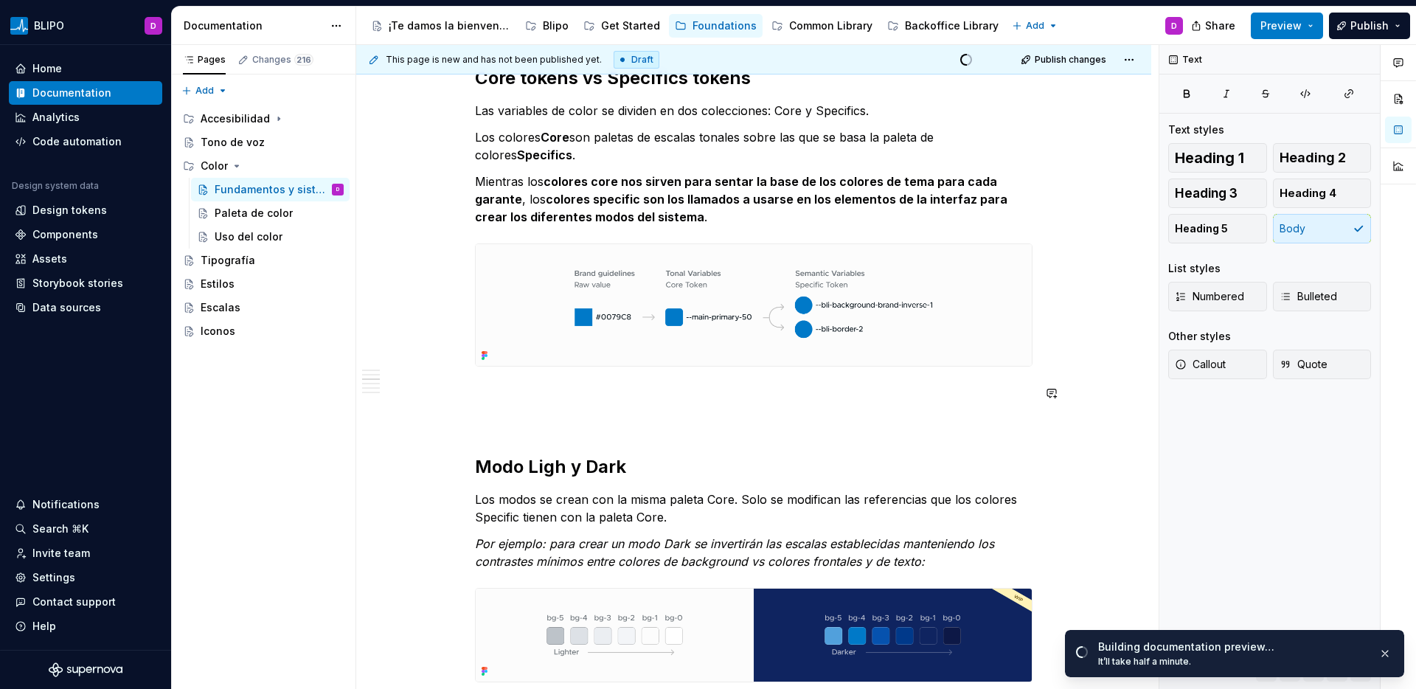
scroll to position [2051, 0]
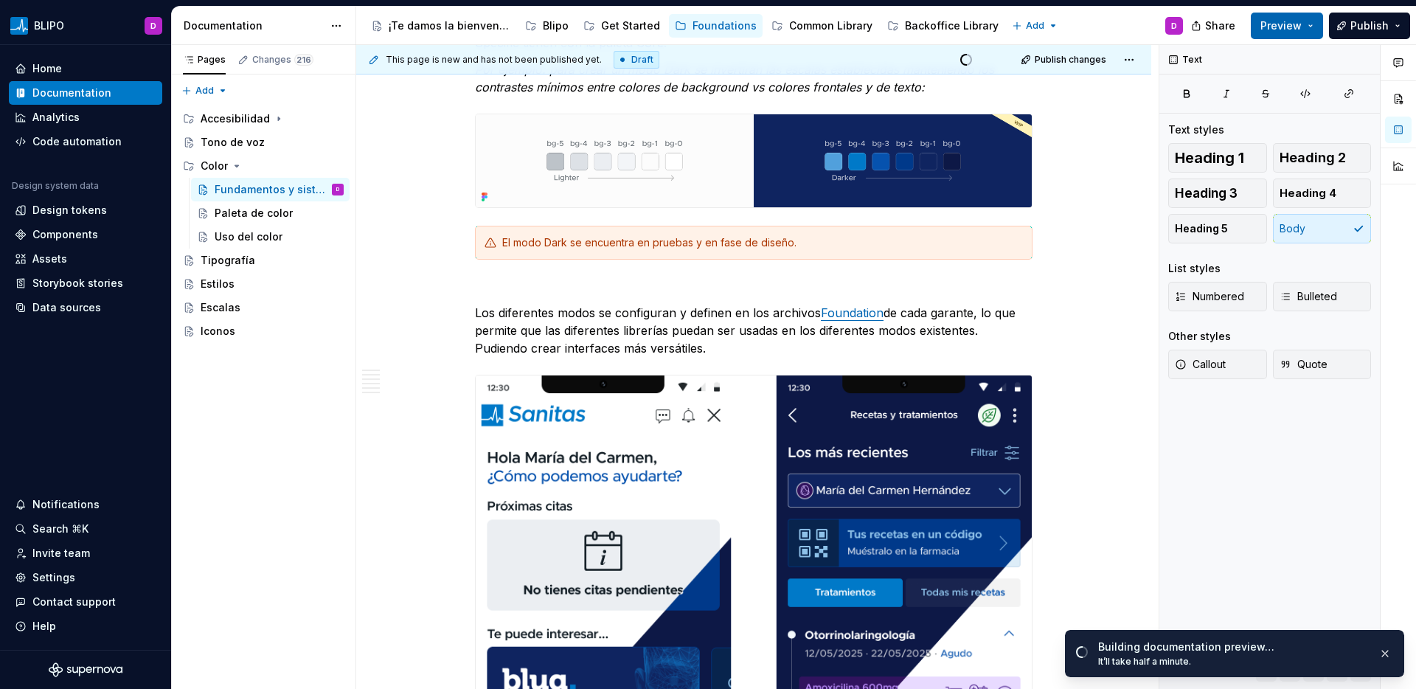
click at [1300, 34] on button "Preview" at bounding box center [1287, 26] width 72 height 27
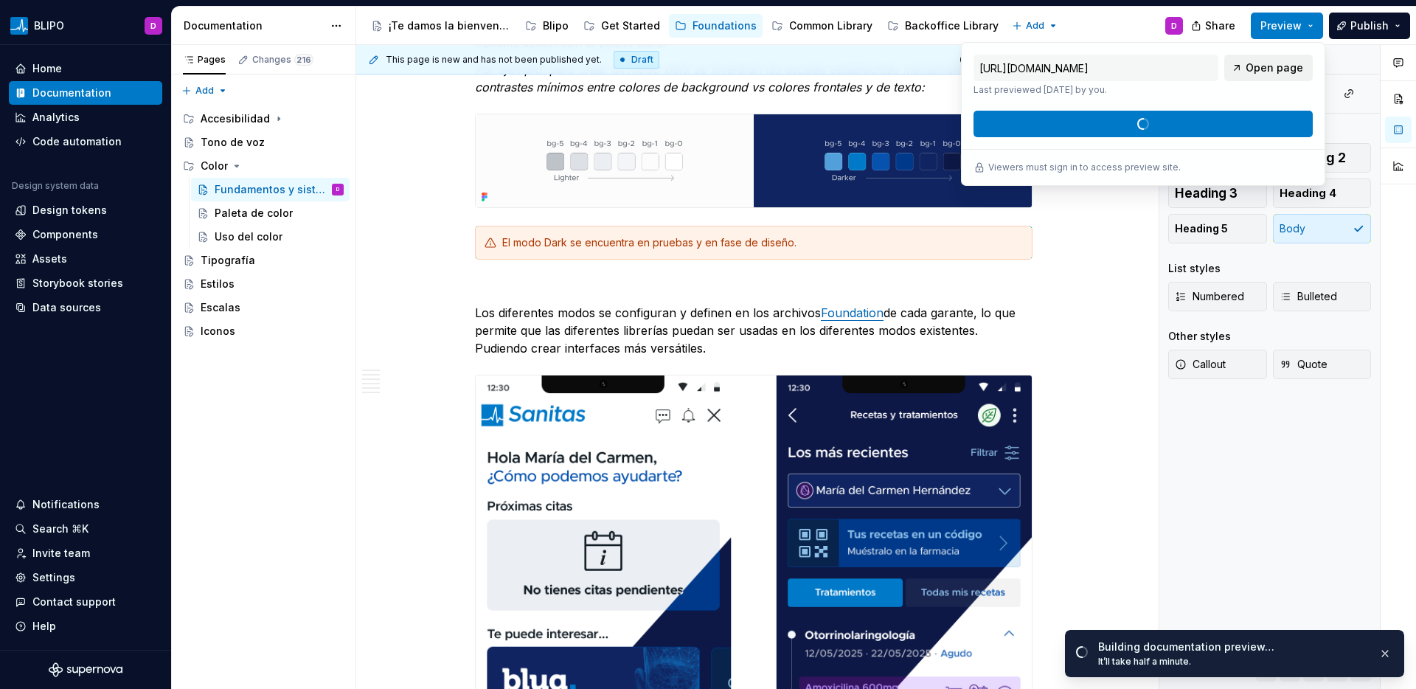
click at [1289, 70] on span "Open page" at bounding box center [1274, 67] width 58 height 15
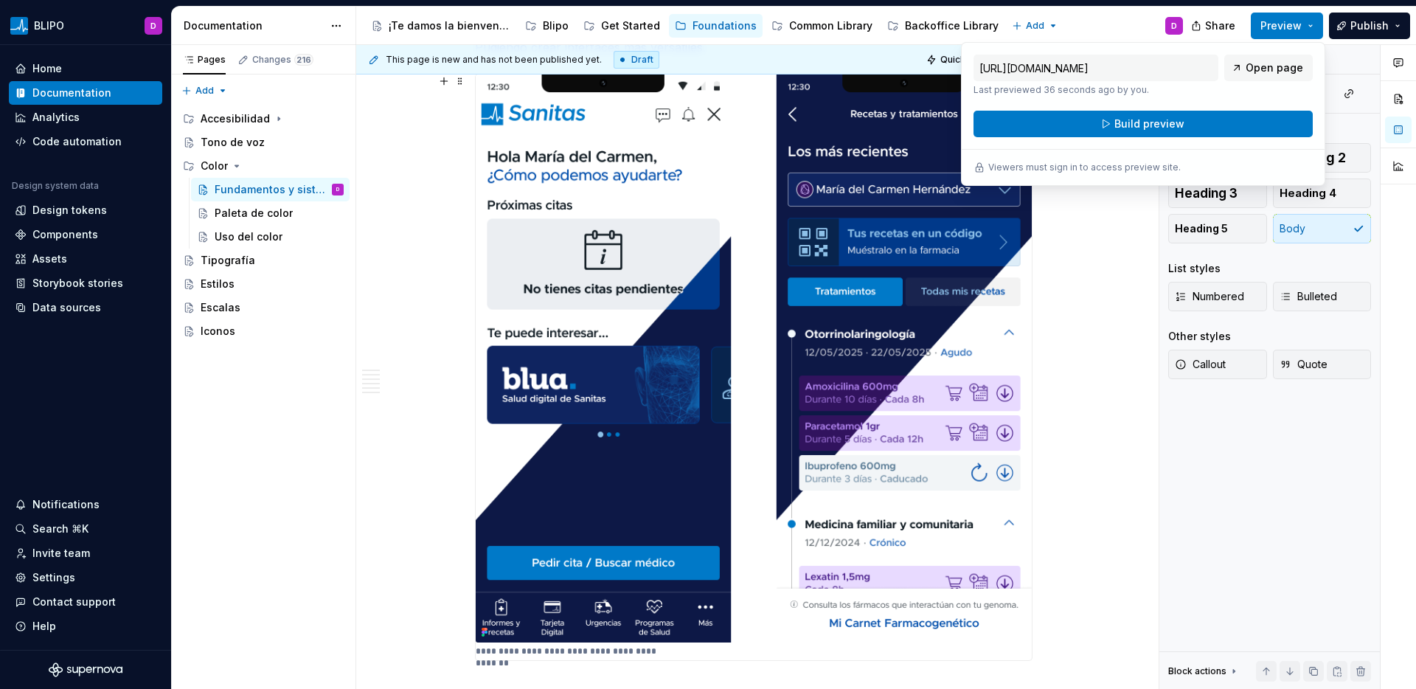
scroll to position [2369, 0]
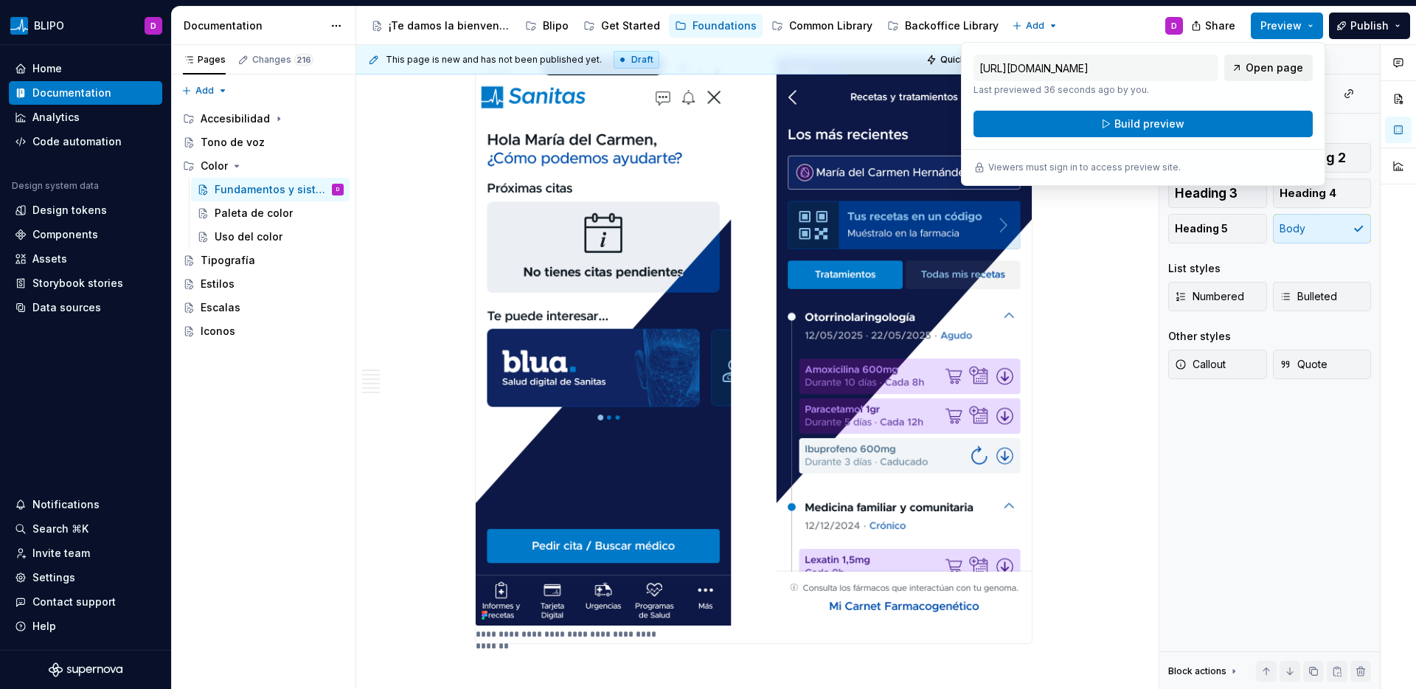
click at [1268, 72] on span "Open page" at bounding box center [1274, 67] width 58 height 15
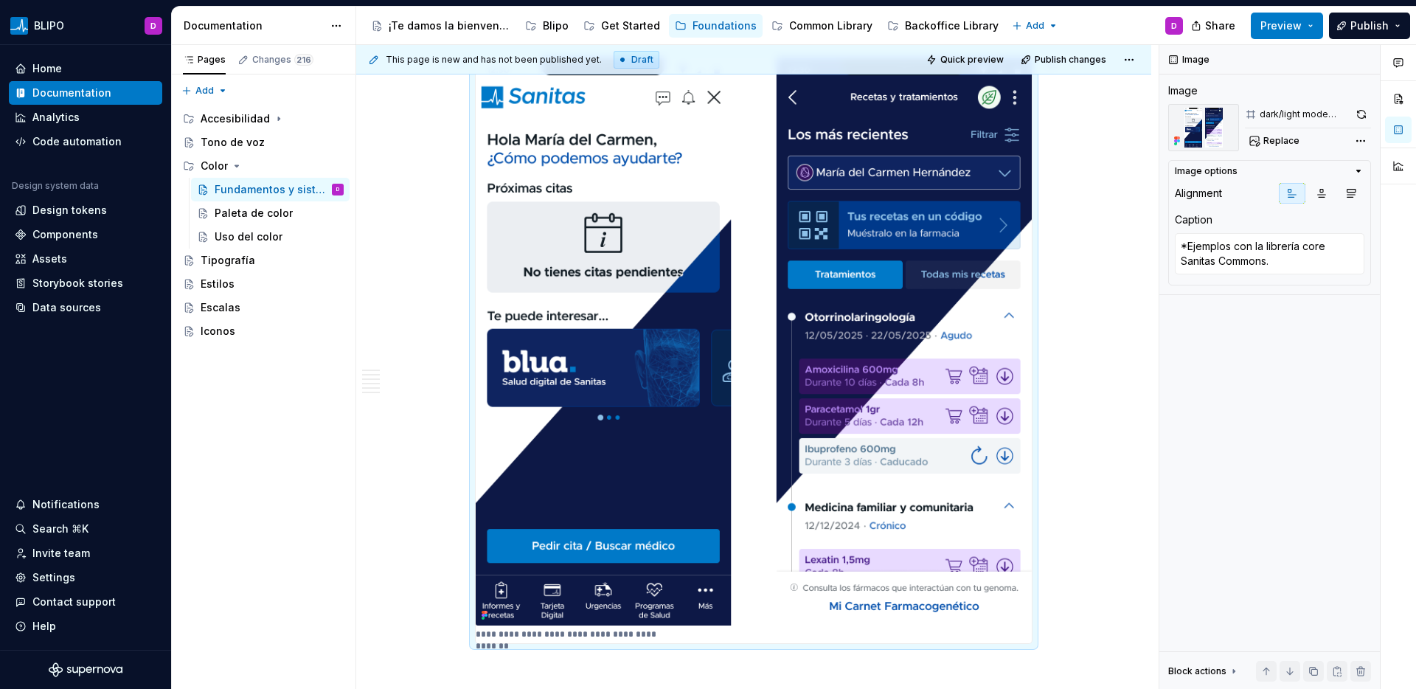
click at [808, 315] on img at bounding box center [754, 341] width 556 height 567
click at [1361, 117] on button "button" at bounding box center [1361, 114] width 18 height 21
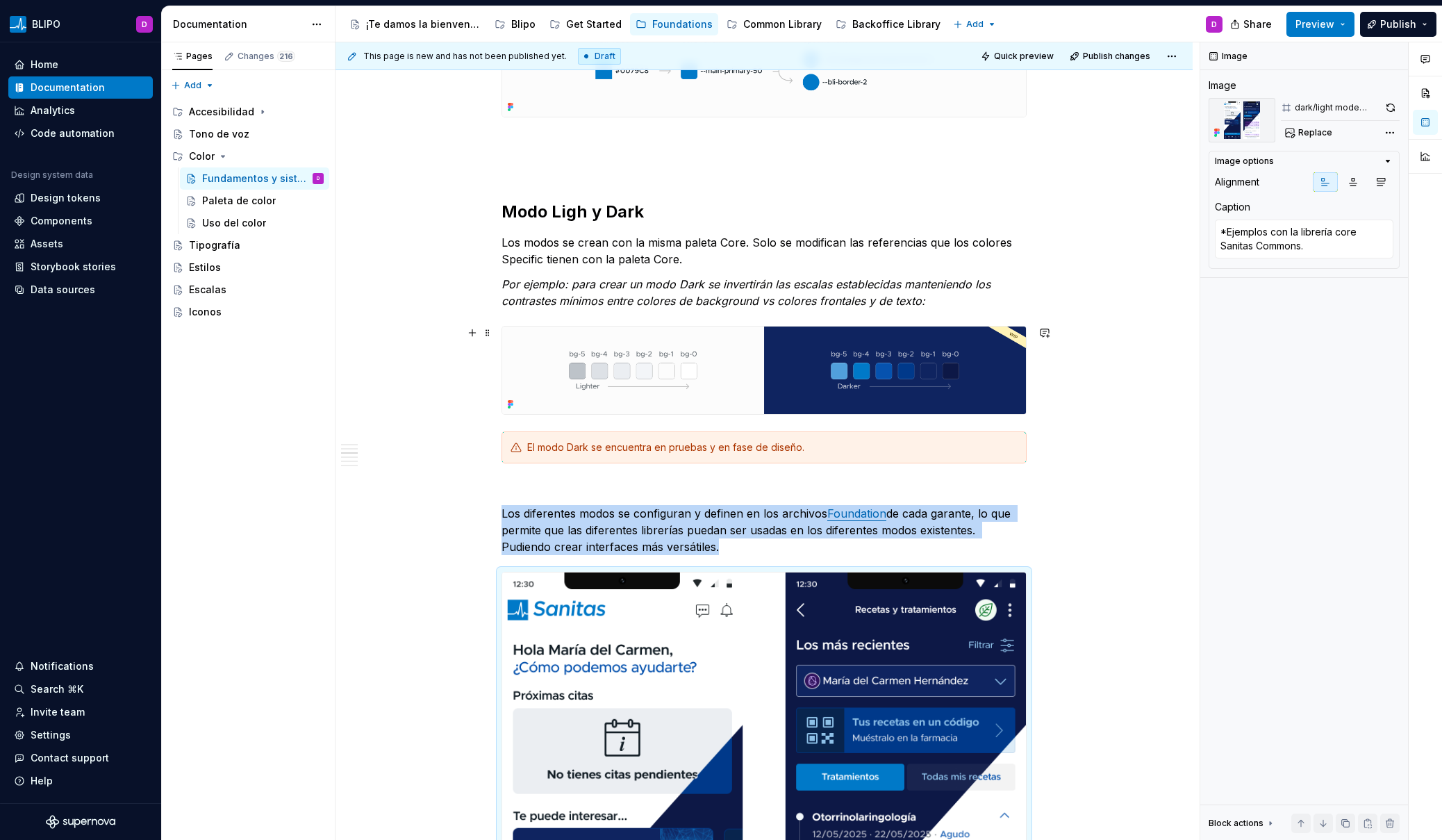
scroll to position [1702, 0]
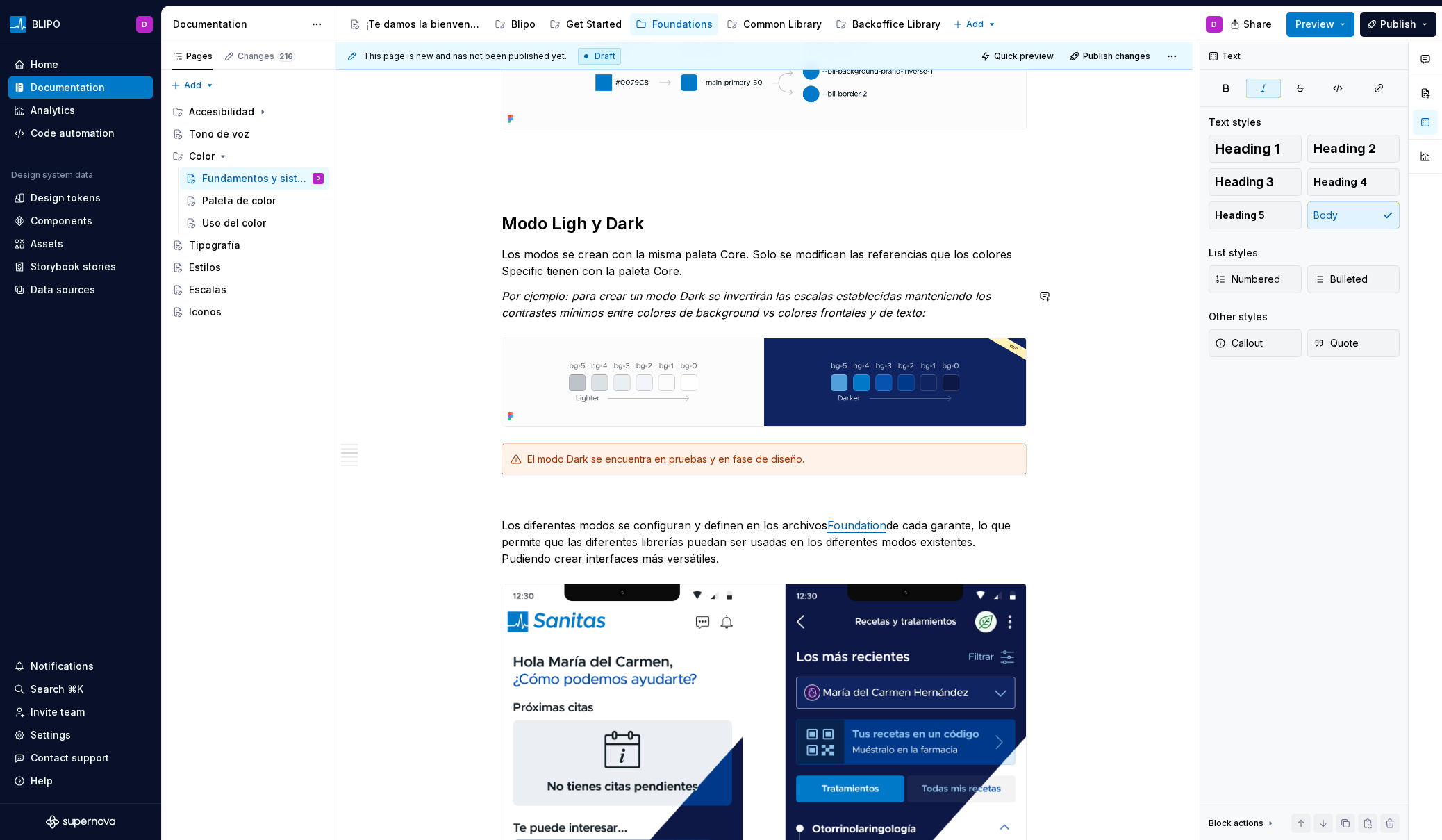
click at [800, 283] on div "La vocación escalable y multi-marca de Blipo como sistema de diseño provoca que…" at bounding box center [763, 266] width 525 height 3393
drag, startPoint x: 753, startPoint y: 258, endPoint x: 693, endPoint y: 267, distance: 60.7
click at [693, 267] on p "Los modos se crean con la misma paleta Core. Solo se modifican las referencias …" at bounding box center [763, 262] width 525 height 33
click at [911, 232] on button "button" at bounding box center [912, 228] width 20 height 20
click at [883, 285] on div "La vocación escalable y multi-marca de Blipo como sistema de diseño provoca que…" at bounding box center [763, 266] width 525 height 3393
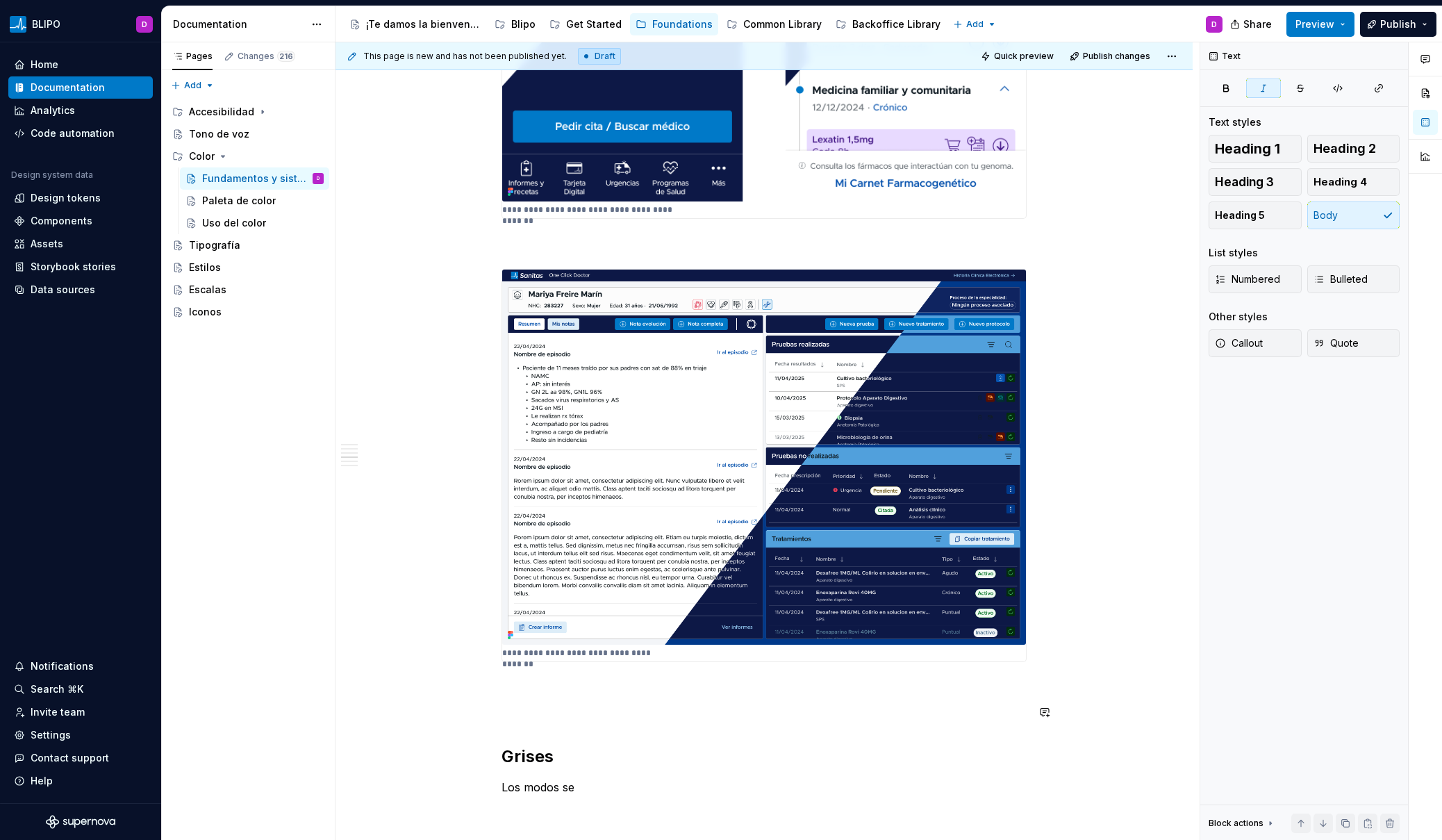
scroll to position [2608, 0]
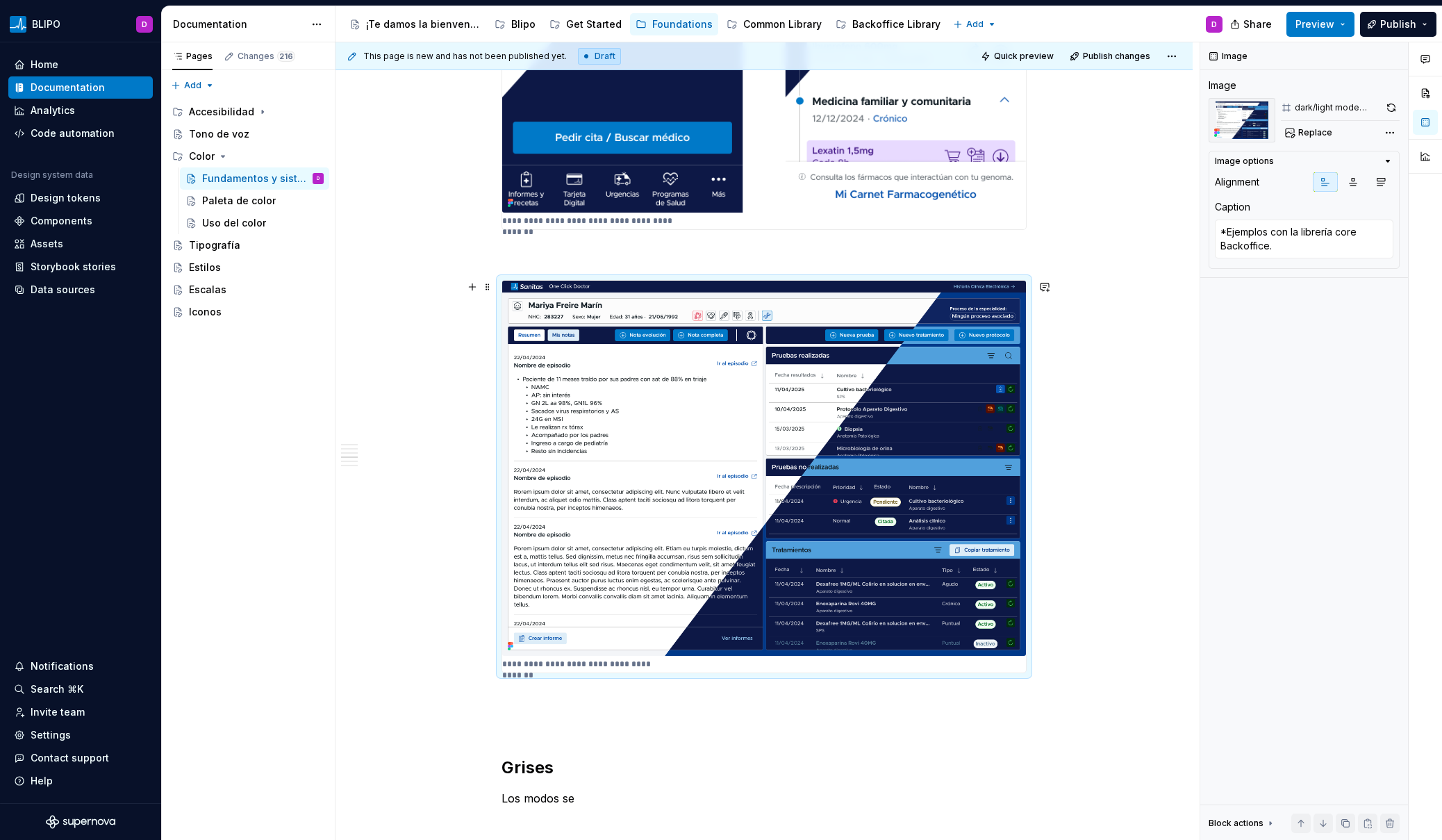
click at [790, 498] on img at bounding box center [764, 468] width 524 height 375
click at [1333, 107] on button "button" at bounding box center [1391, 107] width 17 height 20
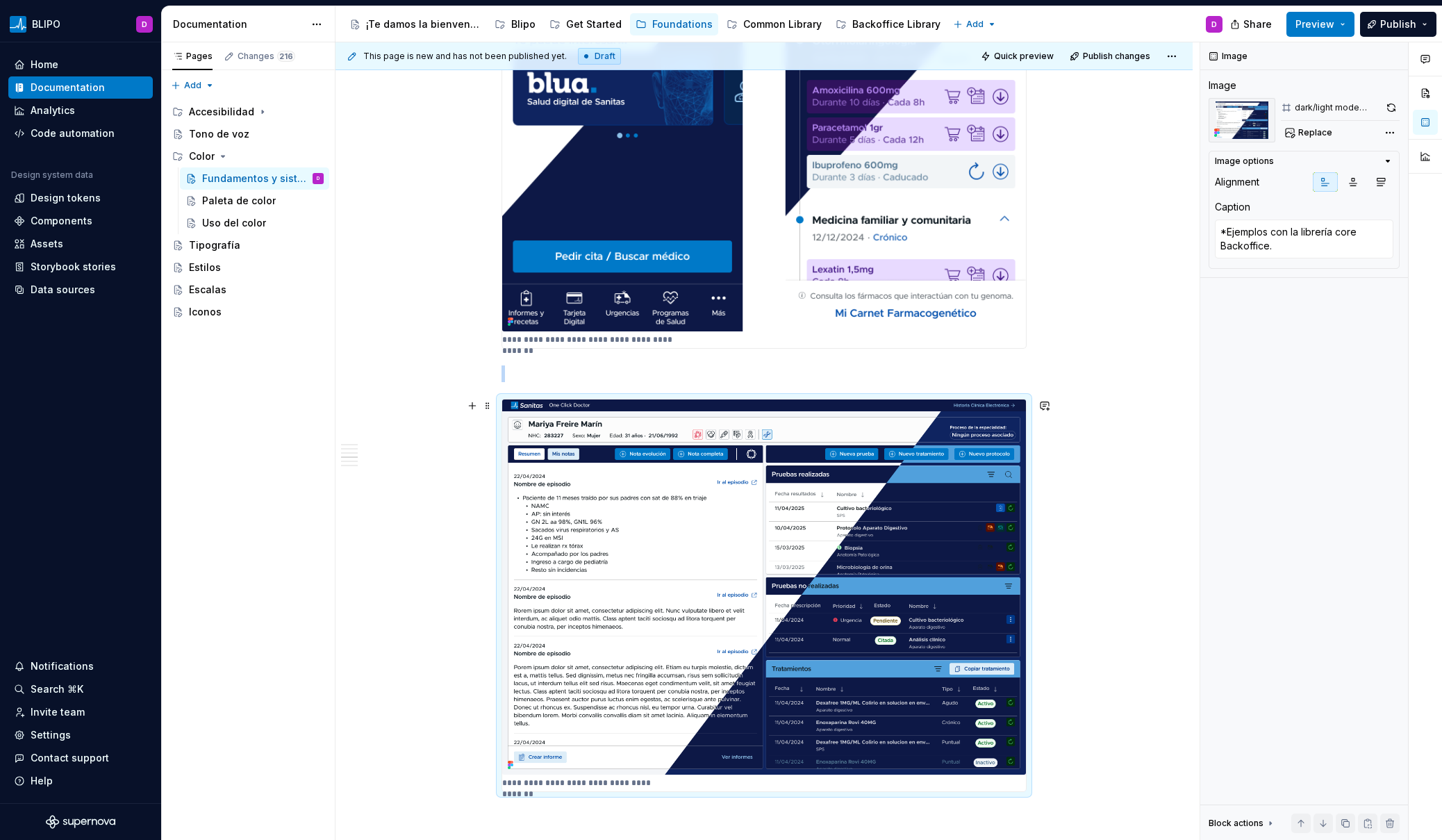
scroll to position [2453, 0]
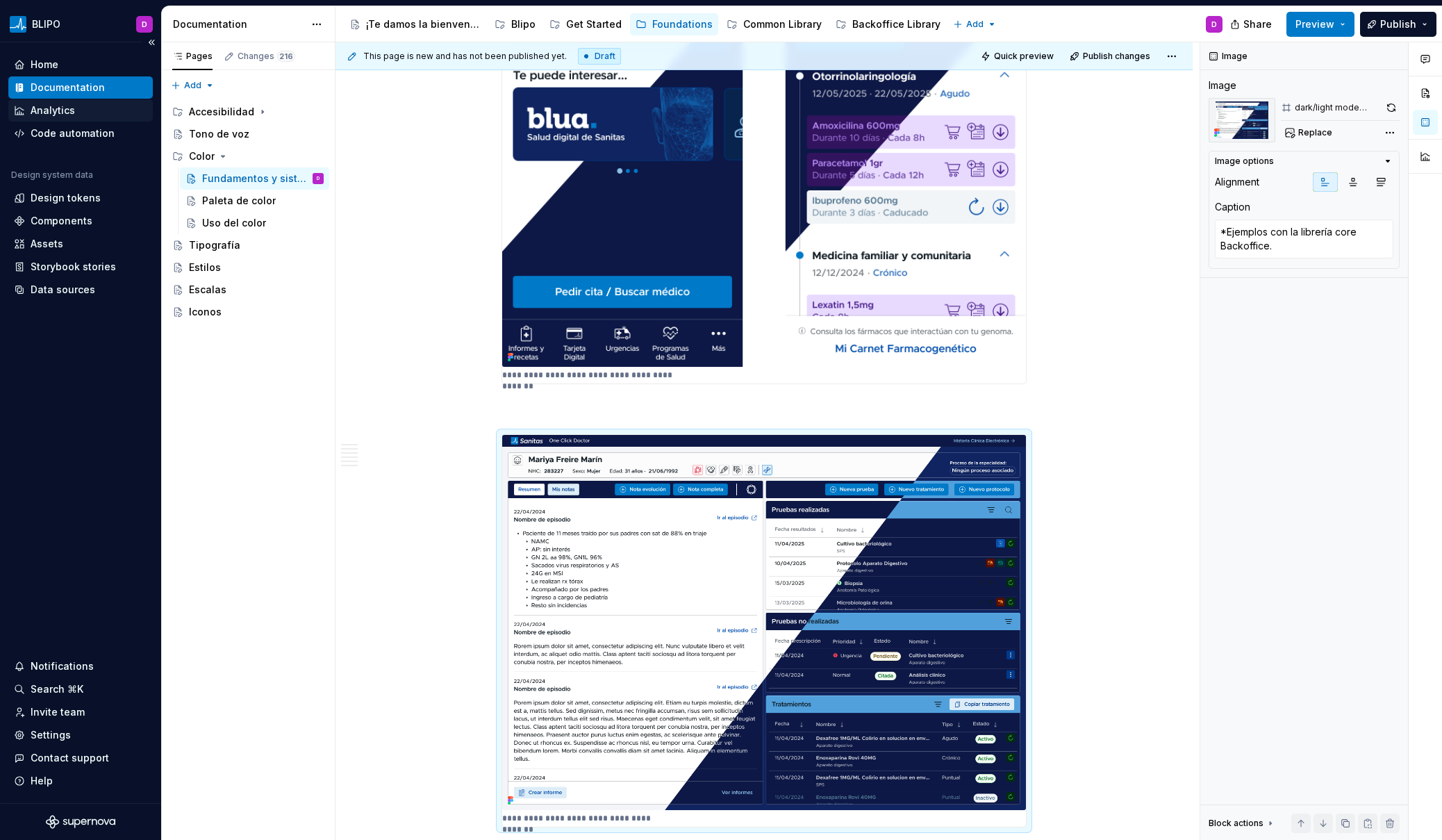
type textarea "*"
